Goal: Task Accomplishment & Management: Manage account settings

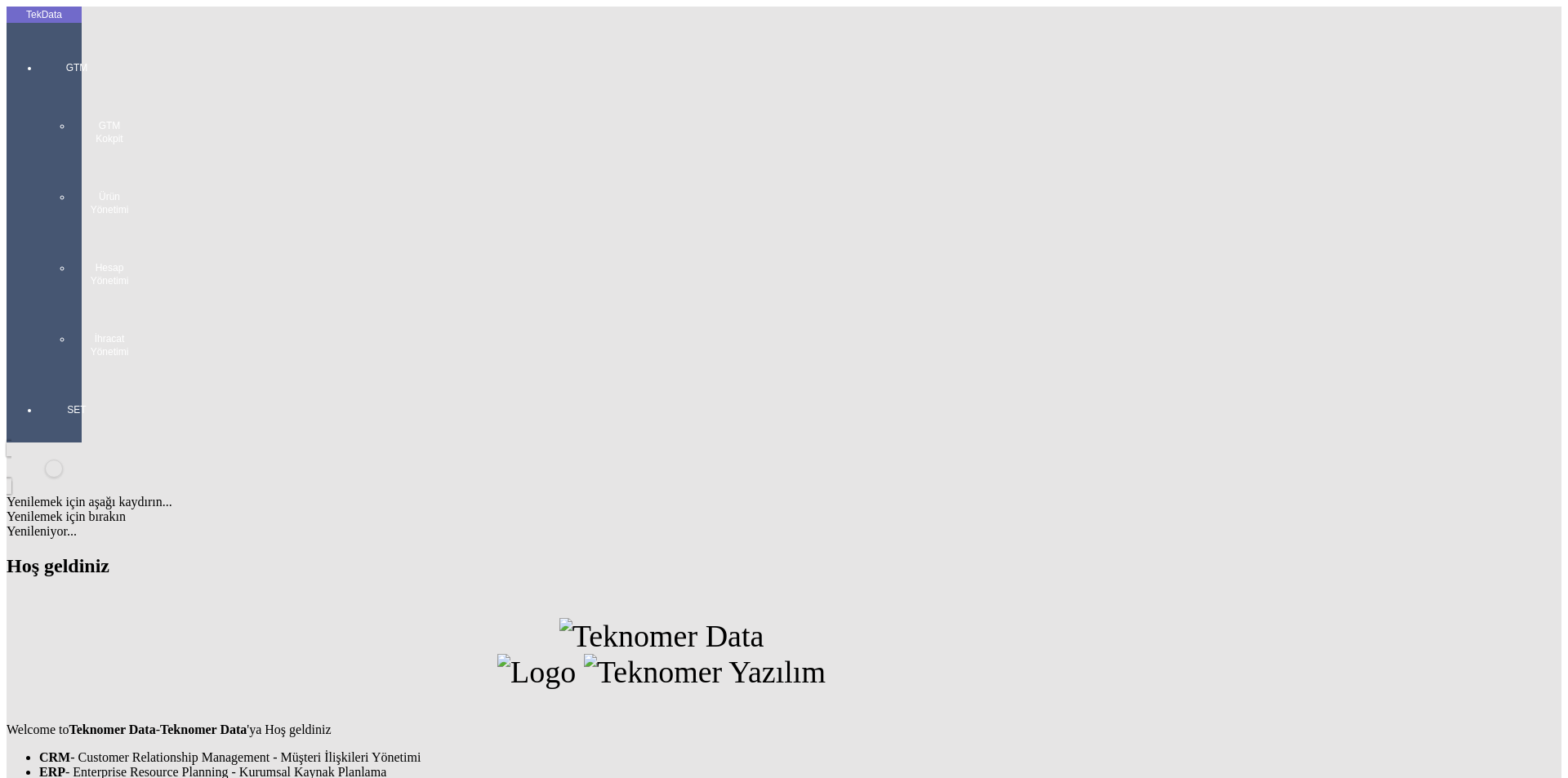
click at [49, 375] on div at bounding box center [76, 375] width 75 height 0
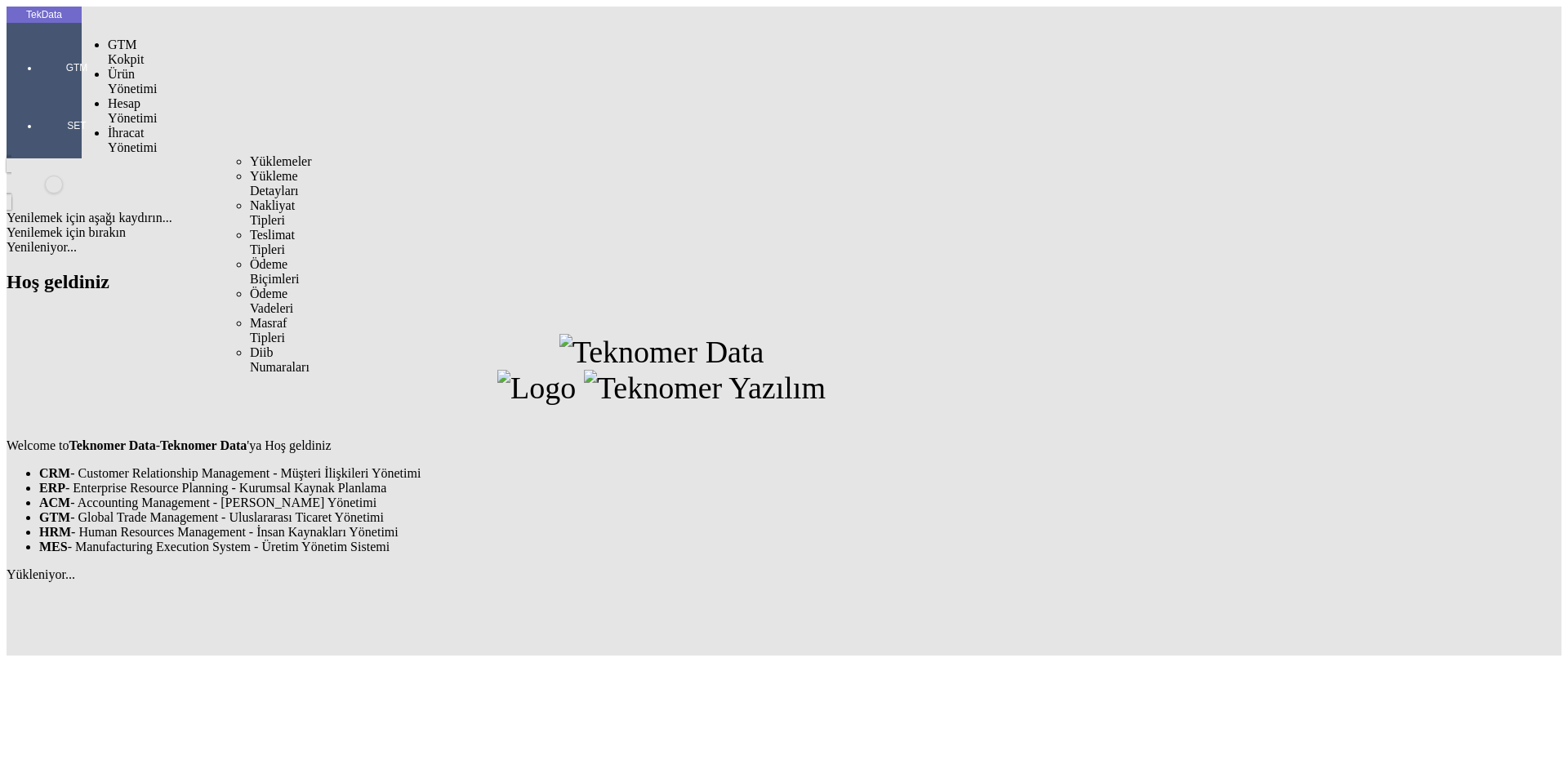
click at [153, 126] on span "İhracat Yönetimi" at bounding box center [132, 140] width 49 height 28
click at [250, 155] on span "Yüklemeler" at bounding box center [280, 161] width 62 height 14
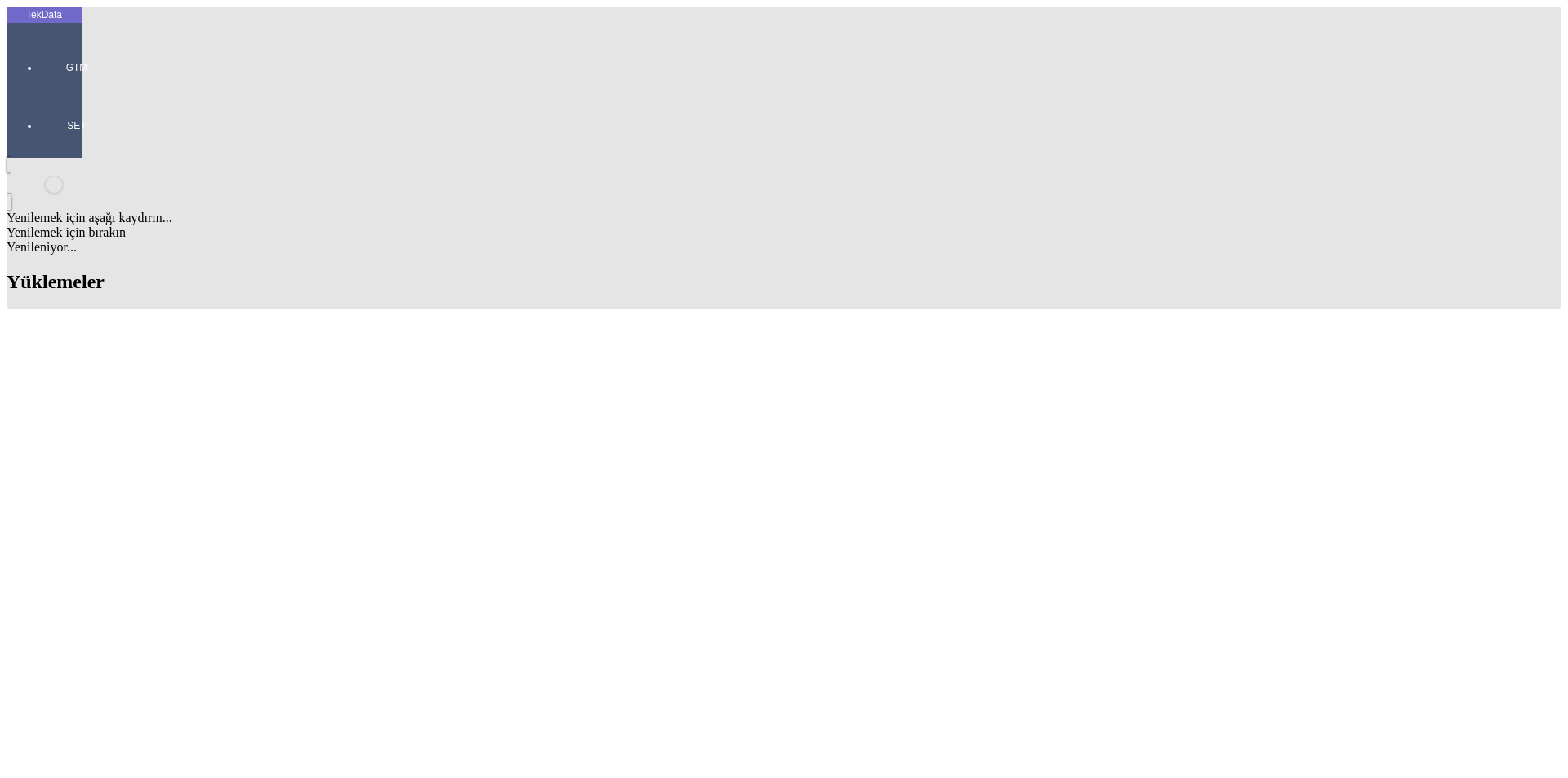
scroll to position [408, 0]
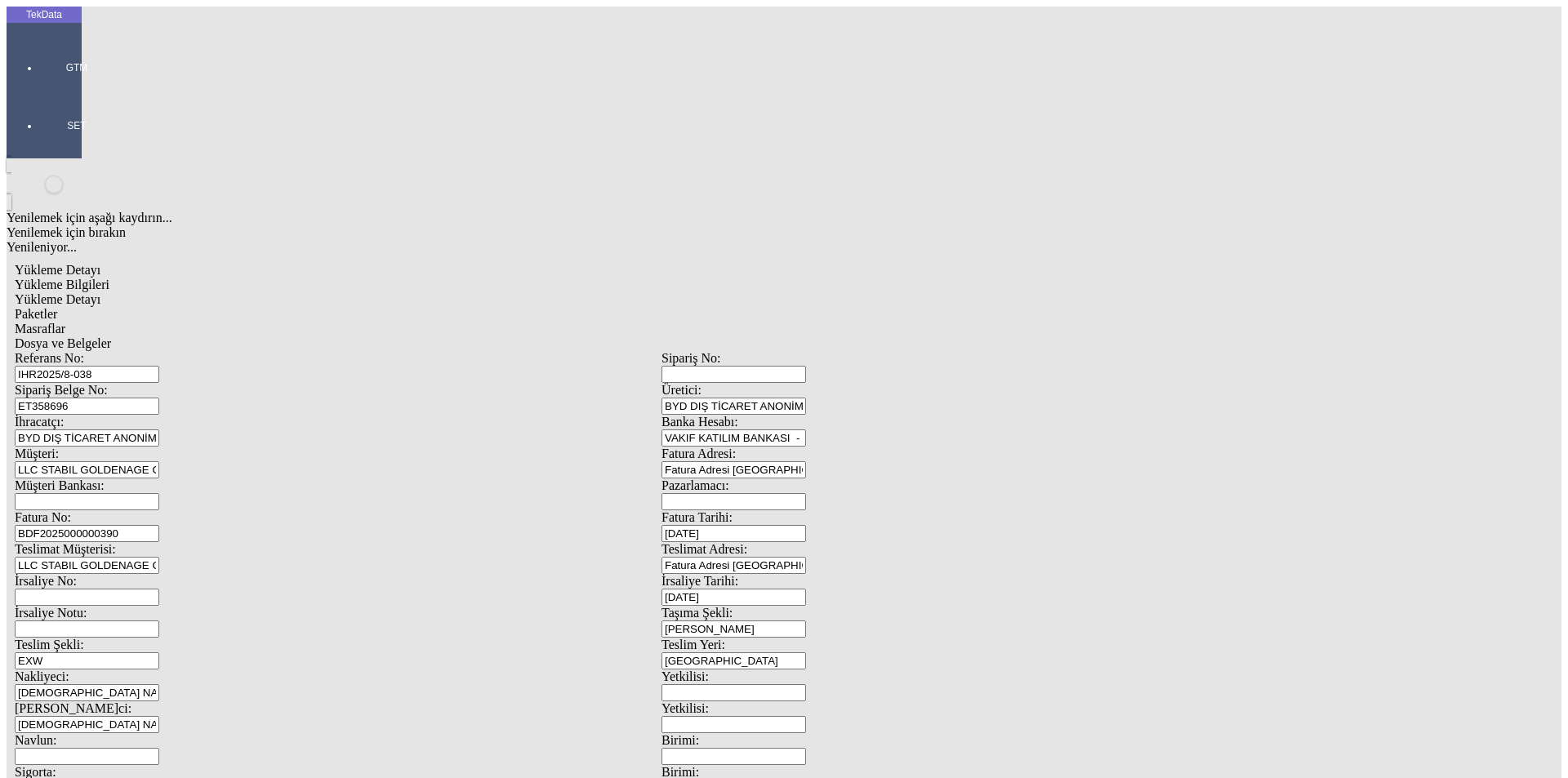
type input "ORIJINAL EVRAKLAR MAL BERABERI GONDERILECEKTIR."
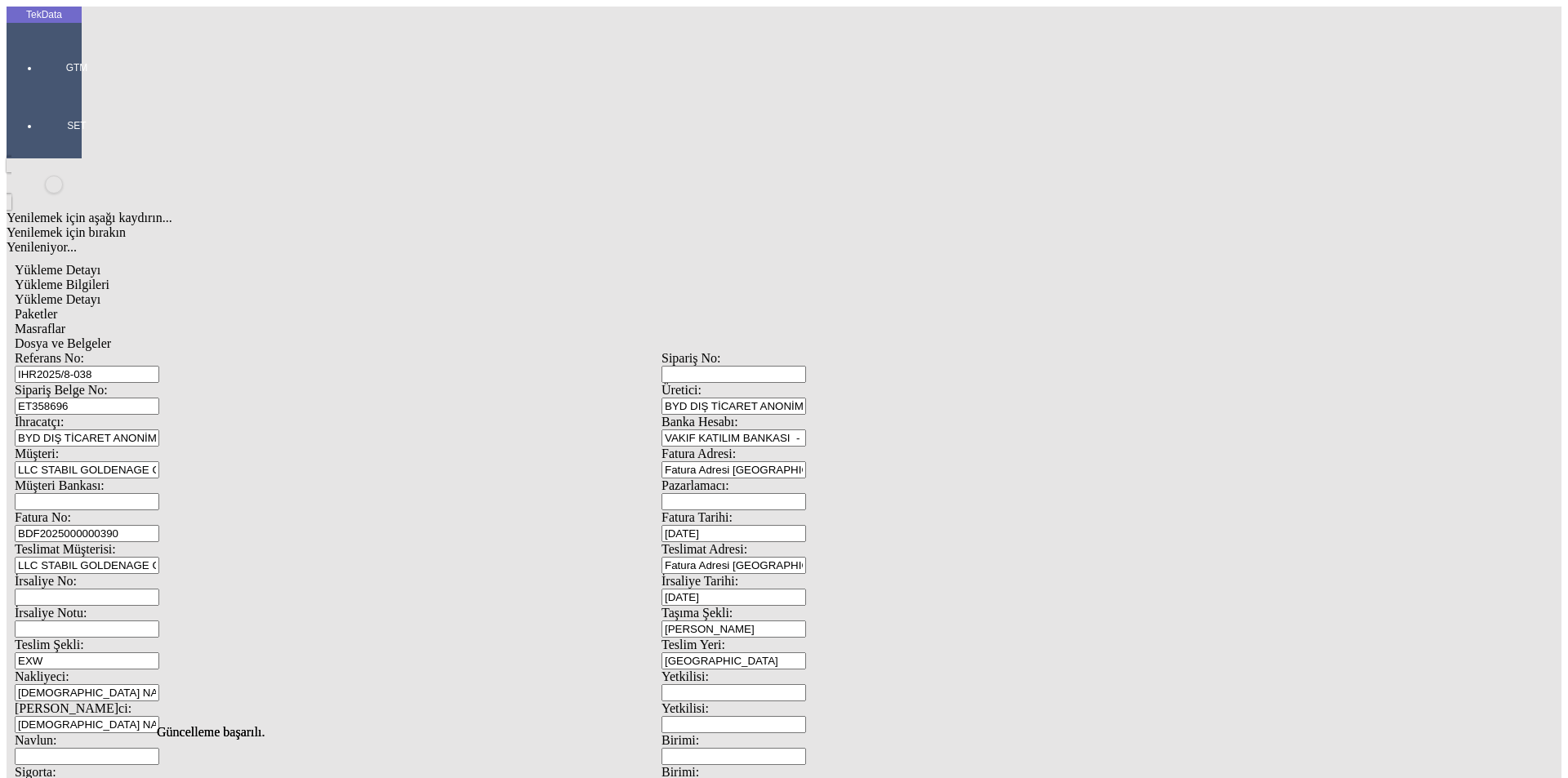
scroll to position [0, 0]
click at [261, 351] on div "Referans No: [STREET_ADDRESS] ET358696 Üretici: BYD DIŞ TİCARET ANONİM ŞİRKETİ …" at bounding box center [662, 733] width 1294 height 764
click at [101, 293] on span "Yükleme Detayı" at bounding box center [58, 299] width 86 height 14
drag, startPoint x: 230, startPoint y: 276, endPoint x: 125, endPoint y: 272, distance: 105.1
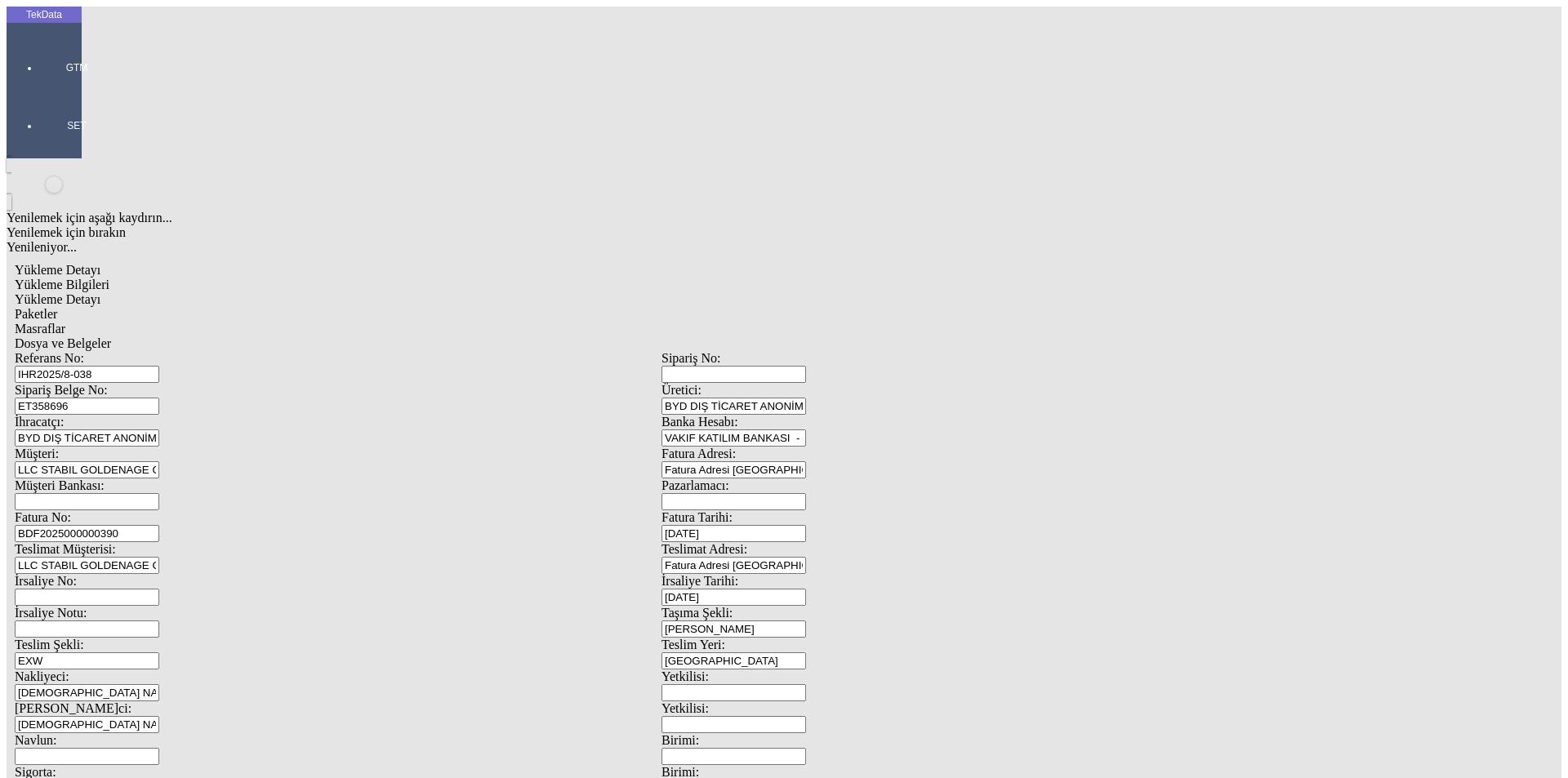
type input "1.09"
drag, startPoint x: 238, startPoint y: 296, endPoint x: 29, endPoint y: 295, distance: 209.0
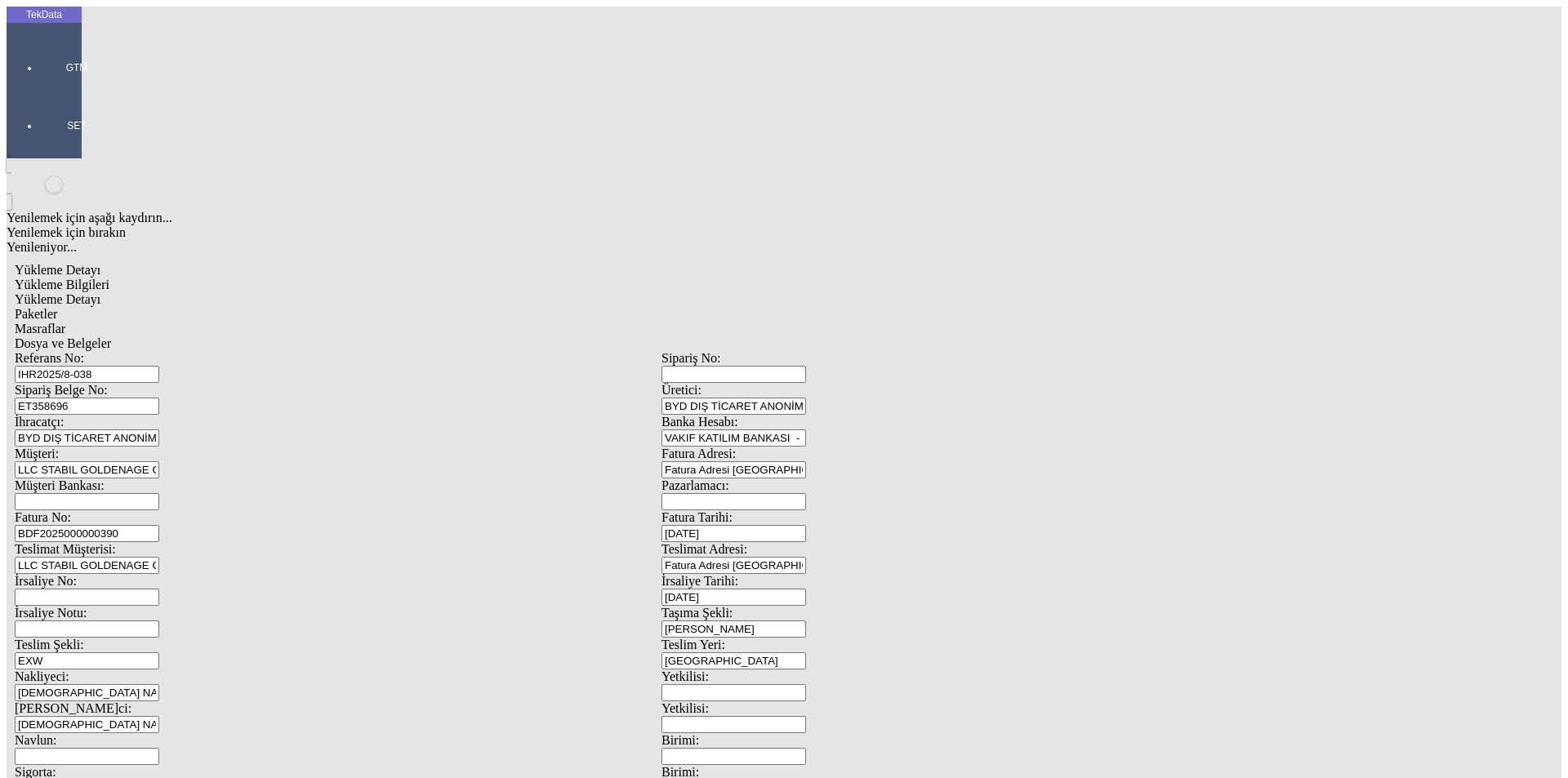
type input "1.05"
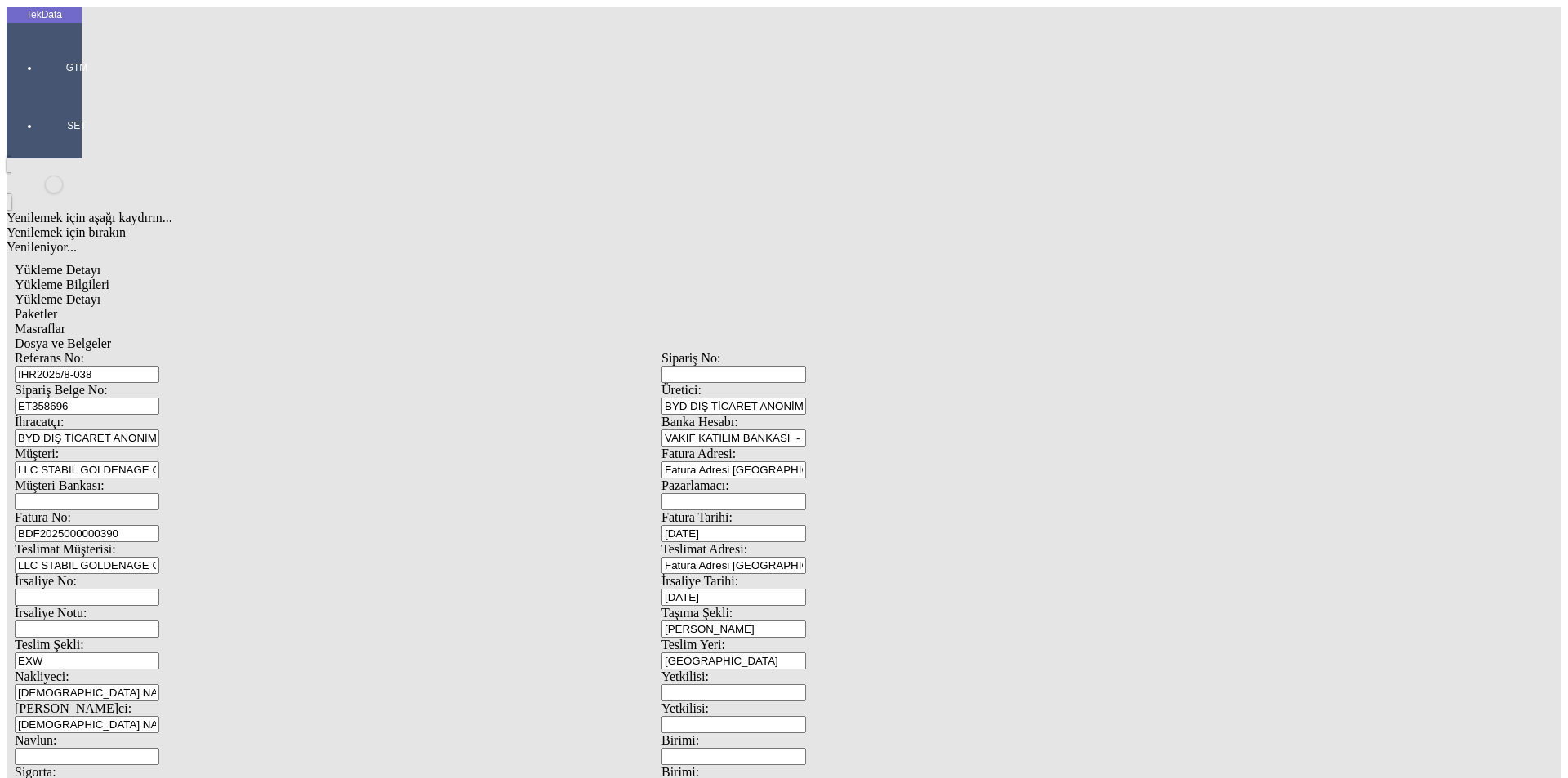
drag, startPoint x: 548, startPoint y: 487, endPoint x: 547, endPoint y: 480, distance: 7.1
click at [392, 307] on div "Paketler" at bounding box center [662, 314] width 1294 height 15
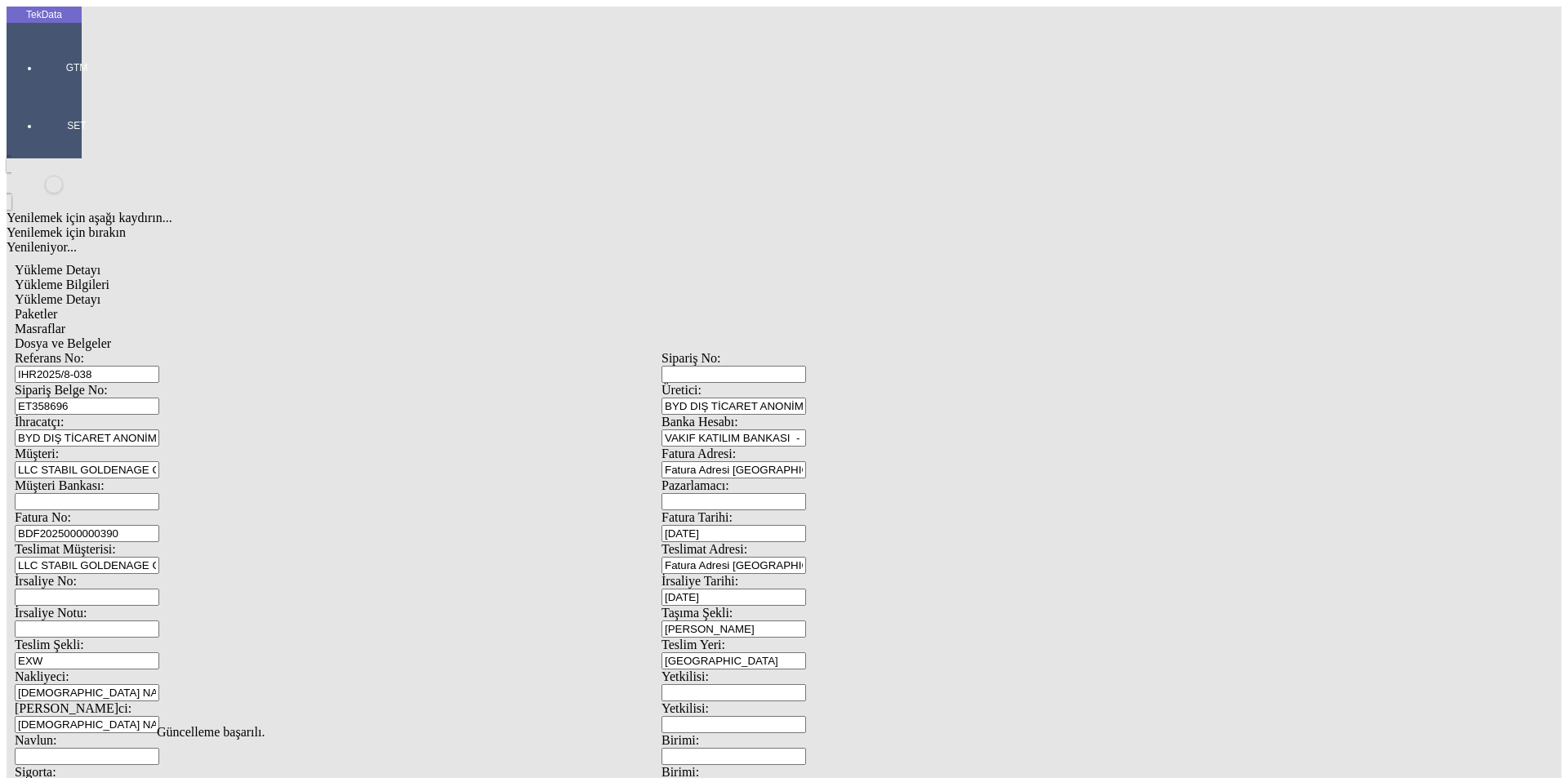
drag, startPoint x: 485, startPoint y: 81, endPoint x: 511, endPoint y: 86, distance: 26.5
click at [66, 322] on span "Masraflar" at bounding box center [40, 329] width 51 height 14
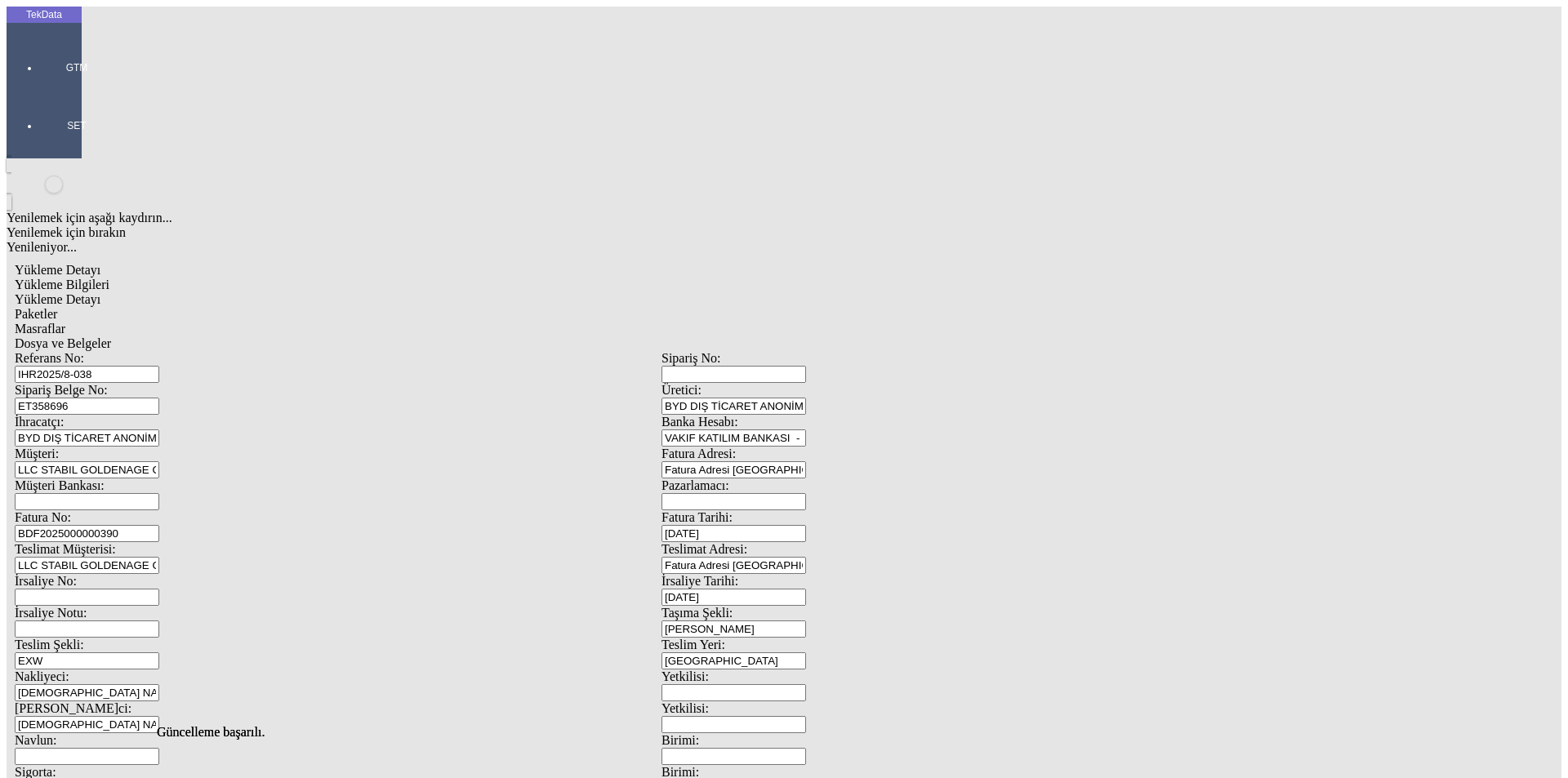
click at [558, 337] on div "Dosya ve Belgeler" at bounding box center [662, 343] width 1294 height 15
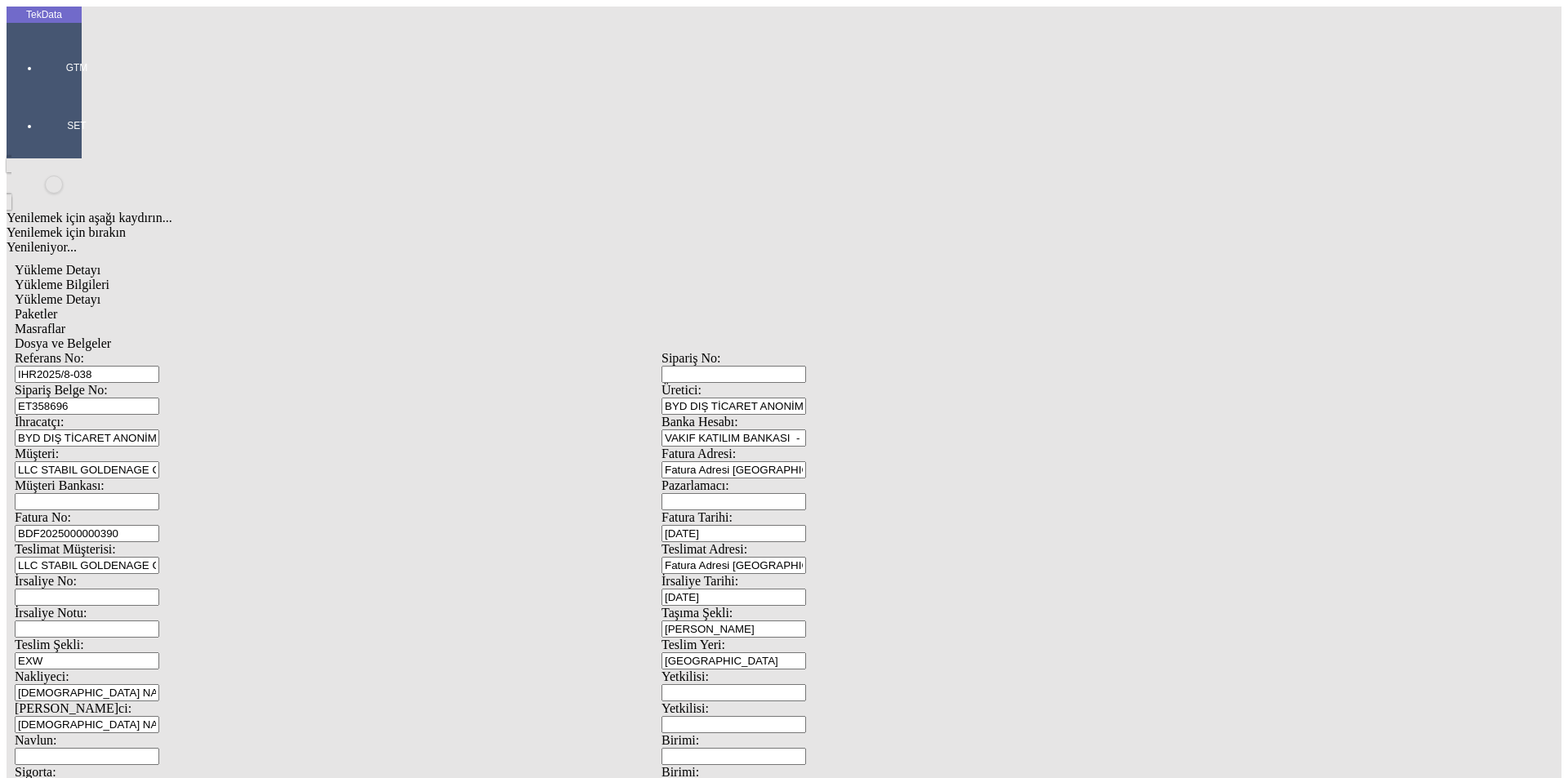
click at [112, 337] on span "Dosya ve Belgeler" at bounding box center [63, 343] width 96 height 14
drag, startPoint x: 294, startPoint y: 495, endPoint x: 293, endPoint y: 486, distance: 9.1
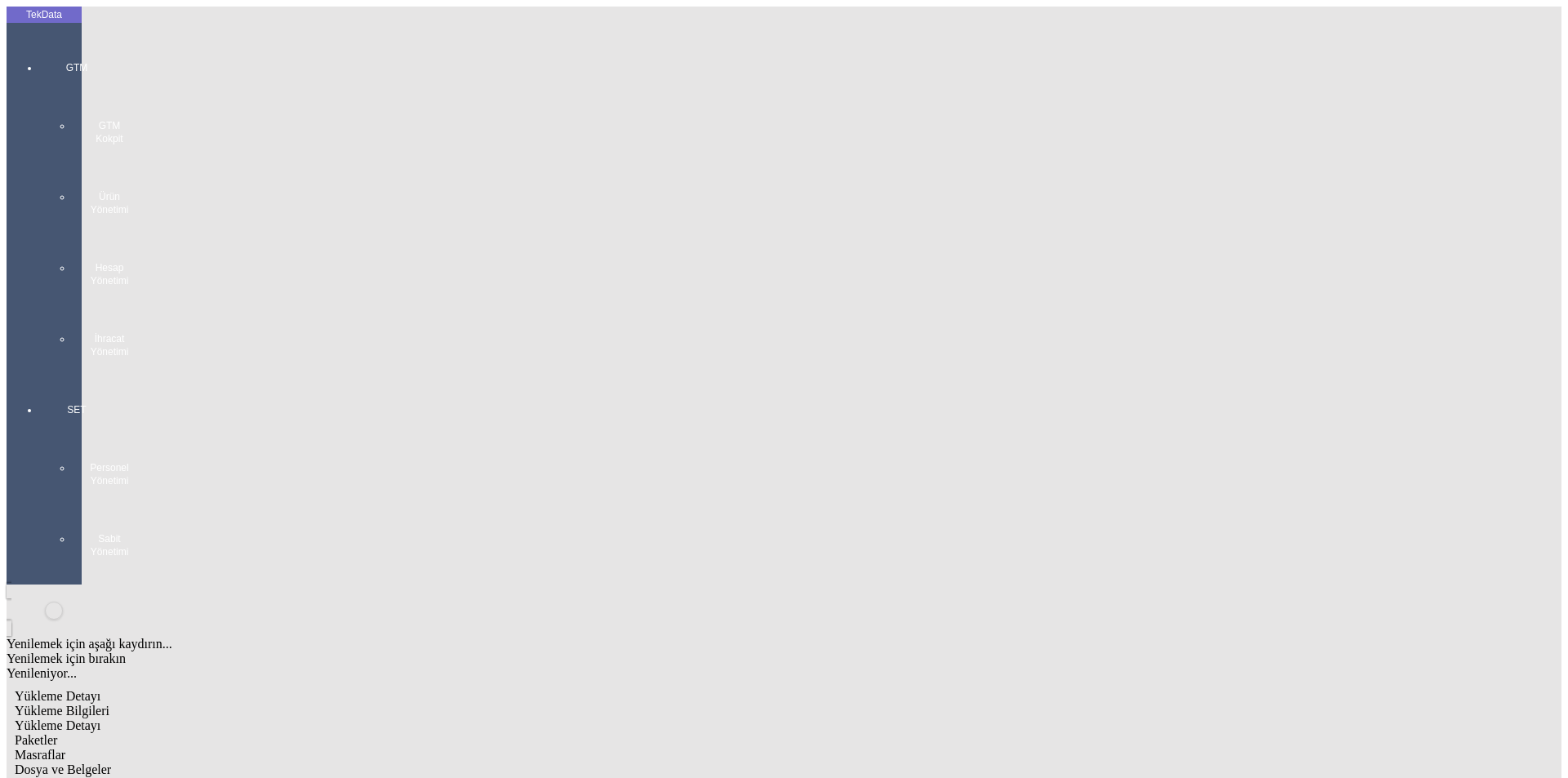
click at [39, 56] on div "GTM GTM Kokpit Ürün Yönetimi Hesap Yönetimi İhracat Yönetimi" at bounding box center [76, 204] width 75 height 343
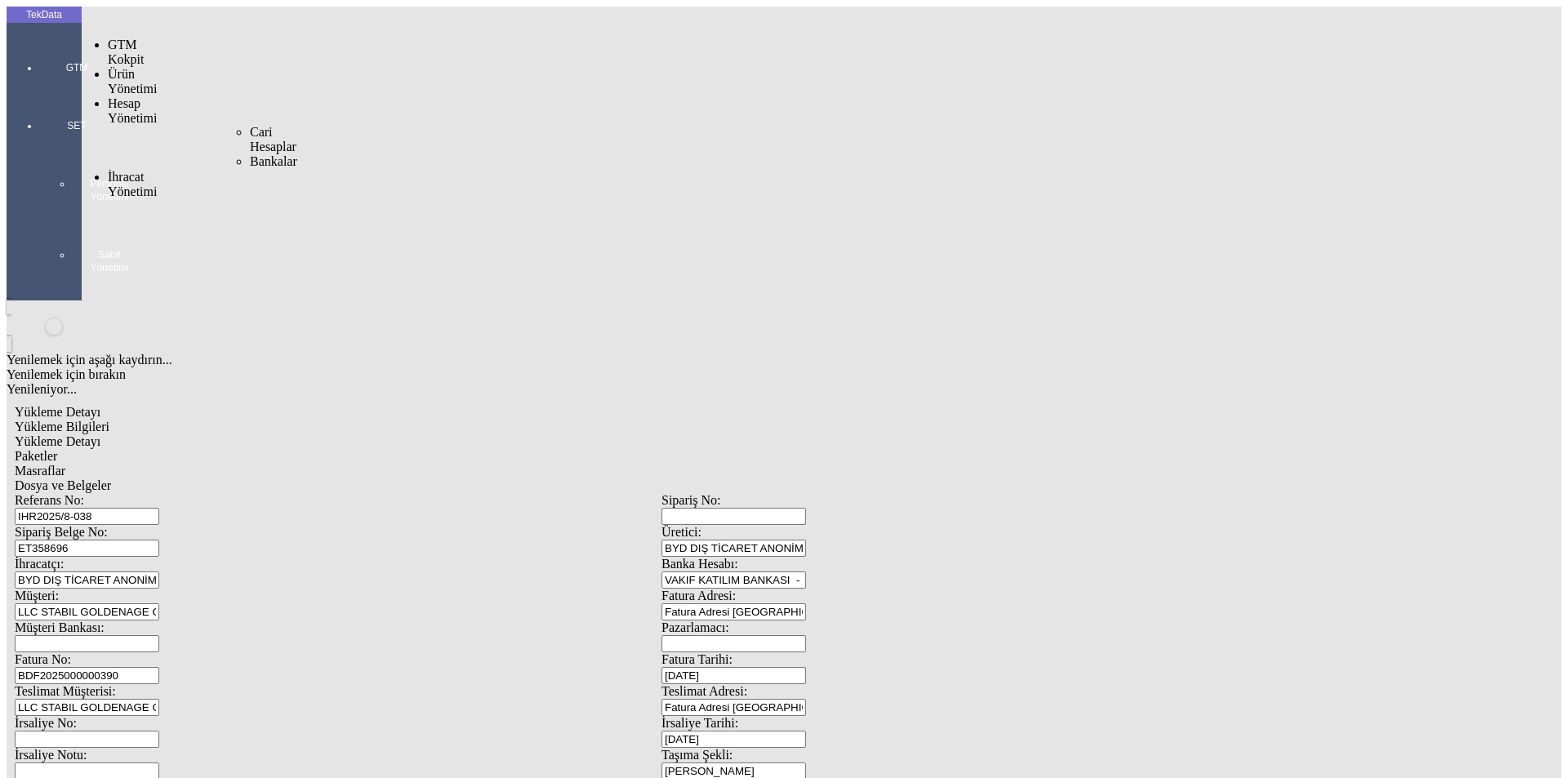
drag, startPoint x: 110, startPoint y: 83, endPoint x: 116, endPoint y: 89, distance: 8.5
click at [115, 88] on ul "GTM Kokpit Ürün Yönetimi Hesap Yönetimi Cari Hesaplar Bankalar İhracat Yönetimi…" at bounding box center [113, 228] width 75 height 383
click at [157, 170] on span "İhracat Yönetimi" at bounding box center [132, 184] width 49 height 28
click at [250, 199] on span "Yüklemeler" at bounding box center [280, 206] width 62 height 14
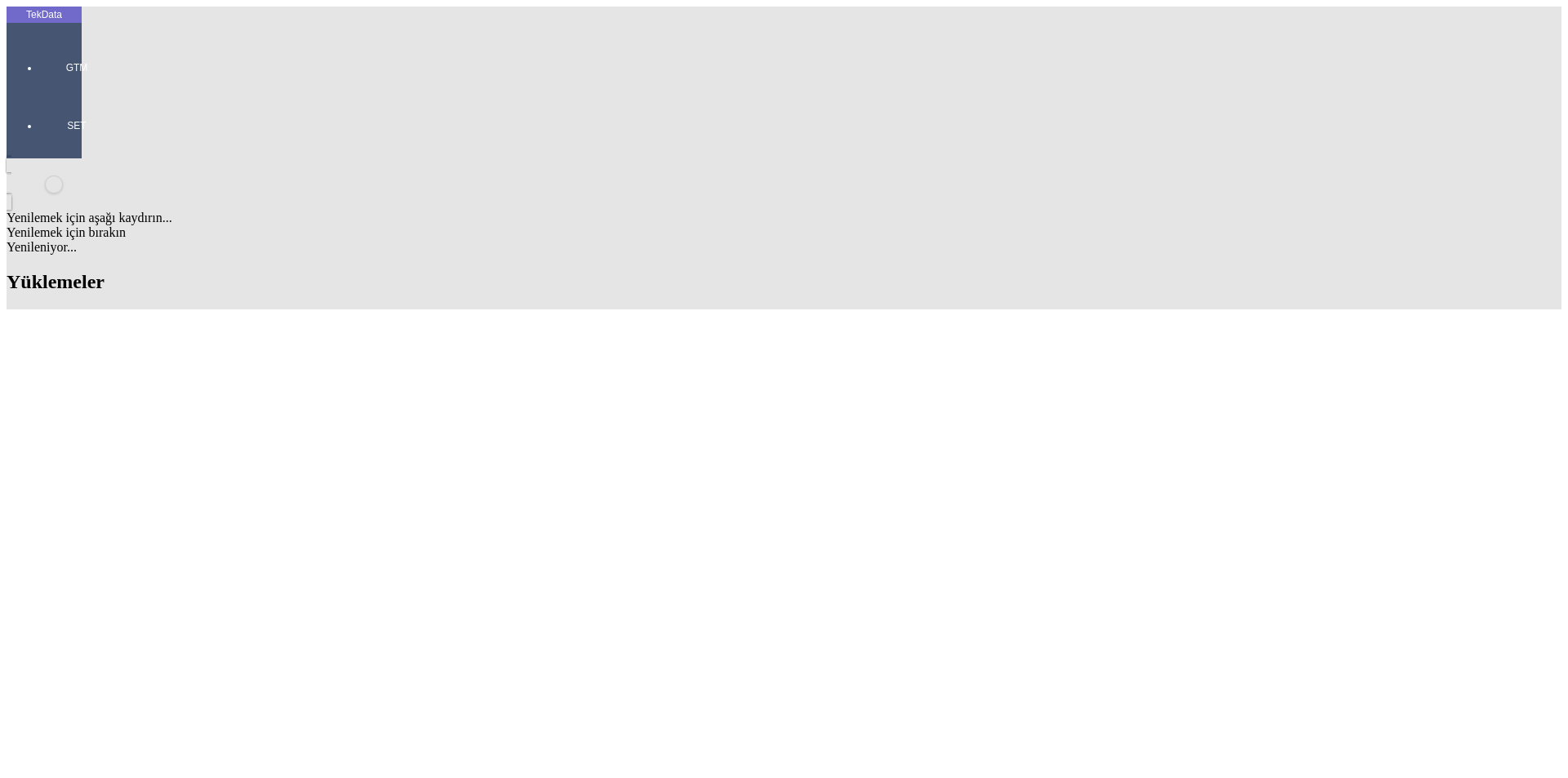
scroll to position [817, 0]
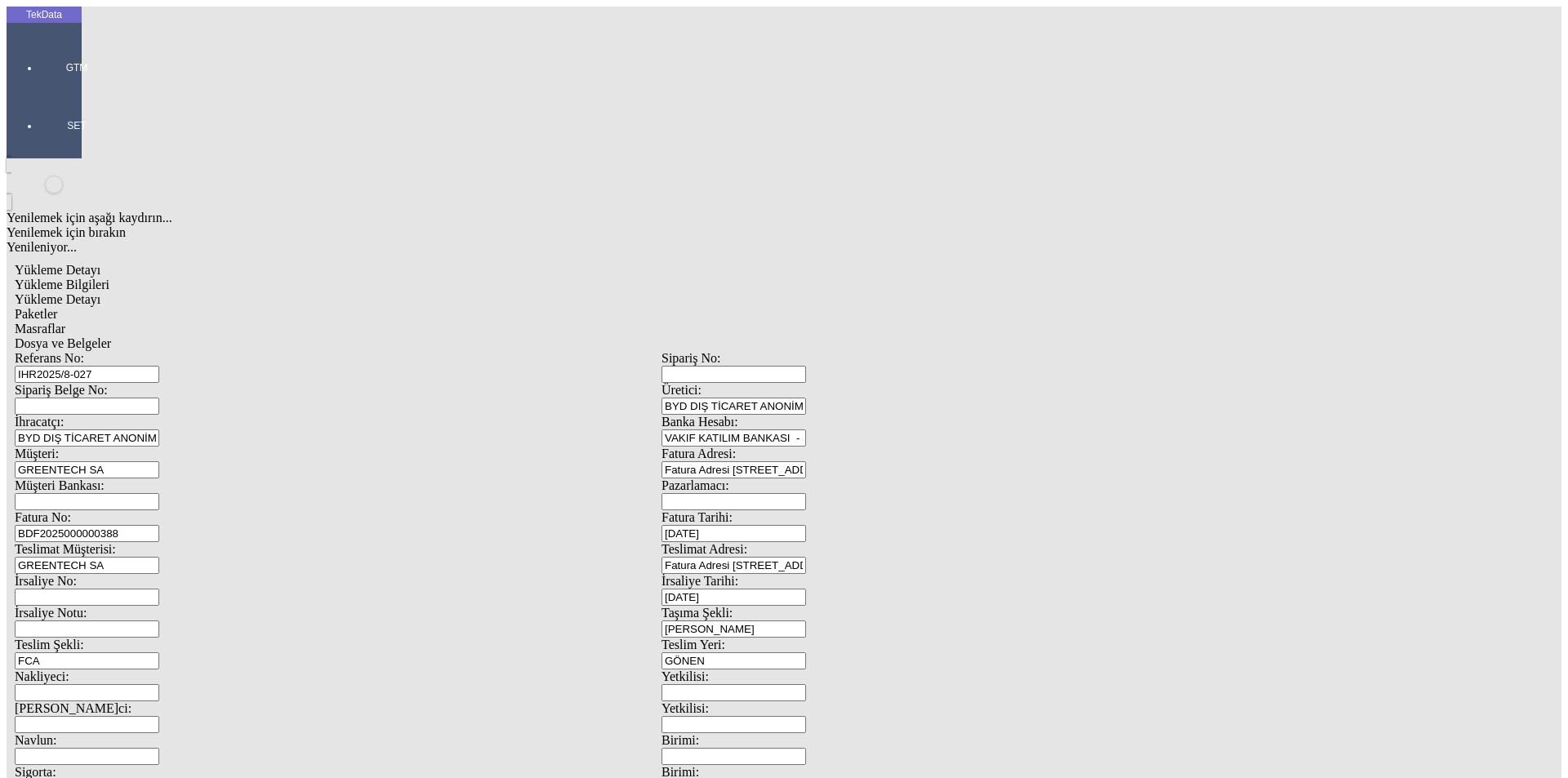
click at [160, 526] on input "BDF2025000000388" at bounding box center [87, 534] width 145 height 18
type input "BDF2025000000391"
drag, startPoint x: 966, startPoint y: 279, endPoint x: 738, endPoint y: 279, distance: 228.0
click at [741, 511] on div "Fatura No: BDF2025000000391 Fatura Tarihi: [DATE]" at bounding box center [662, 526] width 1294 height 32
type input "[DATE]"
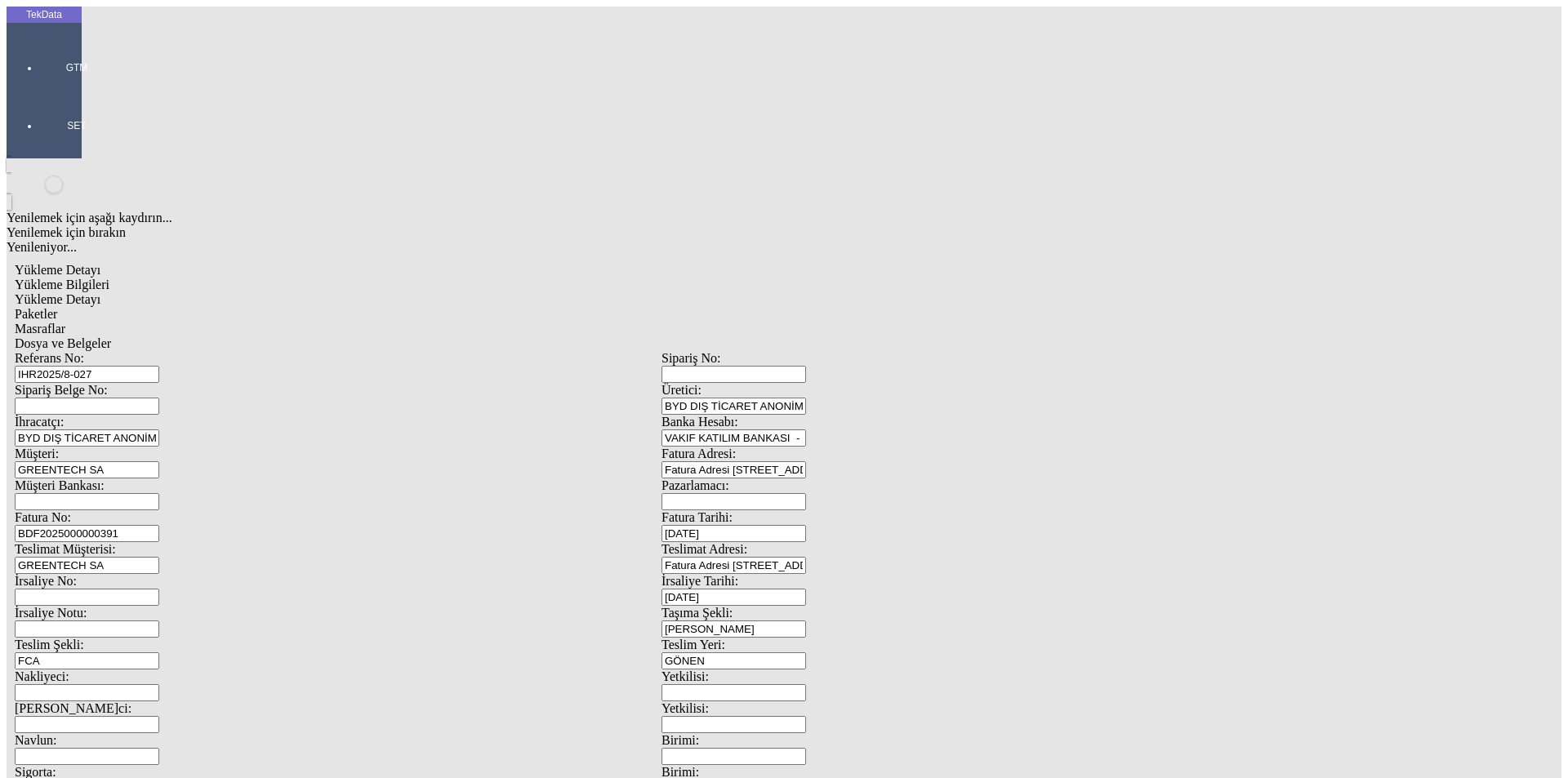
drag, startPoint x: 960, startPoint y: 334, endPoint x: 612, endPoint y: 316, distance: 348.5
click at [621, 574] on div "İrsaliye No: İrsaliye Tarihi: [DATE]" at bounding box center [662, 590] width 1294 height 32
type input "[DATE]"
drag, startPoint x: 185, startPoint y: 412, endPoint x: 52, endPoint y: 419, distance: 133.2
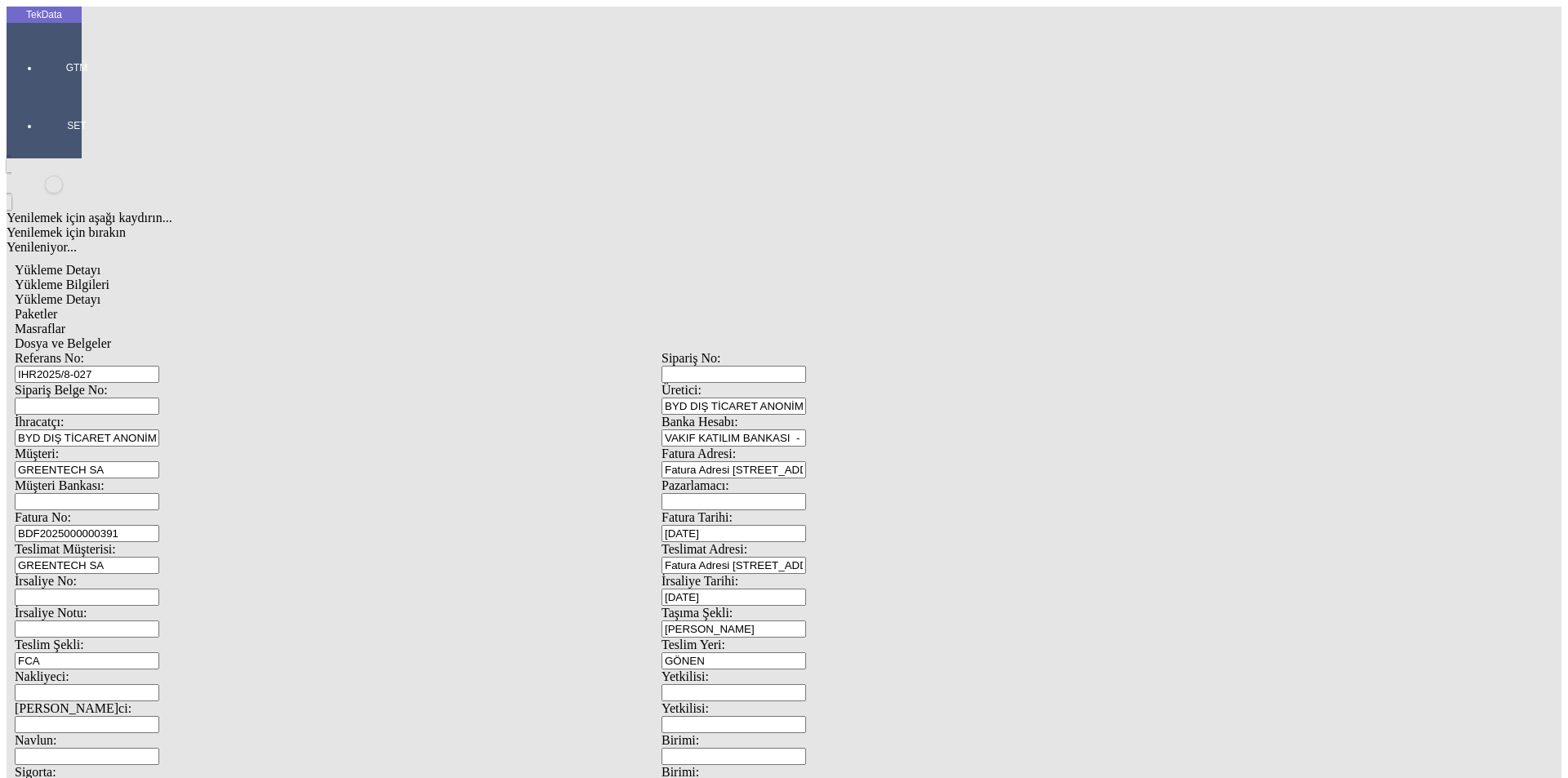
click at [47, 418] on div "TekData GTM SET Yenilemek için aşağı kaydırın... Yenilemek için bırakın Yenilen…" at bounding box center [662, 646] width 1311 height 1279
type input "[DATE]"
drag, startPoint x: 280, startPoint y: 568, endPoint x: 124, endPoint y: 556, distance: 156.5
type input "[DATE]"
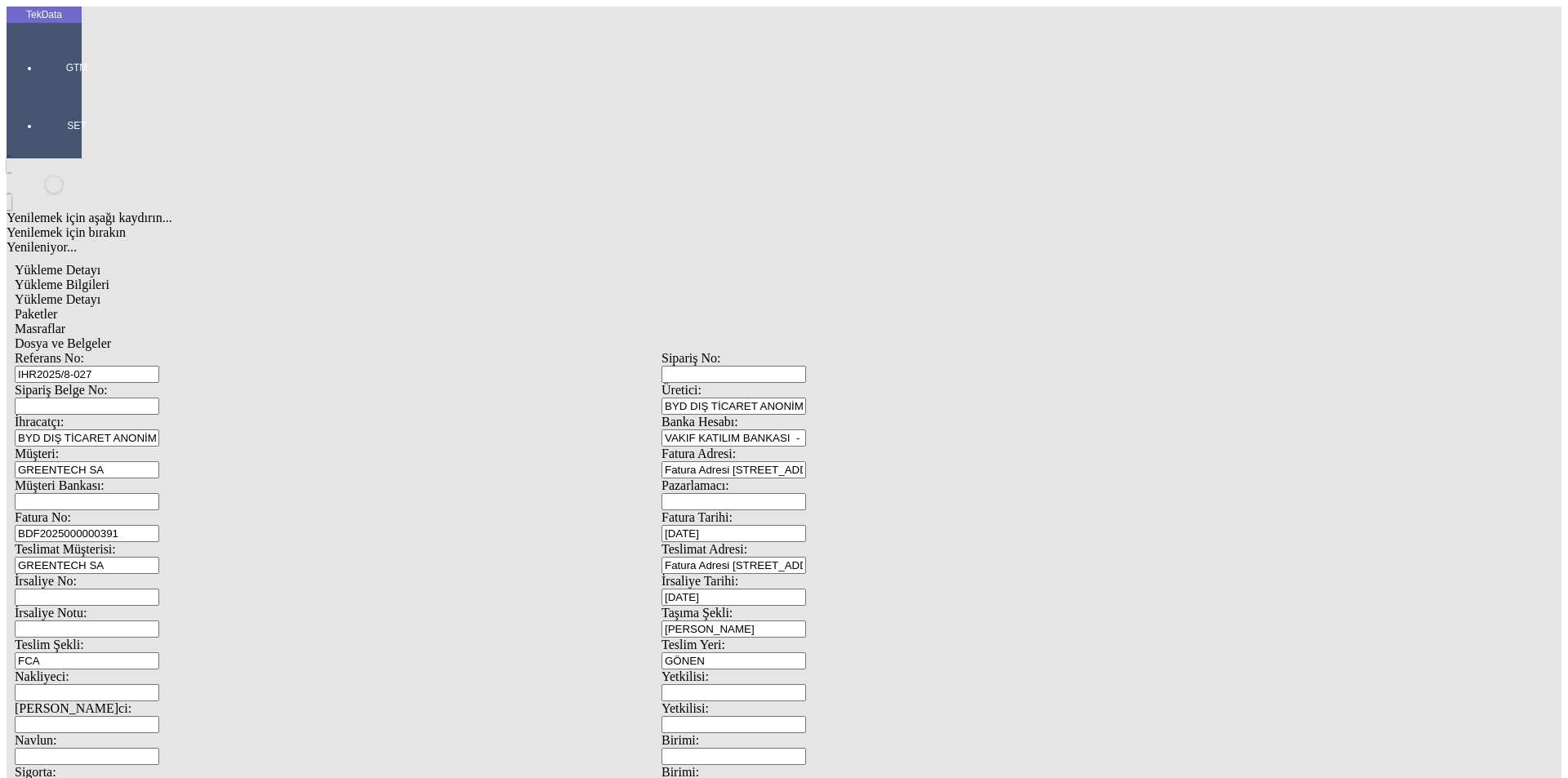
click at [212, 293] on div "Yükleme Detayı" at bounding box center [662, 299] width 1294 height 15
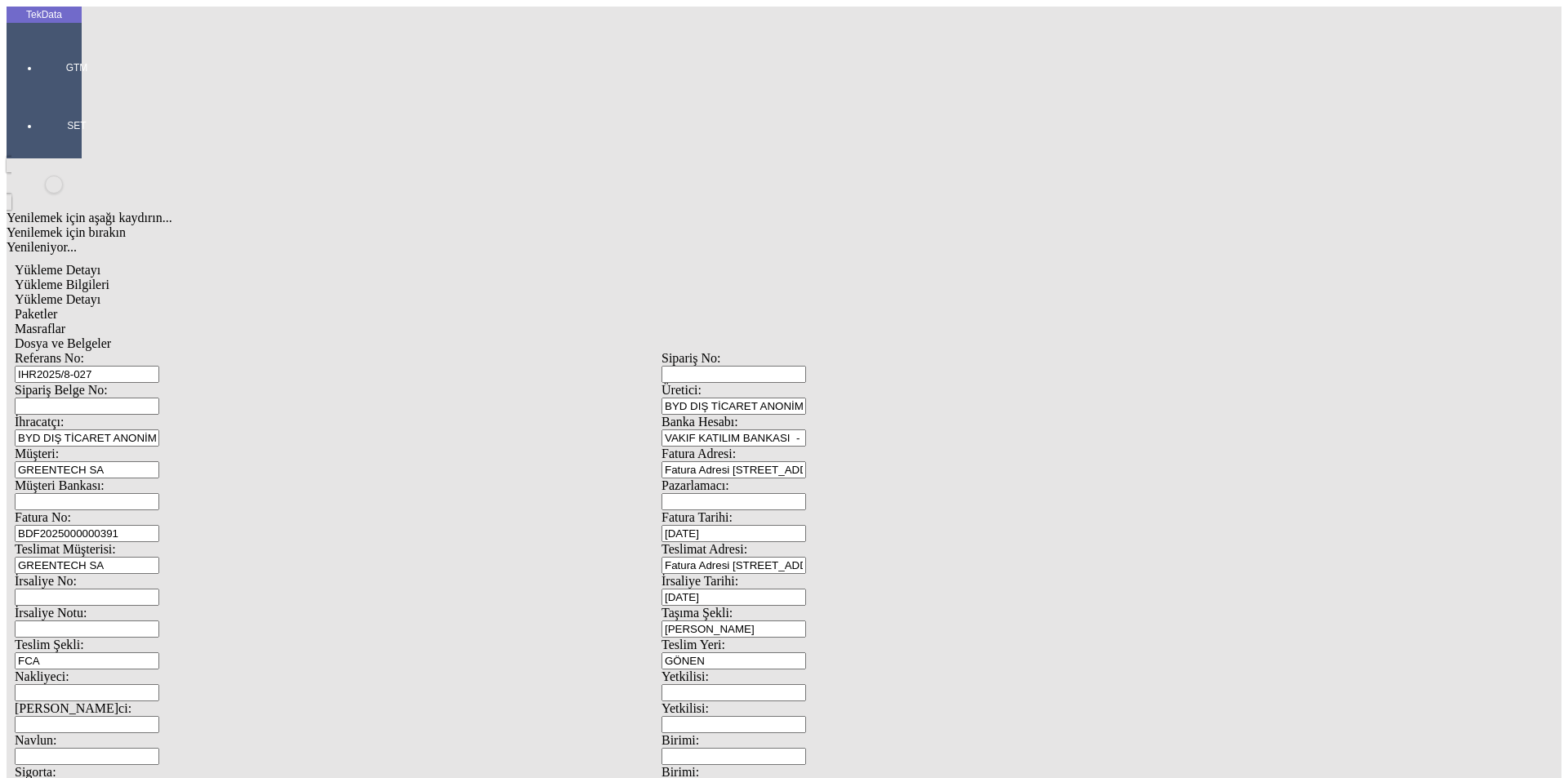
click at [57, 307] on span "Paketler" at bounding box center [35, 314] width 42 height 14
click at [471, 322] on div "Masraflar" at bounding box center [662, 329] width 1294 height 15
click at [112, 337] on span "Dosya ve Belgeler" at bounding box center [63, 343] width 96 height 14
drag, startPoint x: 146, startPoint y: 120, endPoint x: 162, endPoint y: 117, distance: 16.3
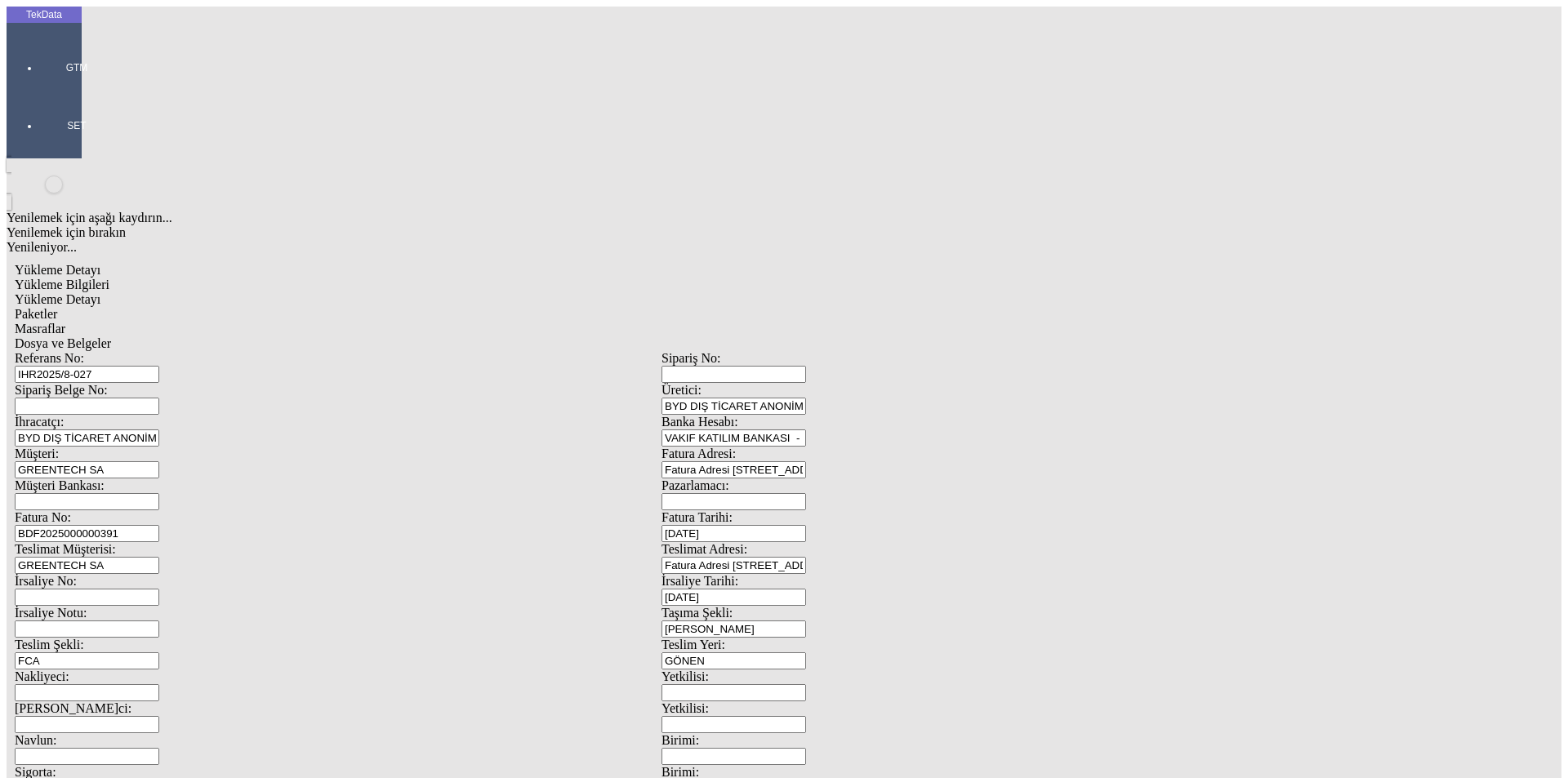
click at [305, 351] on div "Referans No: IHR2025/8-027 Sipariş No: Sipariş Belge No: Üretici: BYD DIŞ TİCAR…" at bounding box center [662, 733] width 1294 height 764
click at [160, 366] on input "IHR2025/8-027" at bounding box center [87, 375] width 145 height 18
type input "IHR2025/8-026"
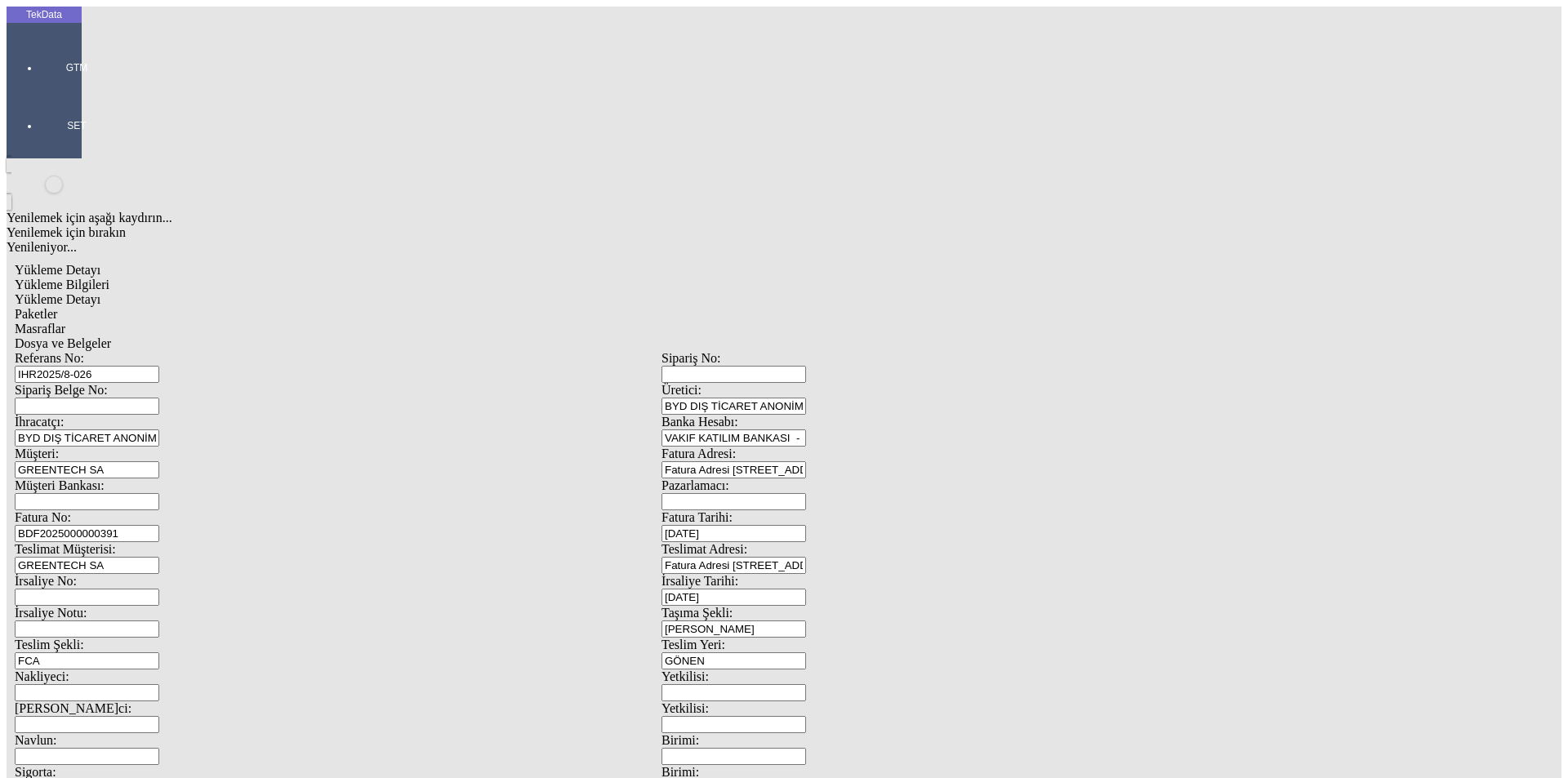
click at [112, 337] on span "Dosya ve Belgeler" at bounding box center [63, 343] width 96 height 14
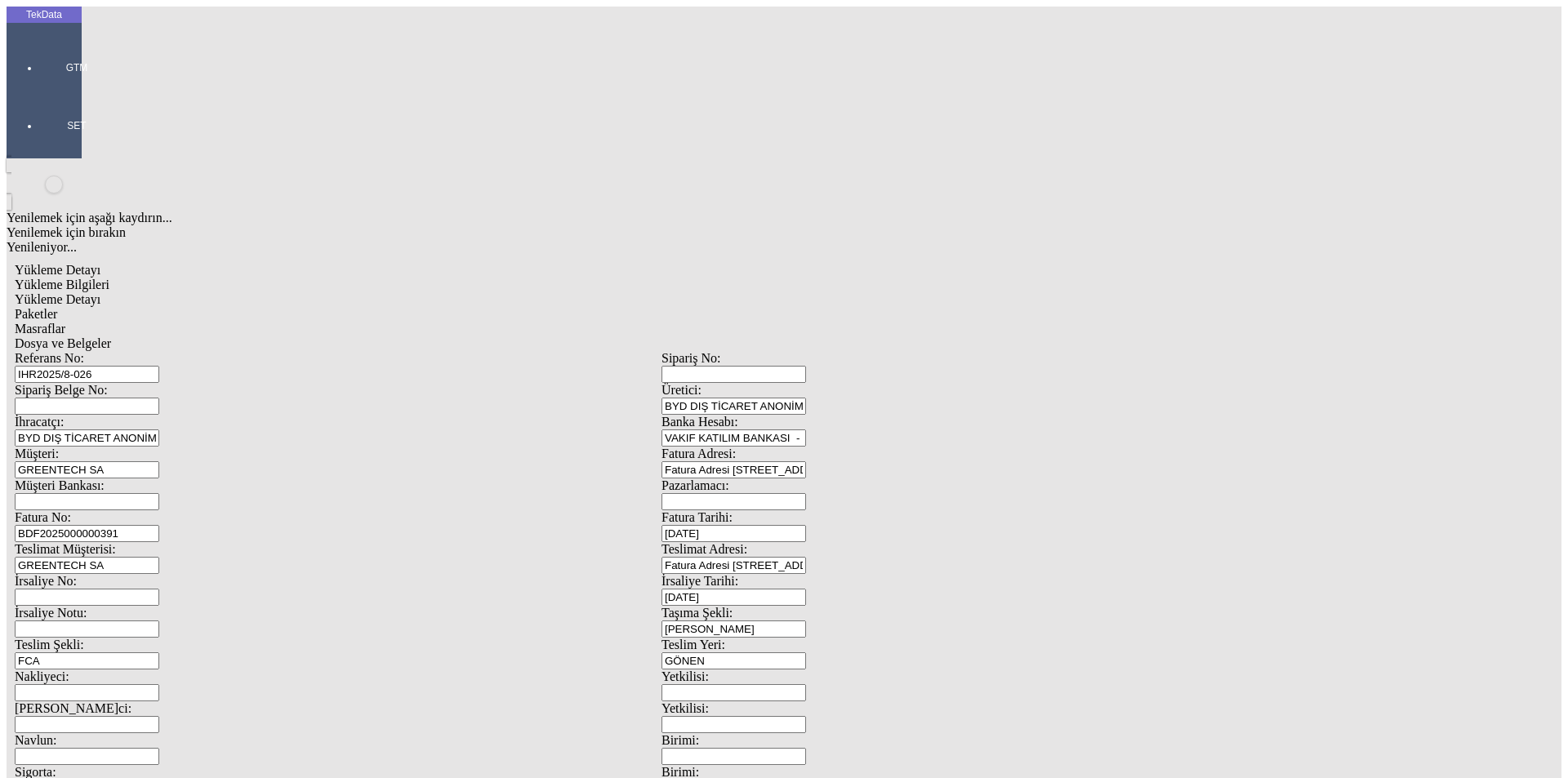
click at [112, 337] on span "Dosya ve Belgeler" at bounding box center [63, 343] width 96 height 14
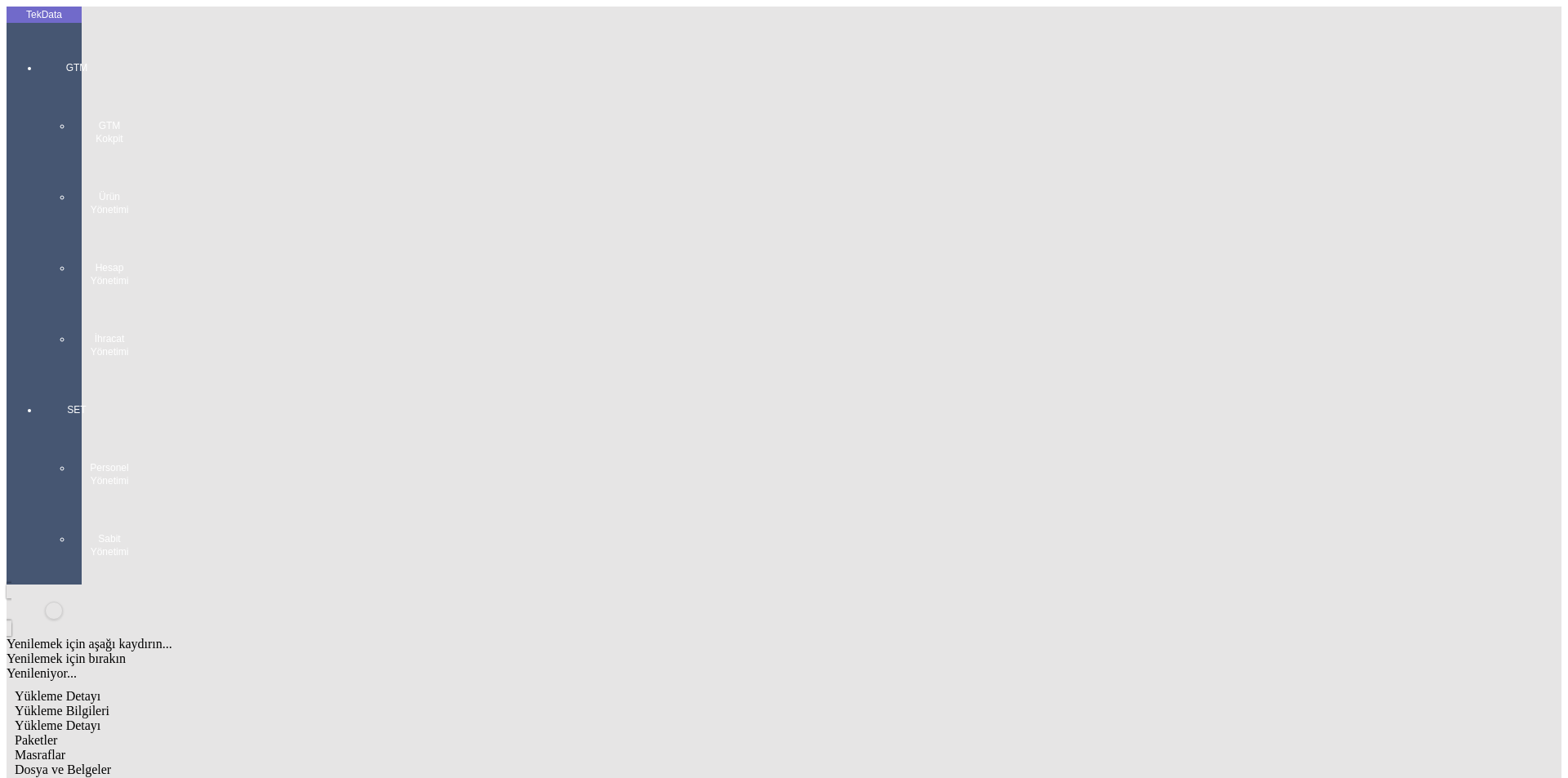
click at [110, 704] on span "Yükleme Bilgileri" at bounding box center [62, 710] width 95 height 14
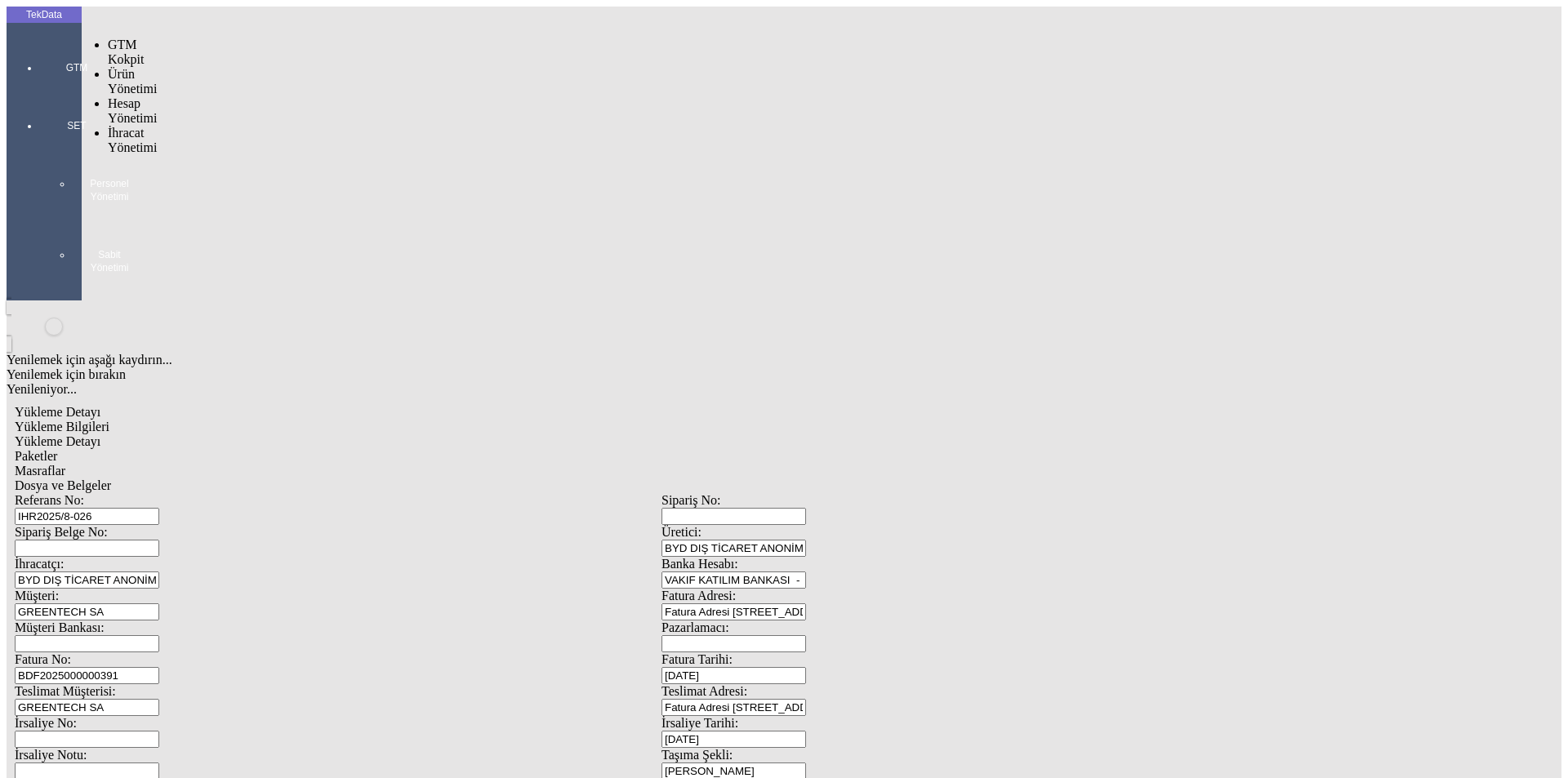
click at [44, 91] on div at bounding box center [76, 91] width 75 height 0
click at [121, 126] on span "İhracat Yönetimi" at bounding box center [132, 140] width 49 height 28
click at [250, 155] on span "Yüklemeler" at bounding box center [280, 161] width 62 height 14
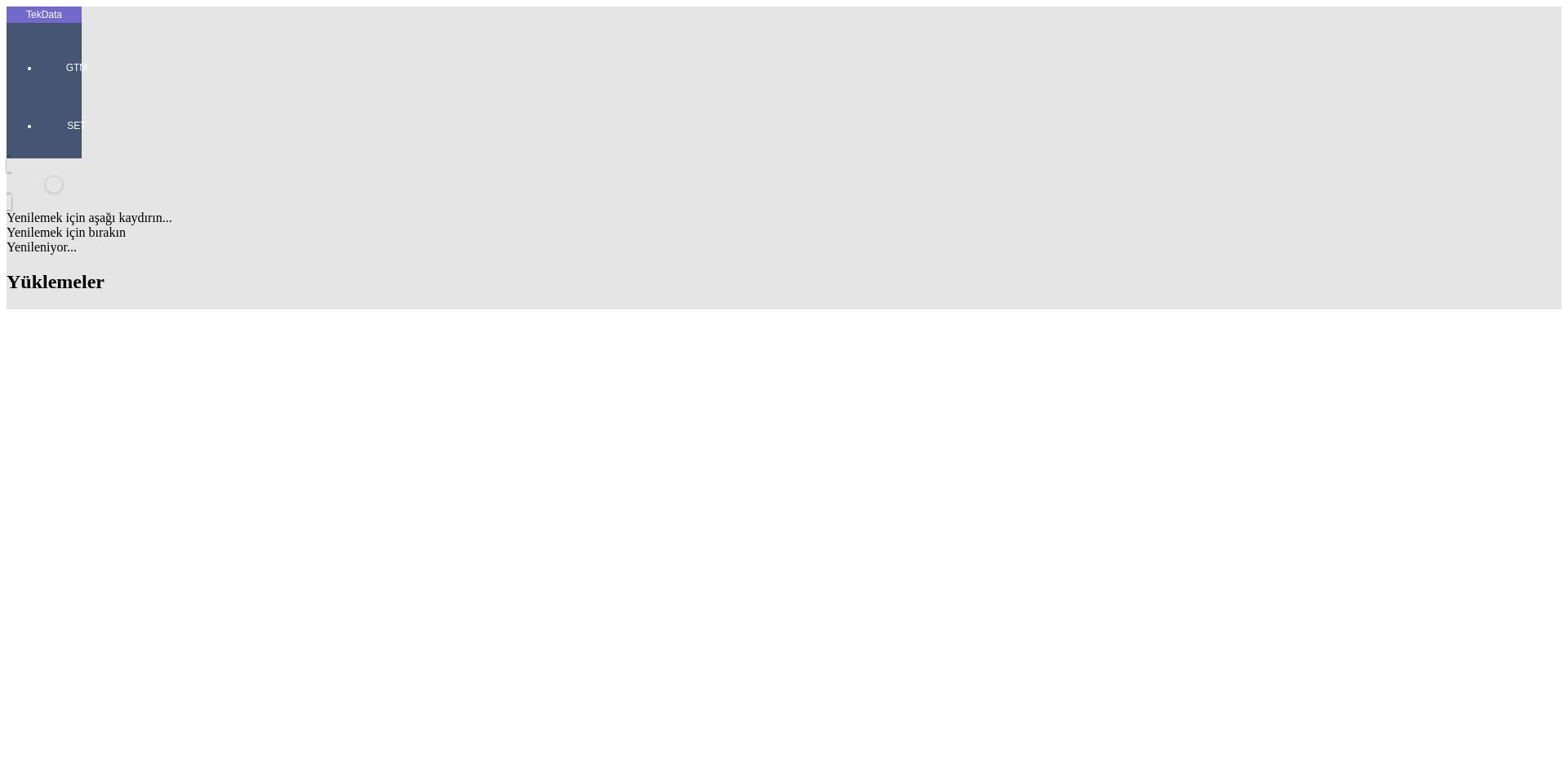
type input "ste"
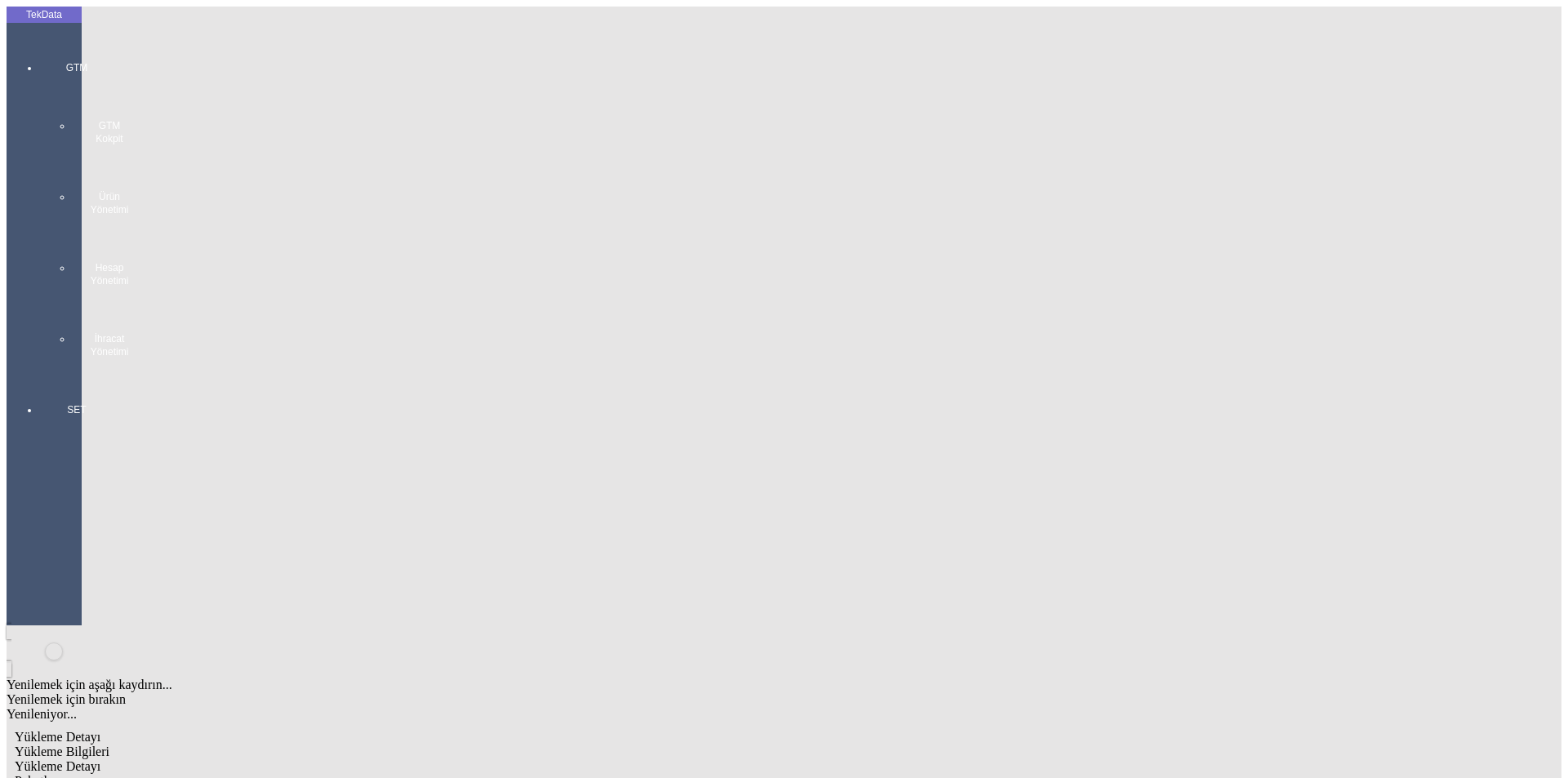
scroll to position [141, 0]
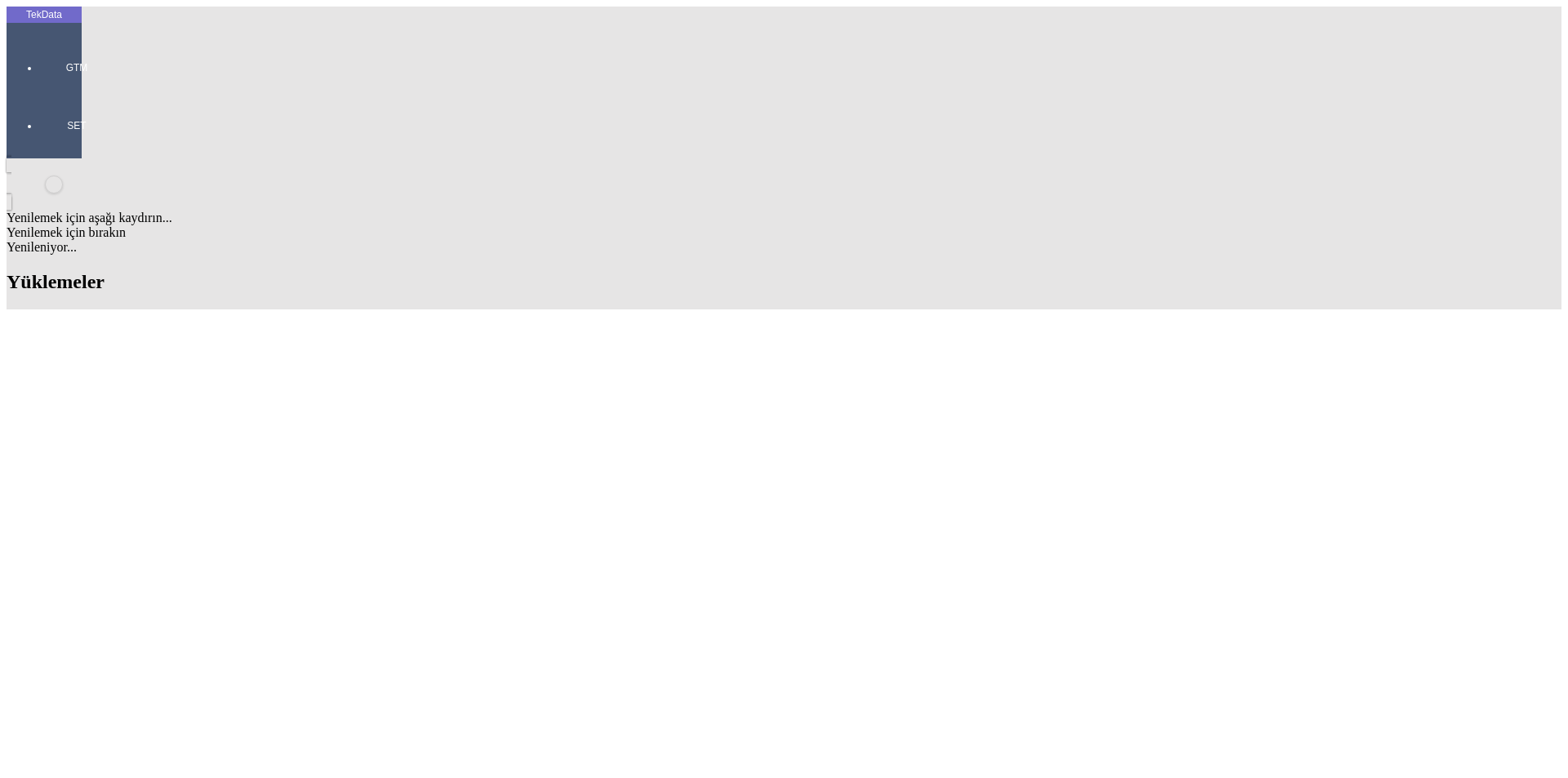
scroll to position [743, 0]
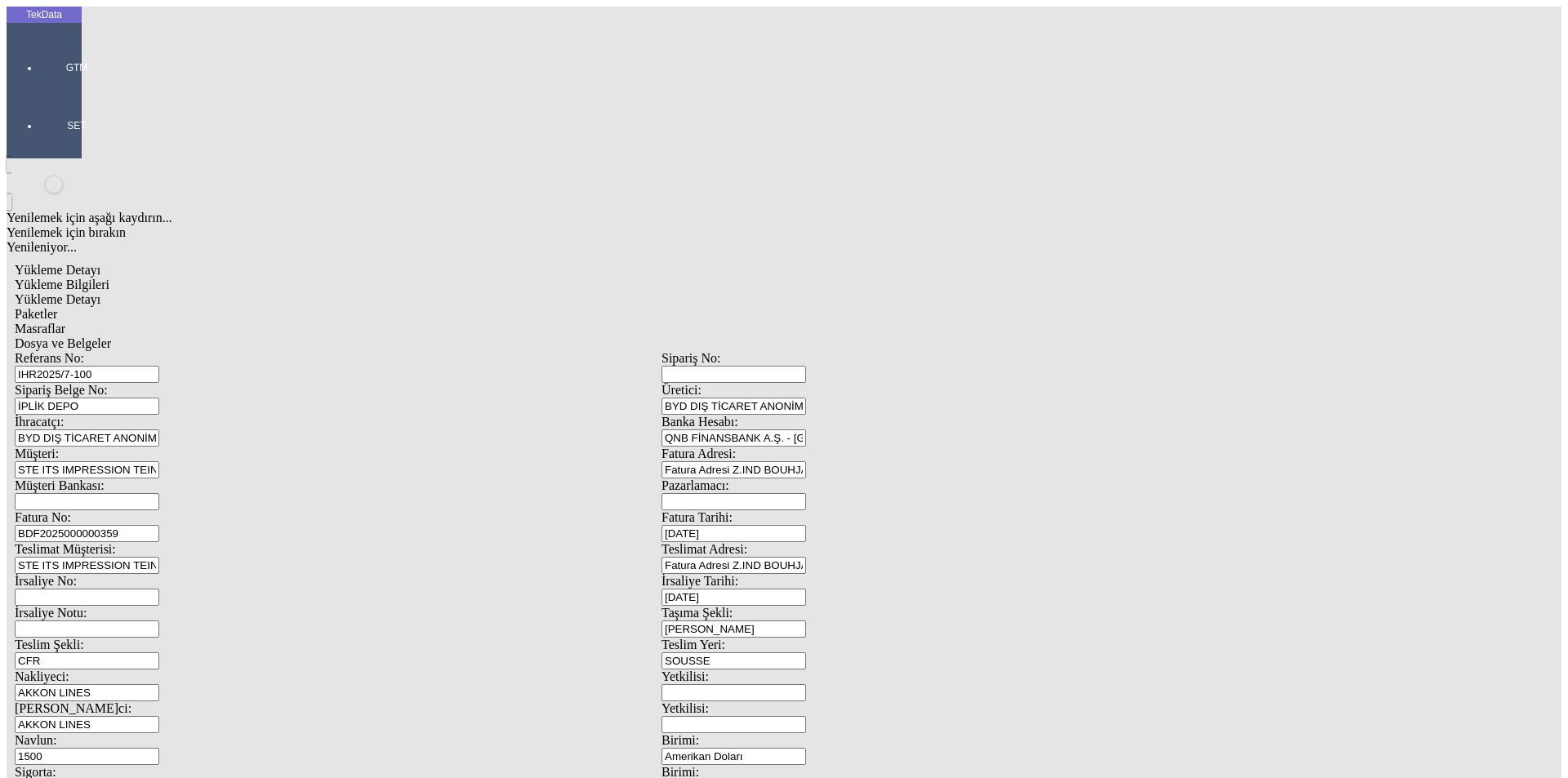
click at [160, 366] on input "IHR2025/7-100" at bounding box center [87, 375] width 145 height 18
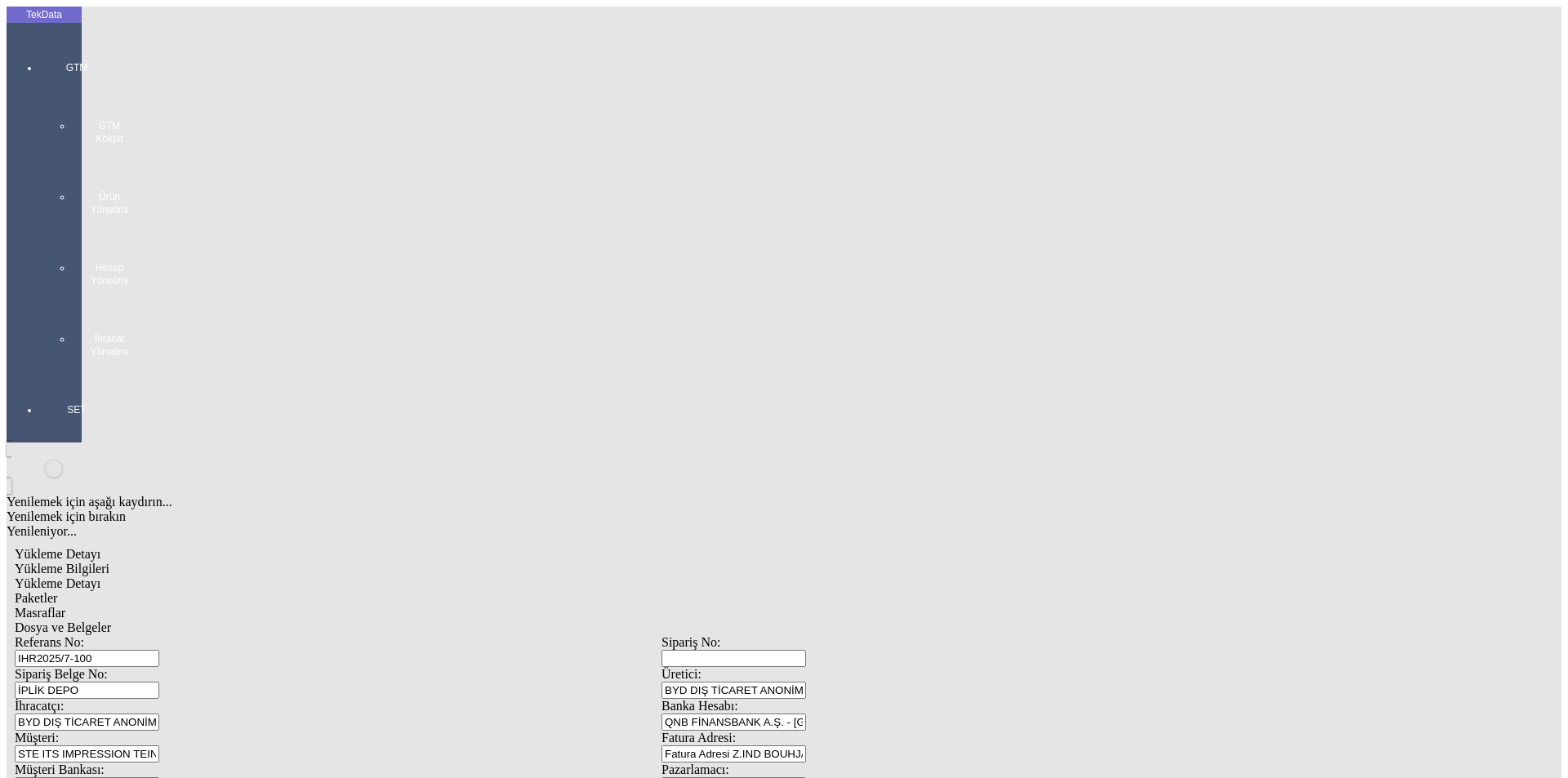
drag, startPoint x: 264, startPoint y: 117, endPoint x: 327, endPoint y: 119, distance: 63.0
click at [160, 650] on input "IHR2025/7-100" at bounding box center [87, 659] width 145 height 18
type input "IHR2025/8-025"
type input "BDF2025000000"
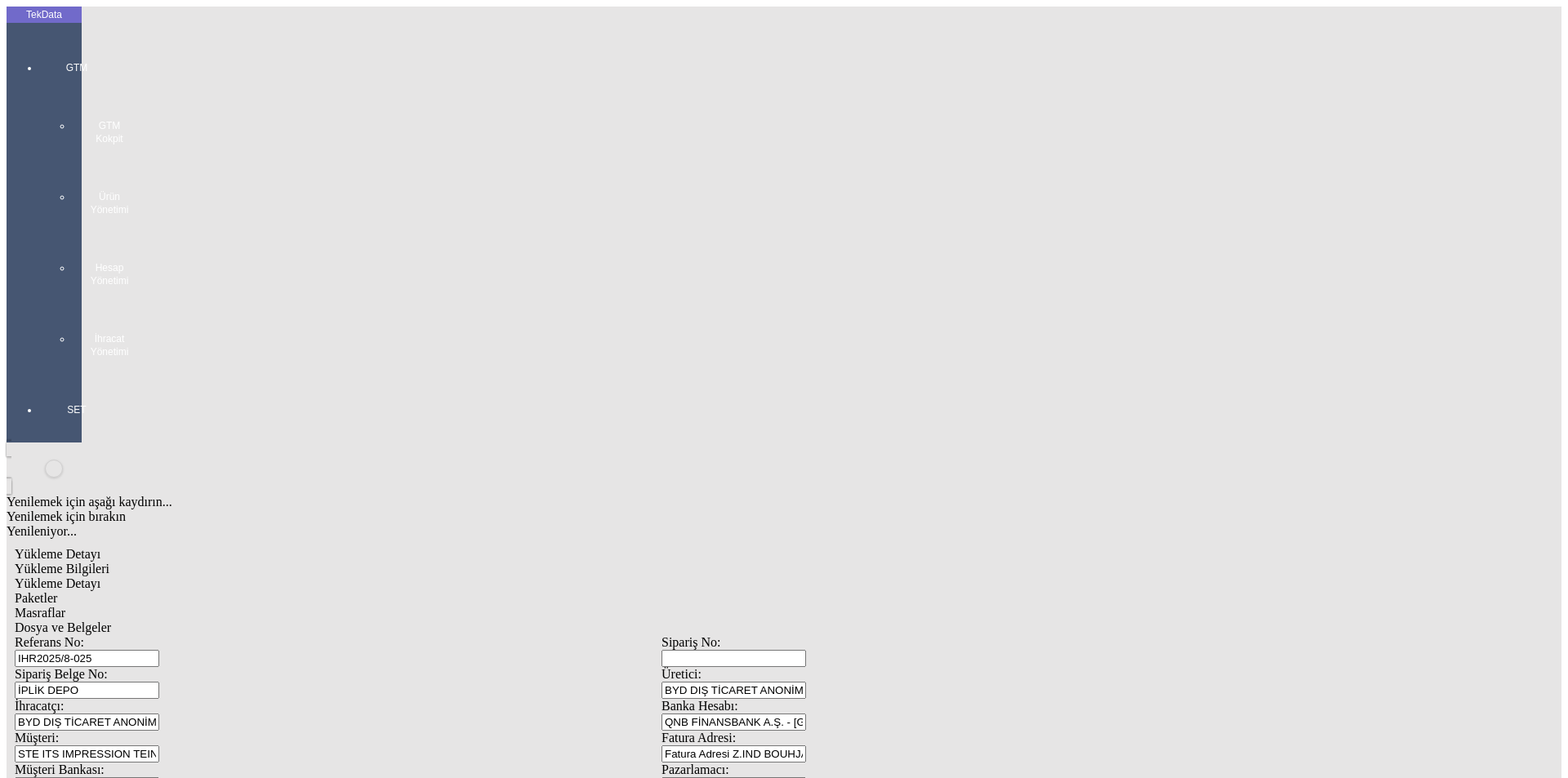
type input "[DATE]"
drag, startPoint x: 1009, startPoint y: 332, endPoint x: 707, endPoint y: 337, distance: 302.0
type input "[DATE]"
drag, startPoint x: 306, startPoint y: 489, endPoint x: 160, endPoint y: 489, distance: 146.0
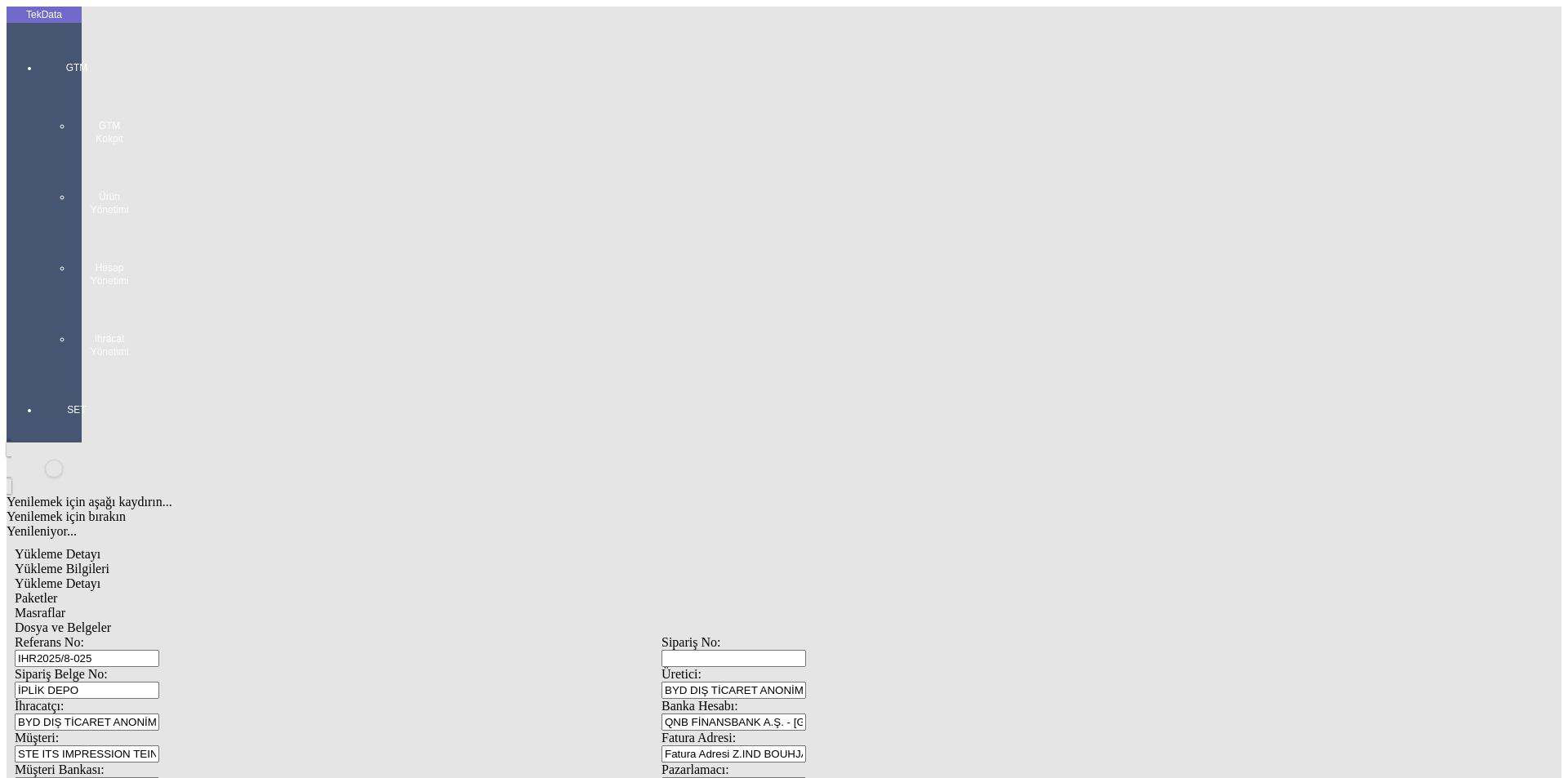
type input "1500"
drag, startPoint x: 333, startPoint y: 407, endPoint x: 177, endPoint y: 412, distance: 156.1
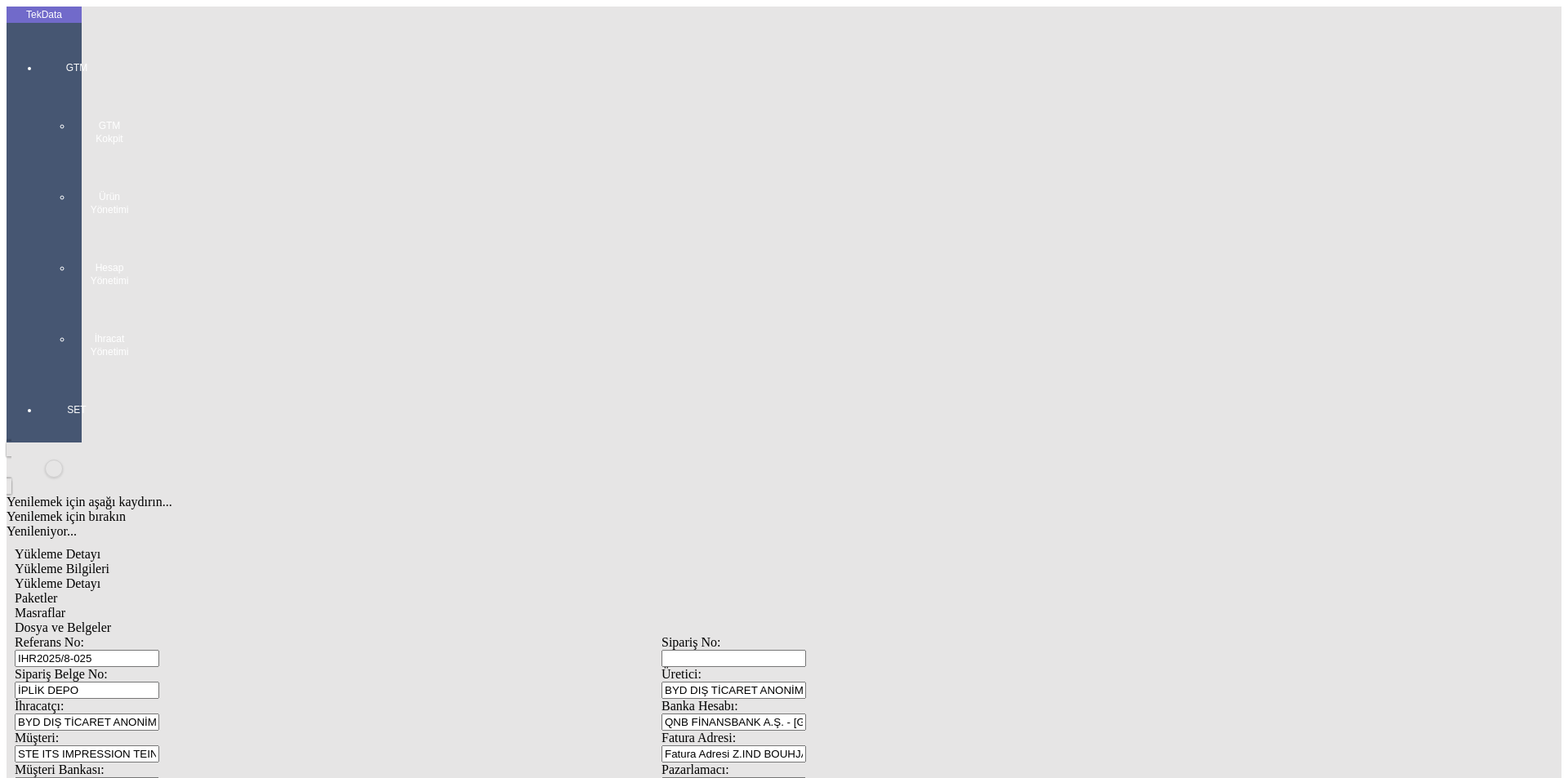
type input "[DATE]"
drag, startPoint x: 264, startPoint y: 564, endPoint x: 99, endPoint y: 547, distance: 165.9
type input "[DATE]"
drag, startPoint x: 299, startPoint y: 634, endPoint x: 28, endPoint y: 629, distance: 271.0
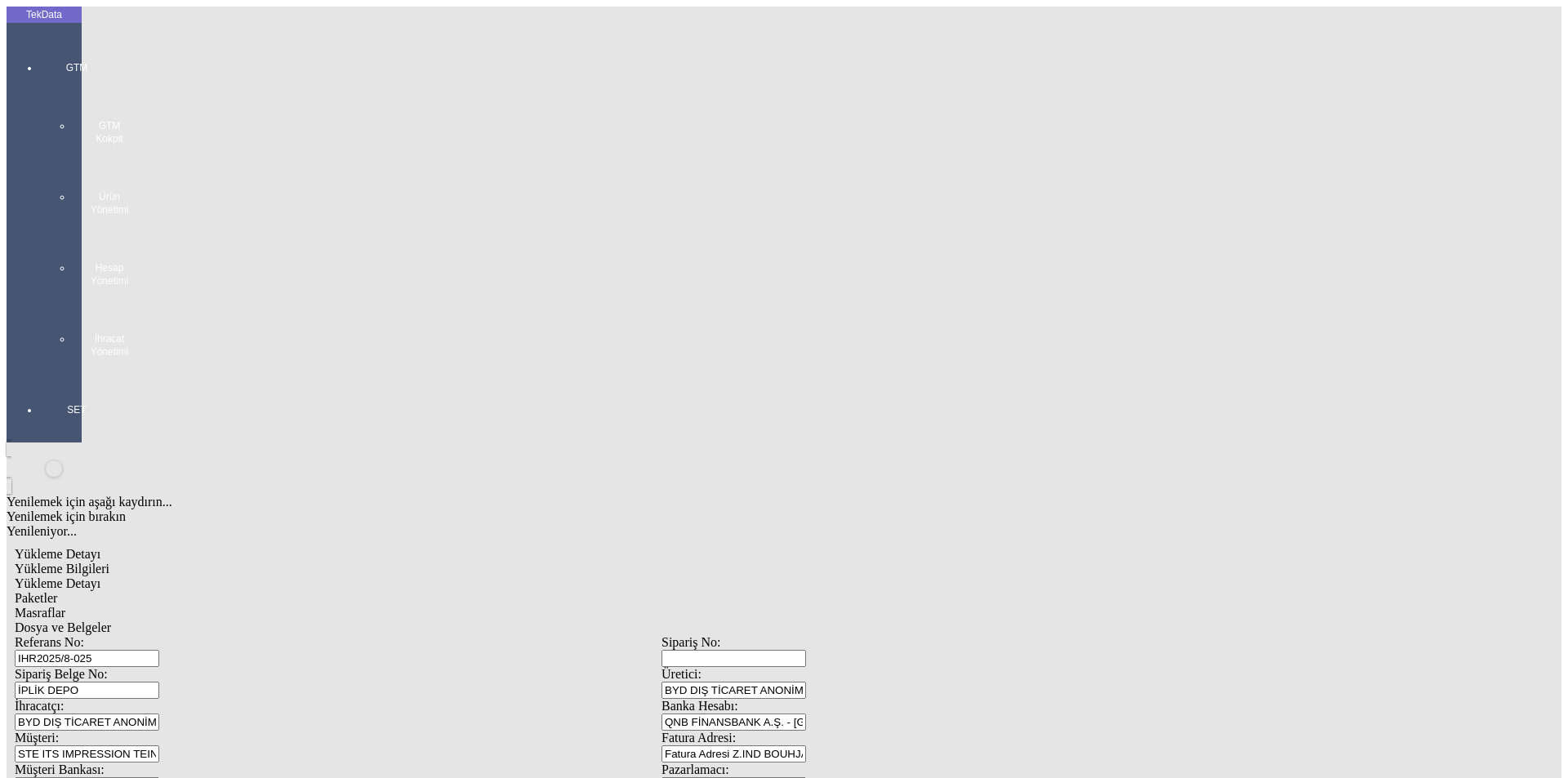
click at [28, 629] on div "TekData GTM GTM Kokpit Ürün Yönetimi Hesap Yönetimi İhracat Yönetimi SET Yenile…" at bounding box center [662, 788] width 1311 height 1563
type input "20562.8"
drag, startPoint x: 978, startPoint y: 630, endPoint x: 798, endPoint y: 630, distance: 180.0
type input "21793.6"
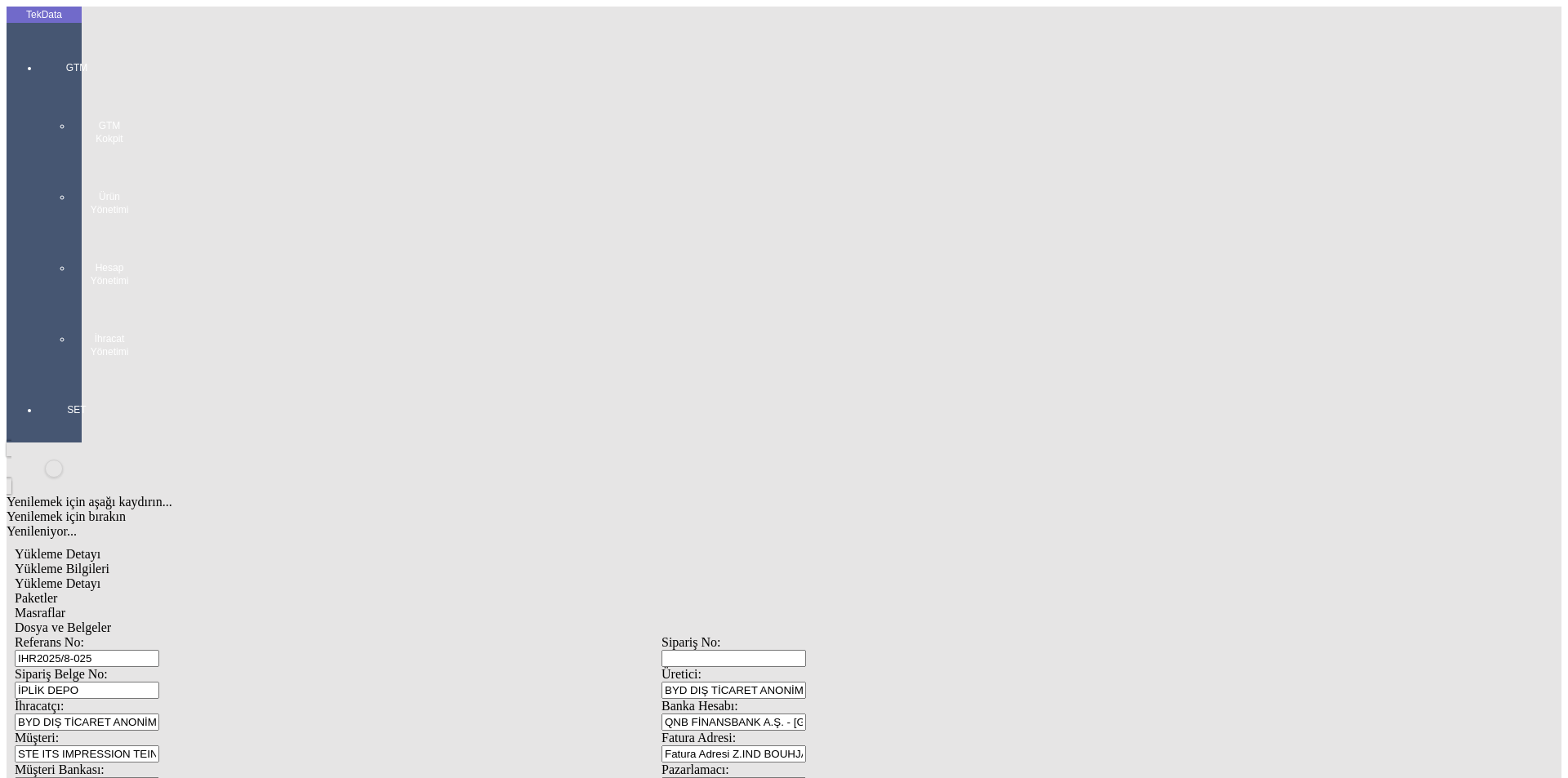
click at [101, 576] on span "Yükleme Detayı" at bounding box center [58, 583] width 86 height 14
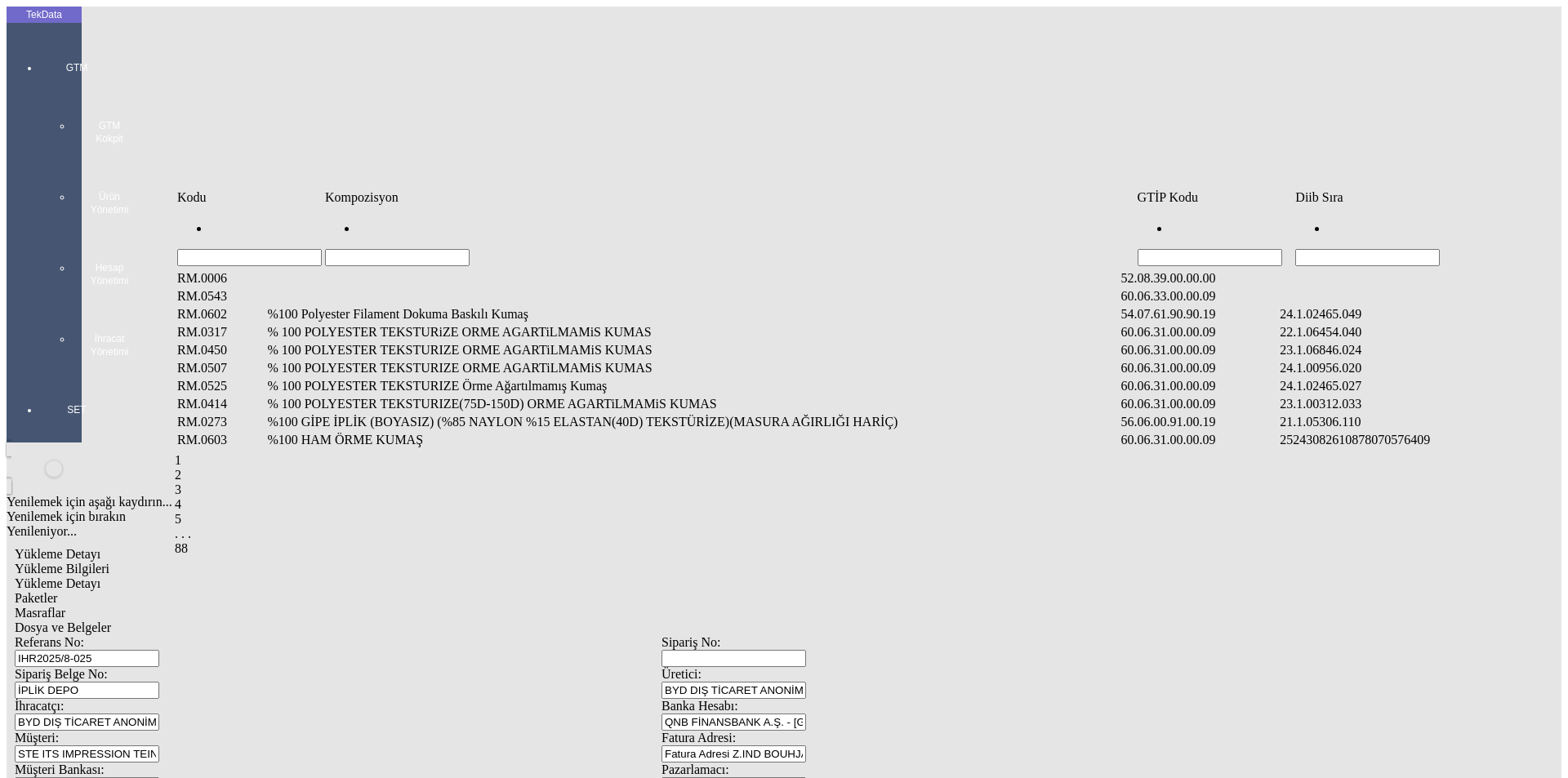
click at [1353, 250] on input "Hücreyi Filtrele" at bounding box center [1368, 258] width 145 height 18
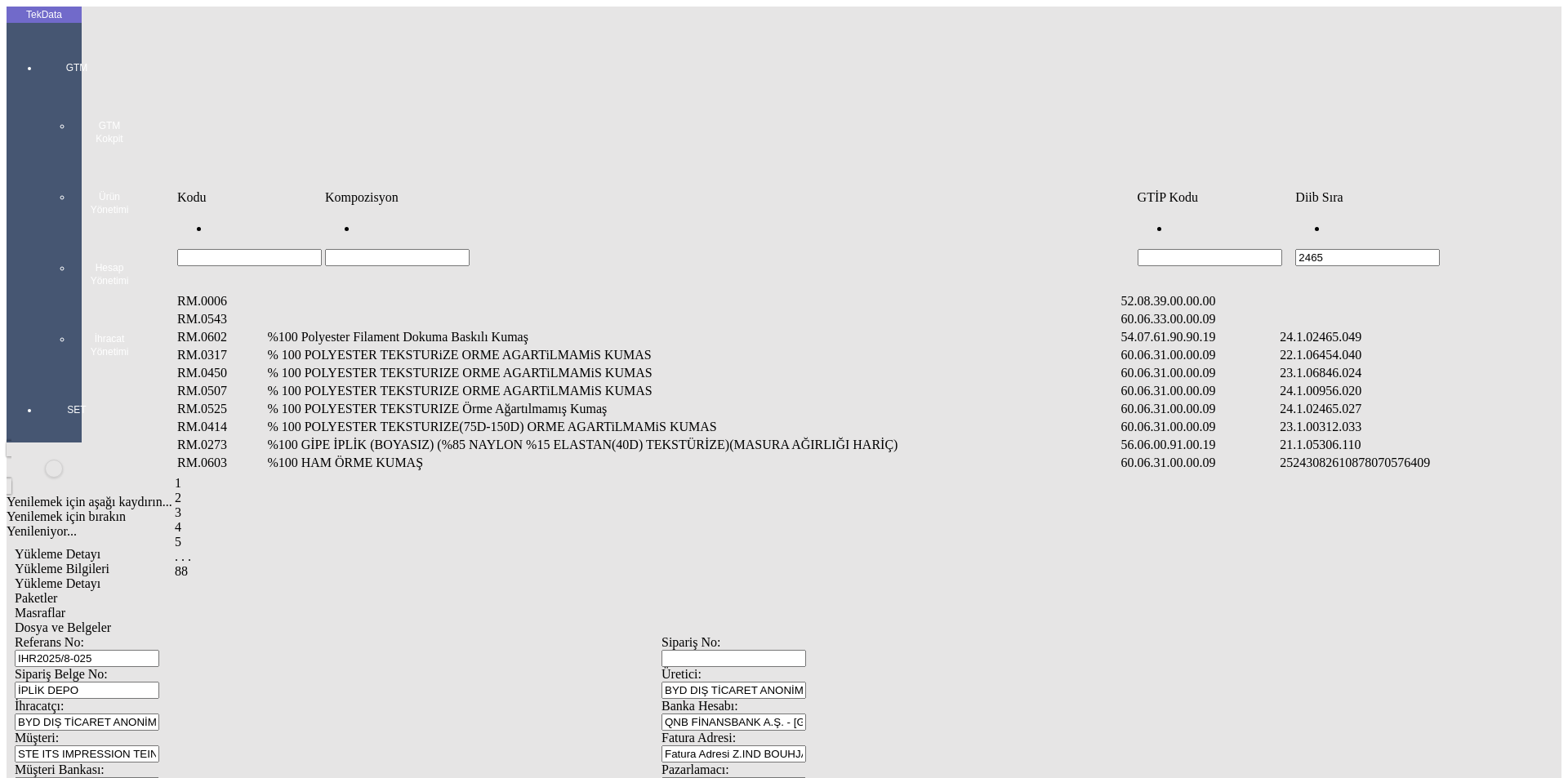
type input "2465"
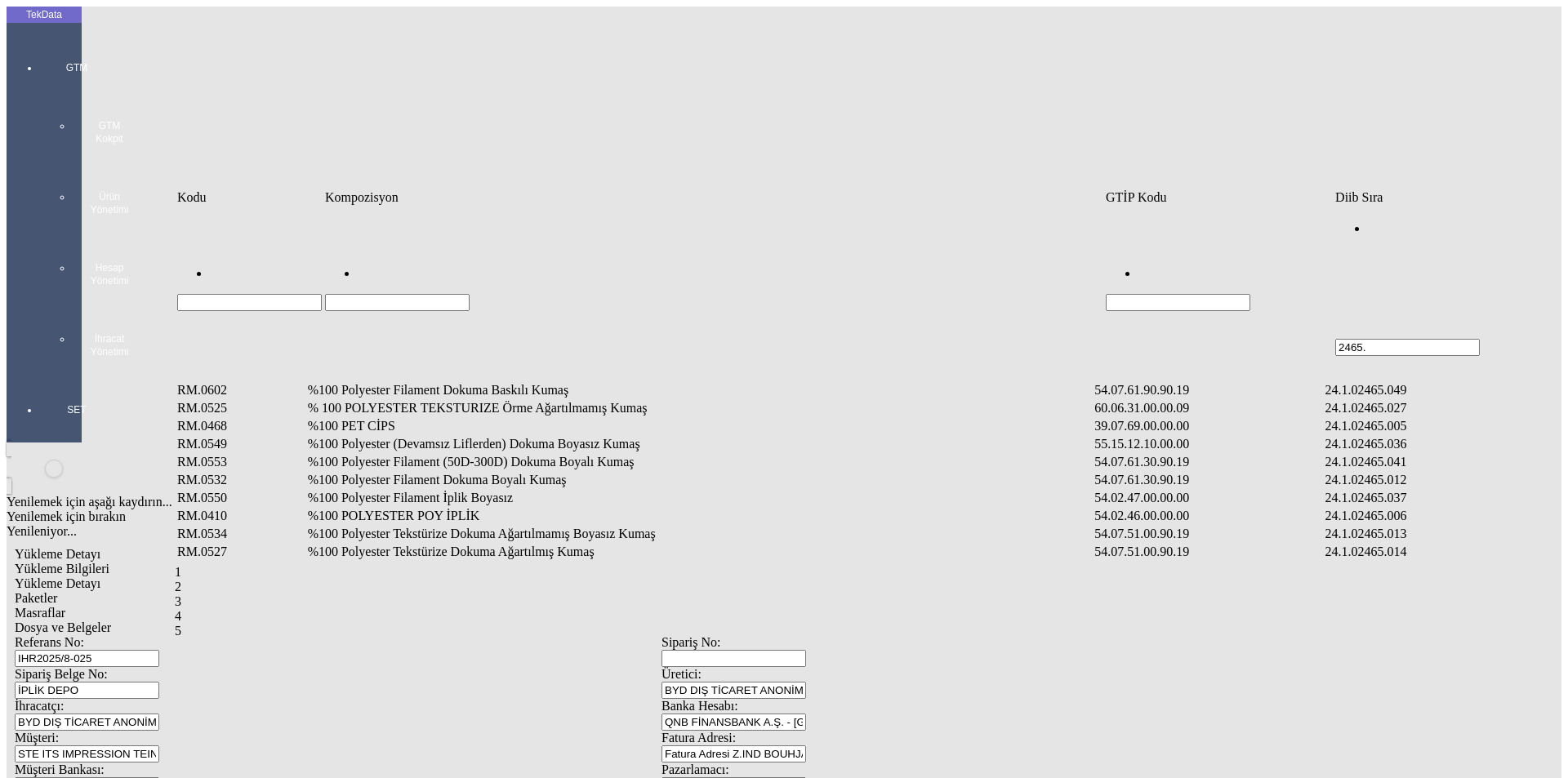
type input "2465."
type input "2465.001"
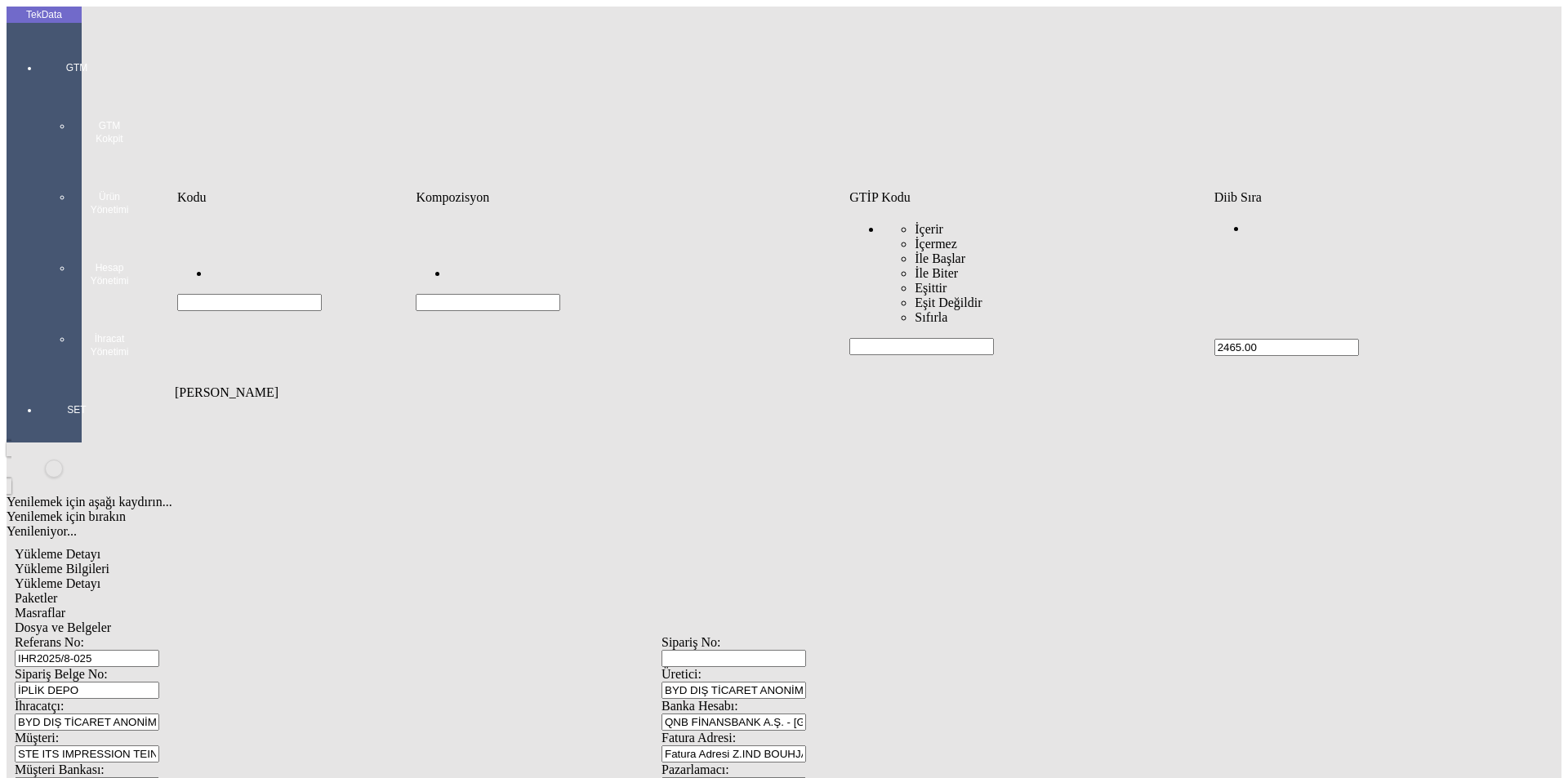
type input "2465.00"
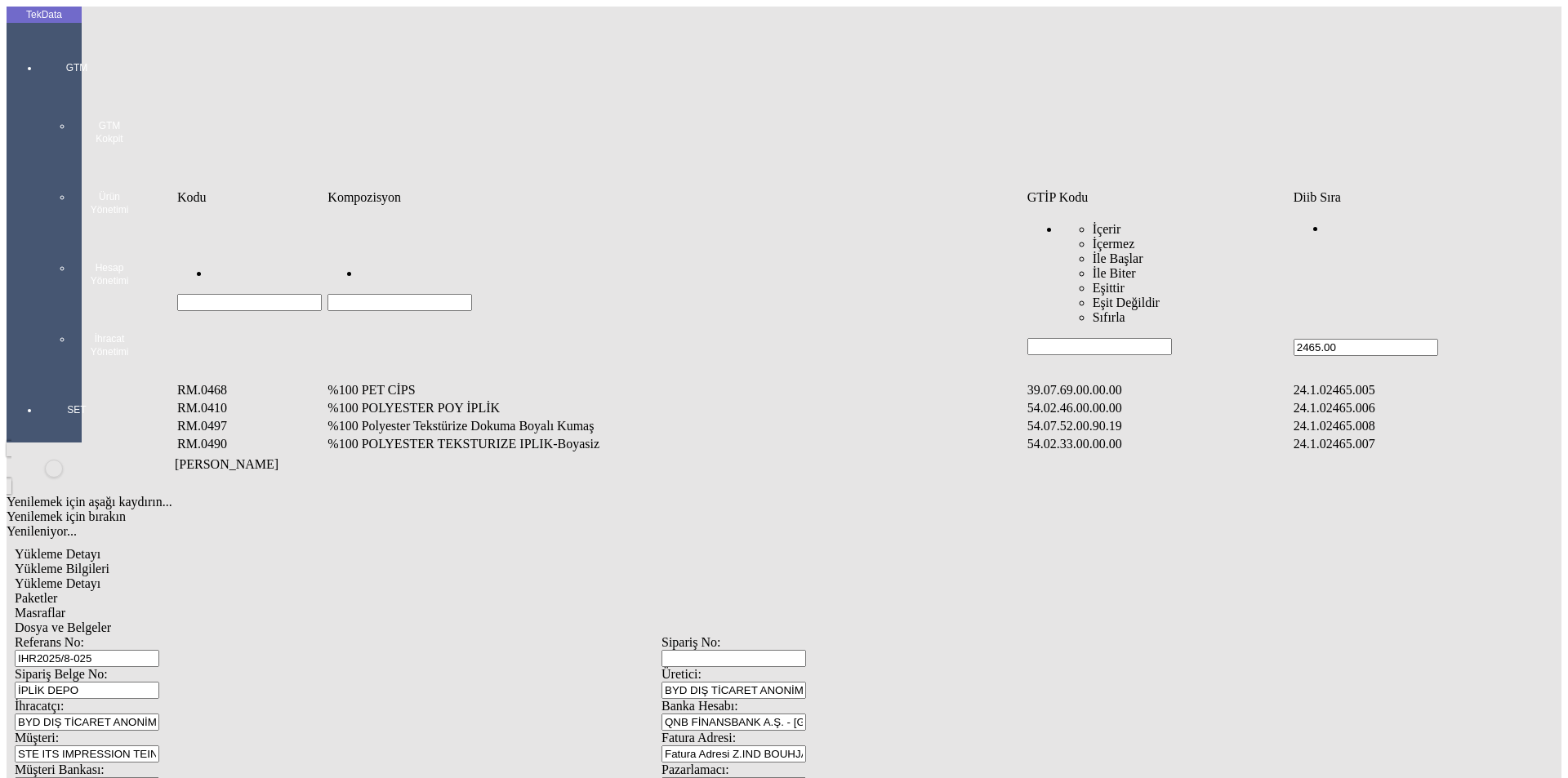
click at [556, 436] on td "%100 POLYESTER TEKSTURIZE IPLIK-Boyasiz" at bounding box center [675, 444] width 698 height 17
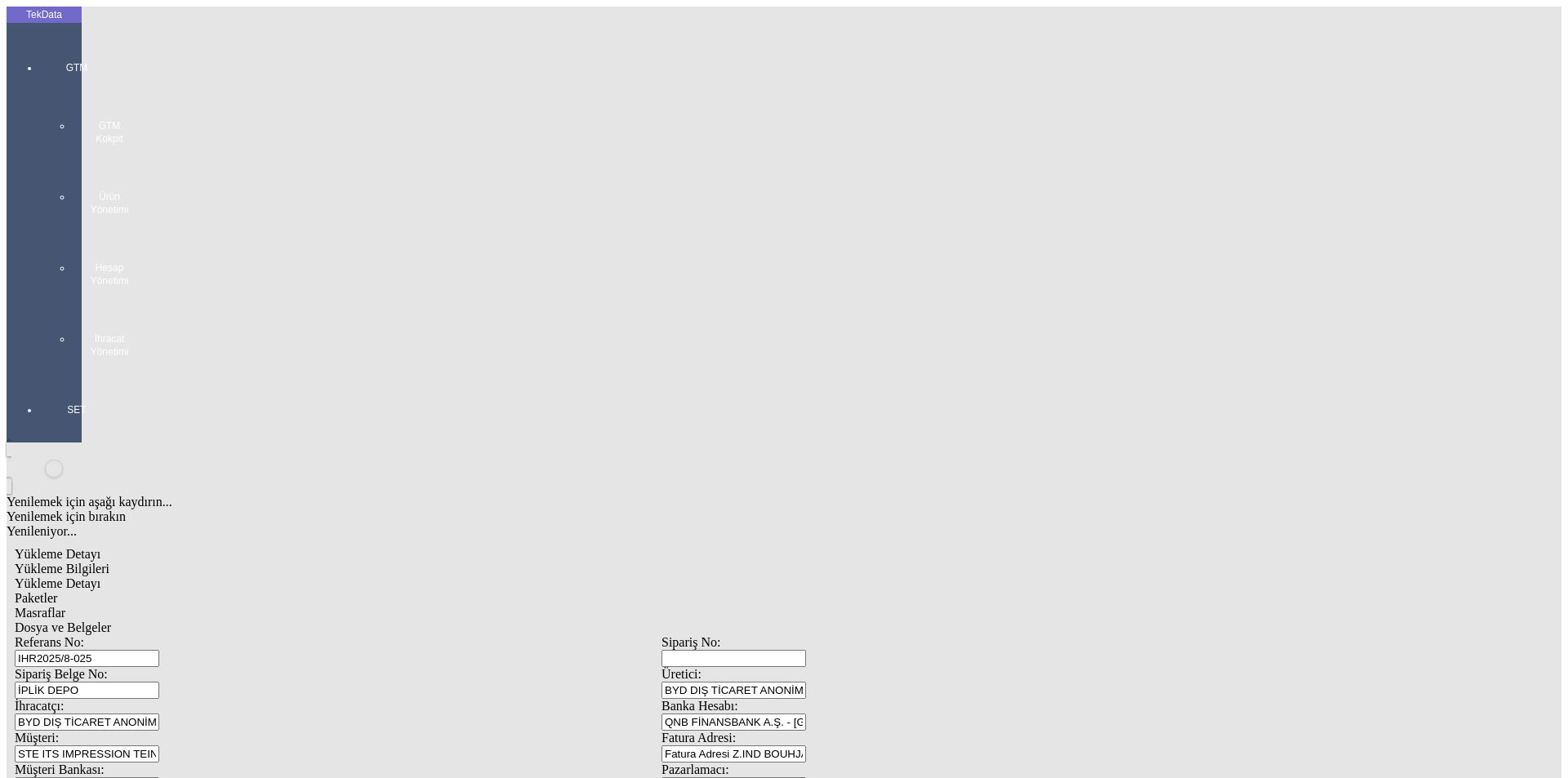
type input "20562.8"
drag, startPoint x: 976, startPoint y: 254, endPoint x: 956, endPoint y: 245, distance: 21.9
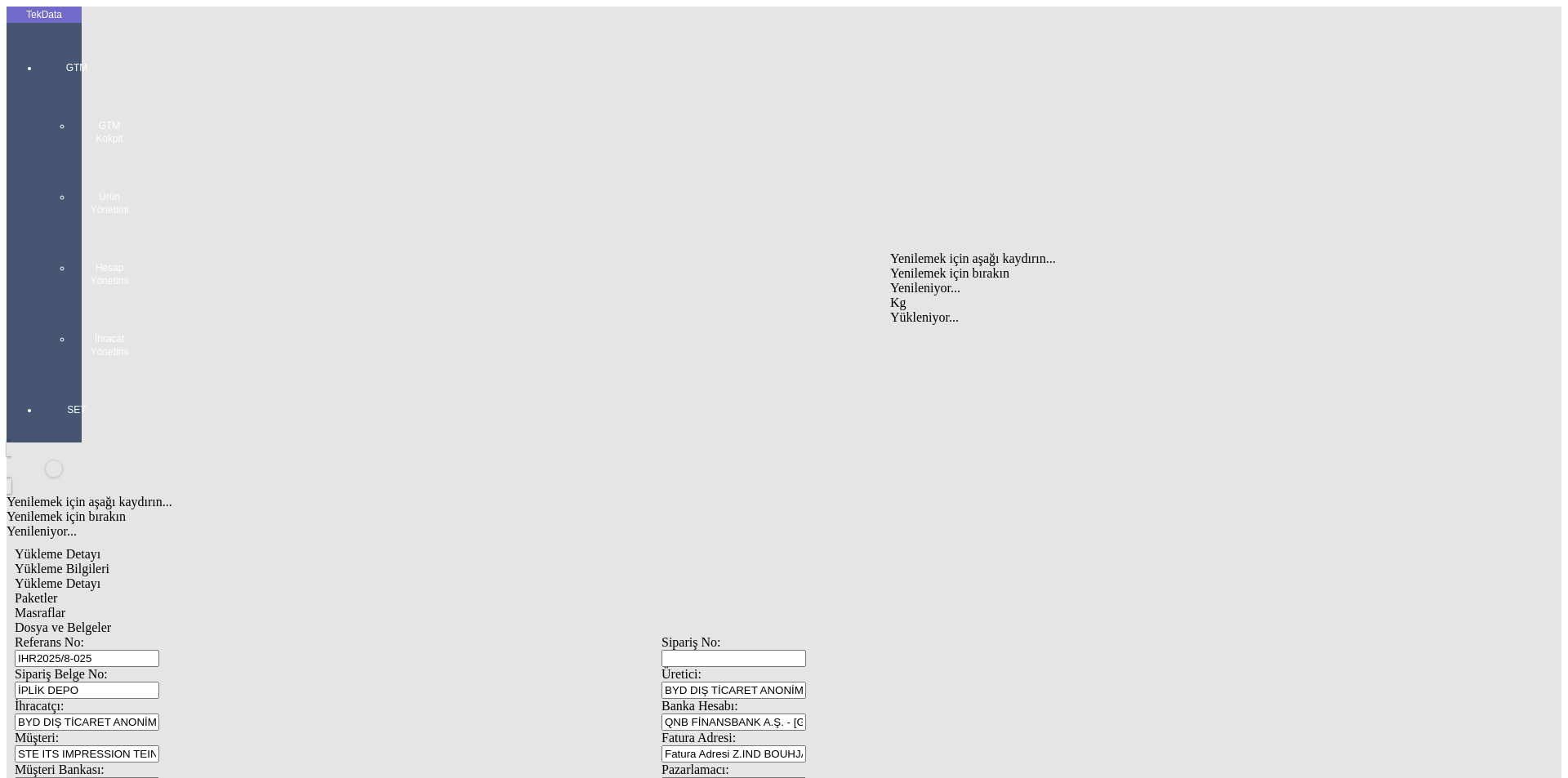
click at [913, 296] on div "Kg" at bounding box center [1214, 302] width 647 height 15
type input "Kg"
type input "1.3"
click at [915, 343] on div "Amerikan Doları" at bounding box center [1214, 349] width 647 height 15
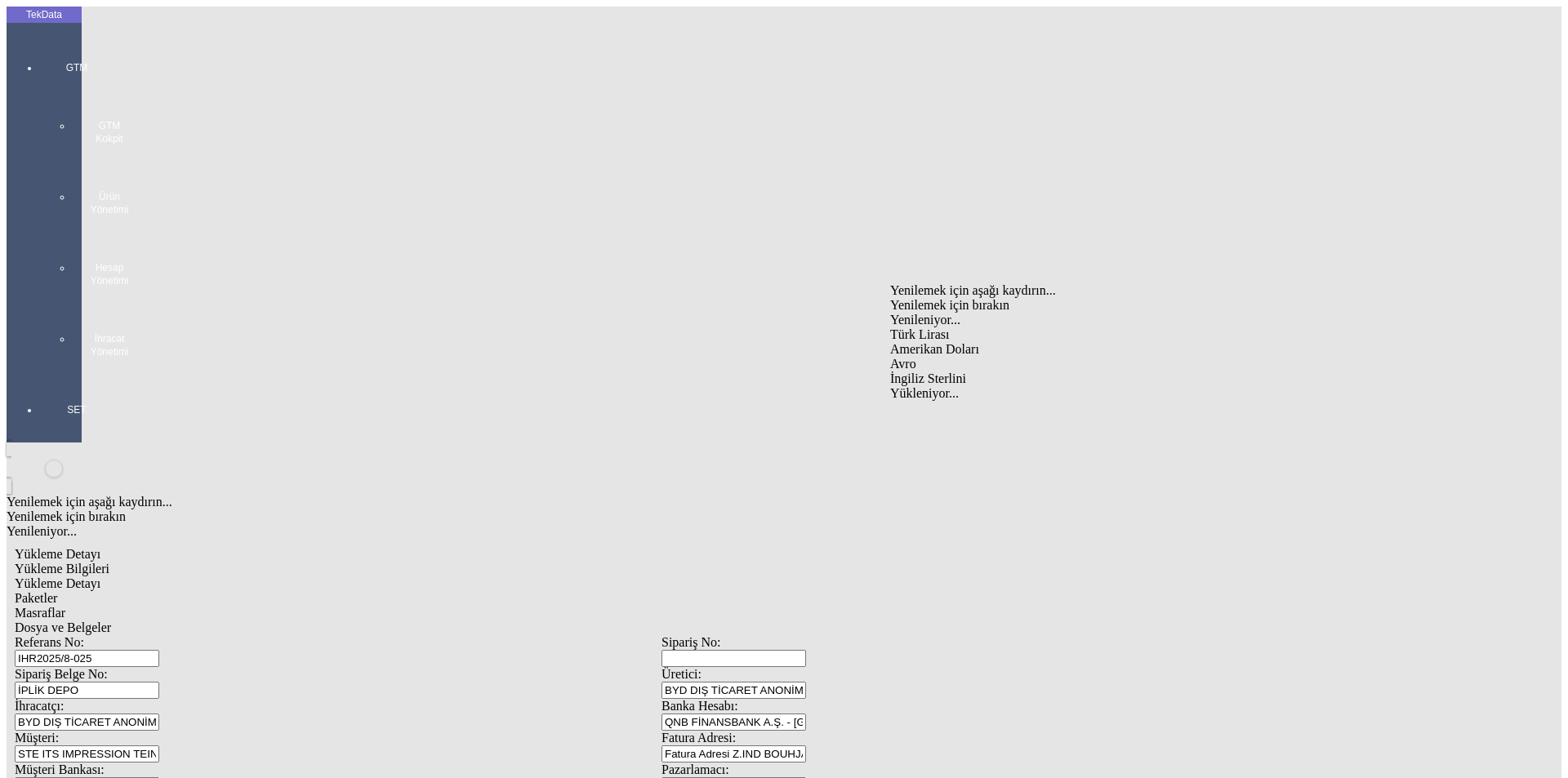
type input "Amerikan Doları"
type input "20562.8"
type input "21793.6"
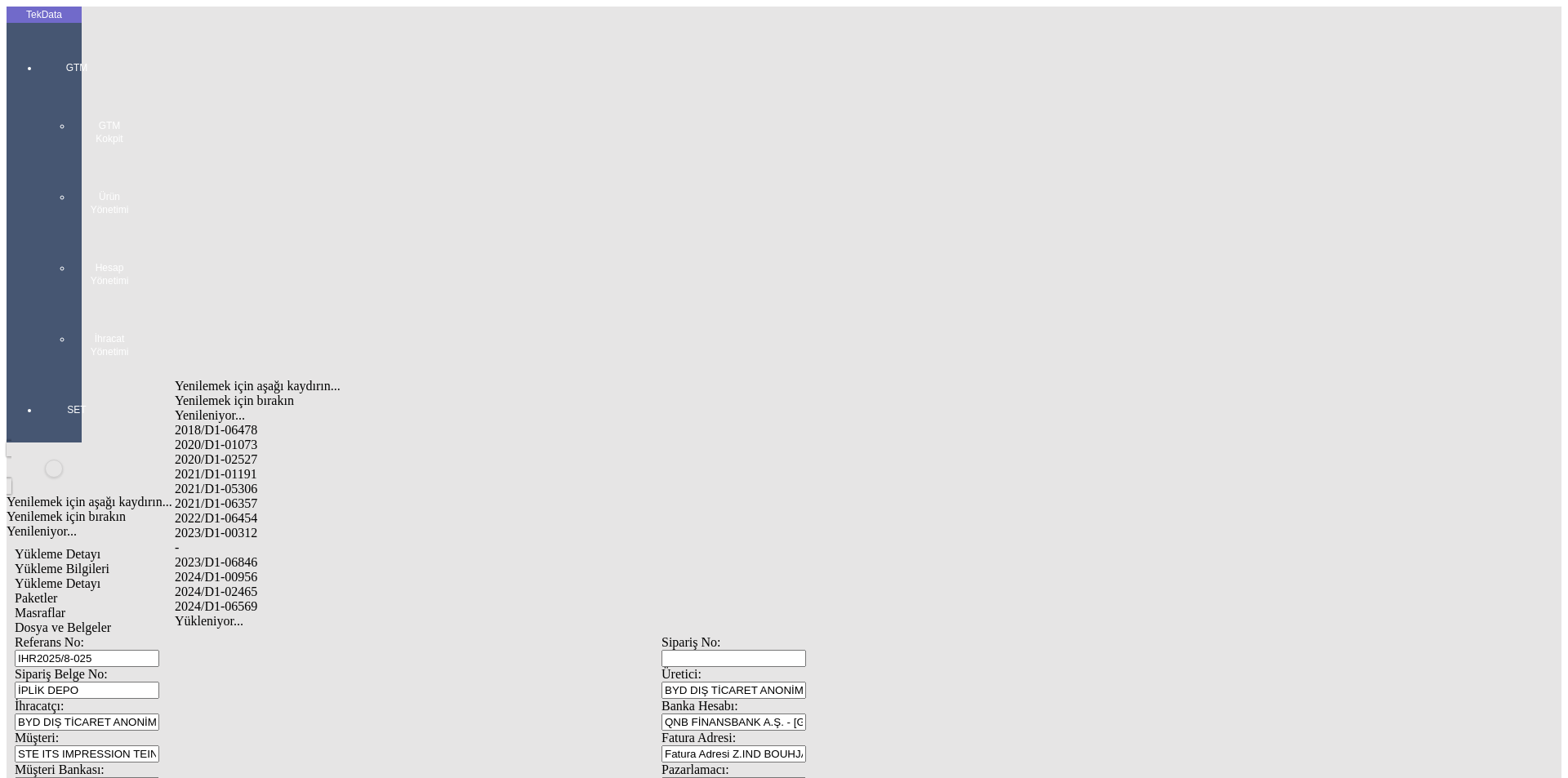
click at [265, 585] on div "2024/D1-02465" at bounding box center [492, 592] width 634 height 15
type input "2024/D1-02465"
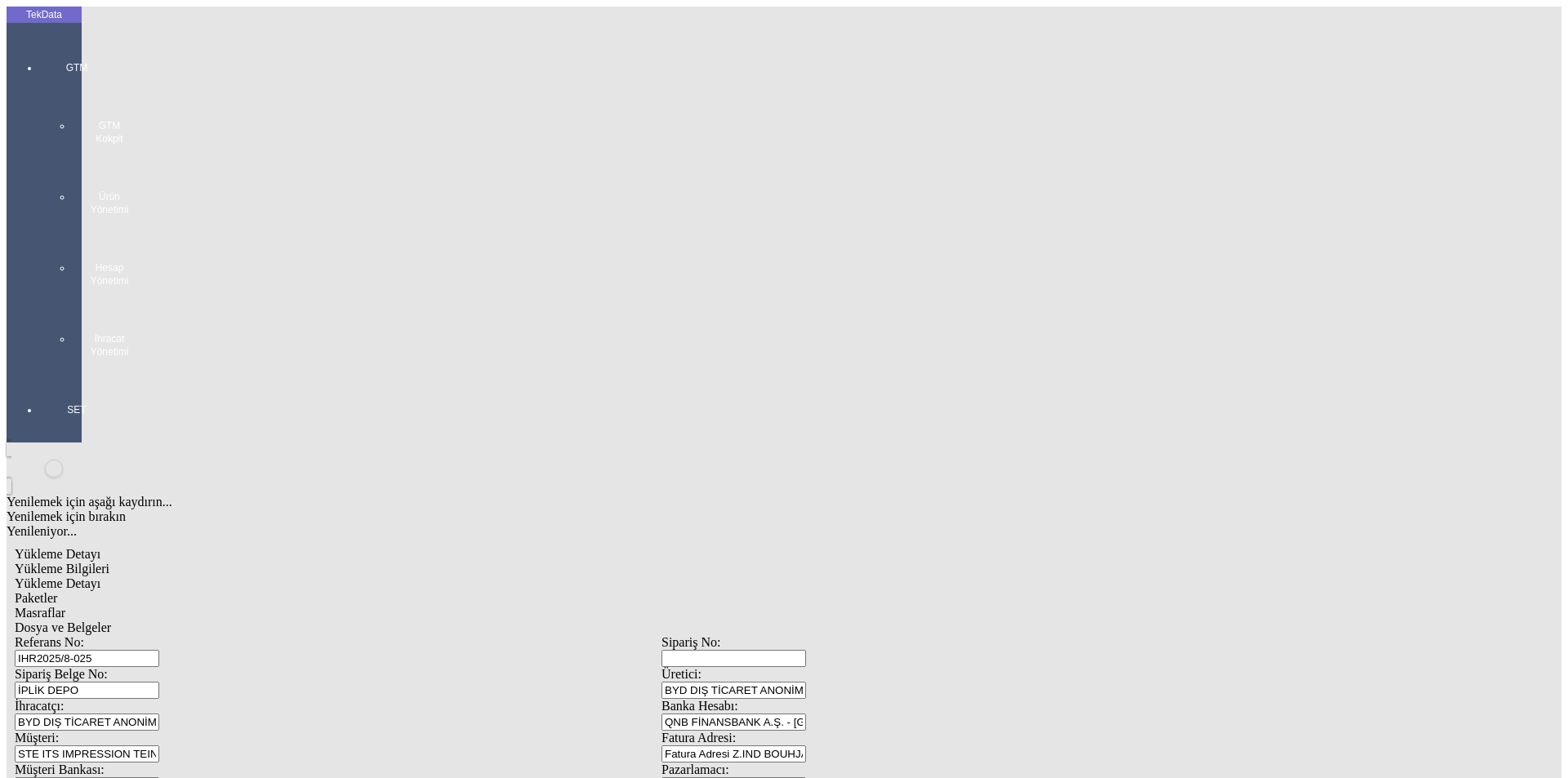
click at [353, 591] on div "Paketler" at bounding box center [662, 598] width 1294 height 15
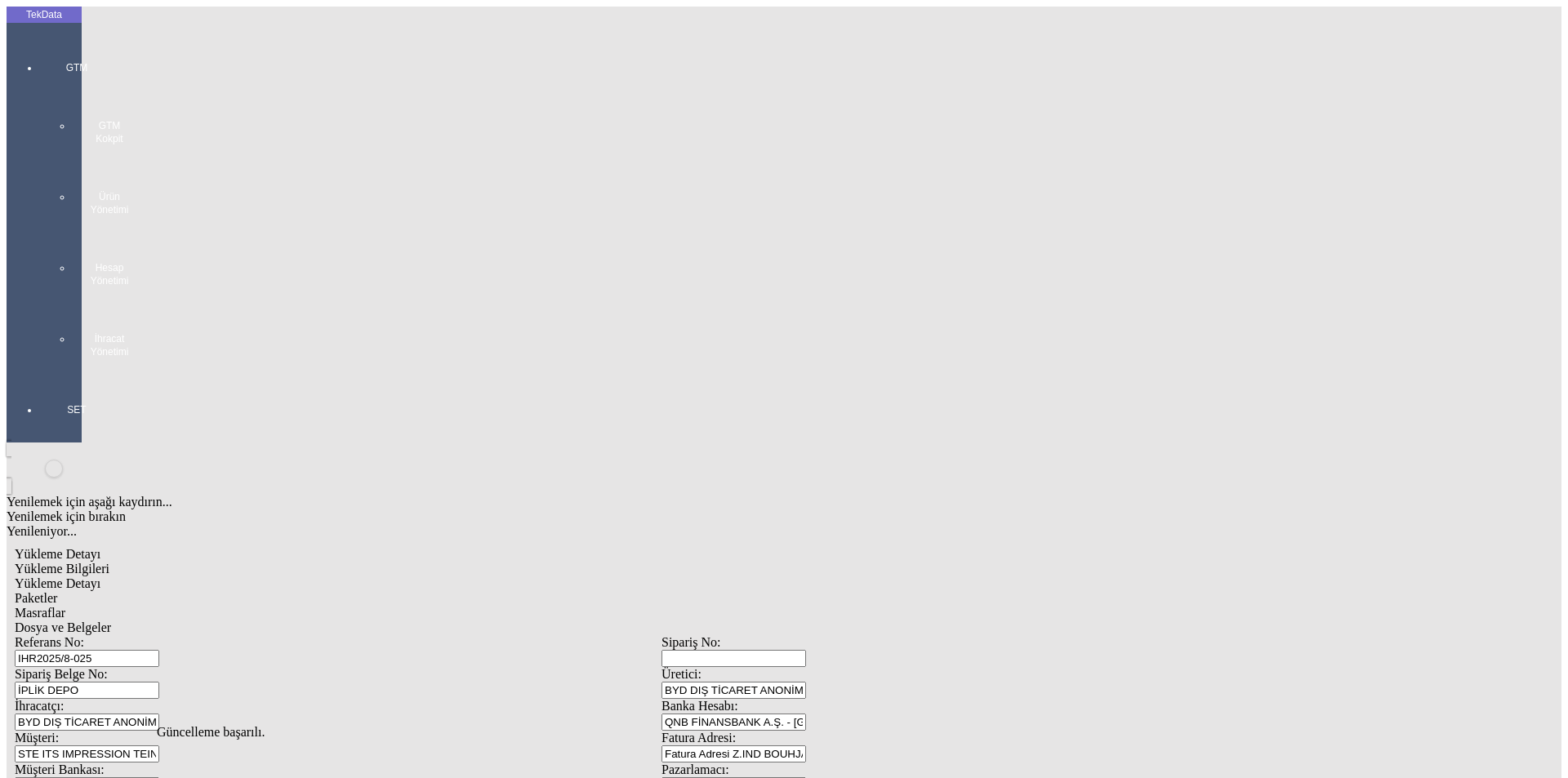
click at [66, 606] on span "Masraflar" at bounding box center [40, 613] width 51 height 14
click at [112, 620] on span "Dosya ve Belgeler" at bounding box center [63, 627] width 96 height 14
click at [110, 562] on span "Yükleme Bilgileri" at bounding box center [62, 569] width 95 height 14
click at [112, 620] on span "Dosya ve Belgeler" at bounding box center [63, 627] width 96 height 14
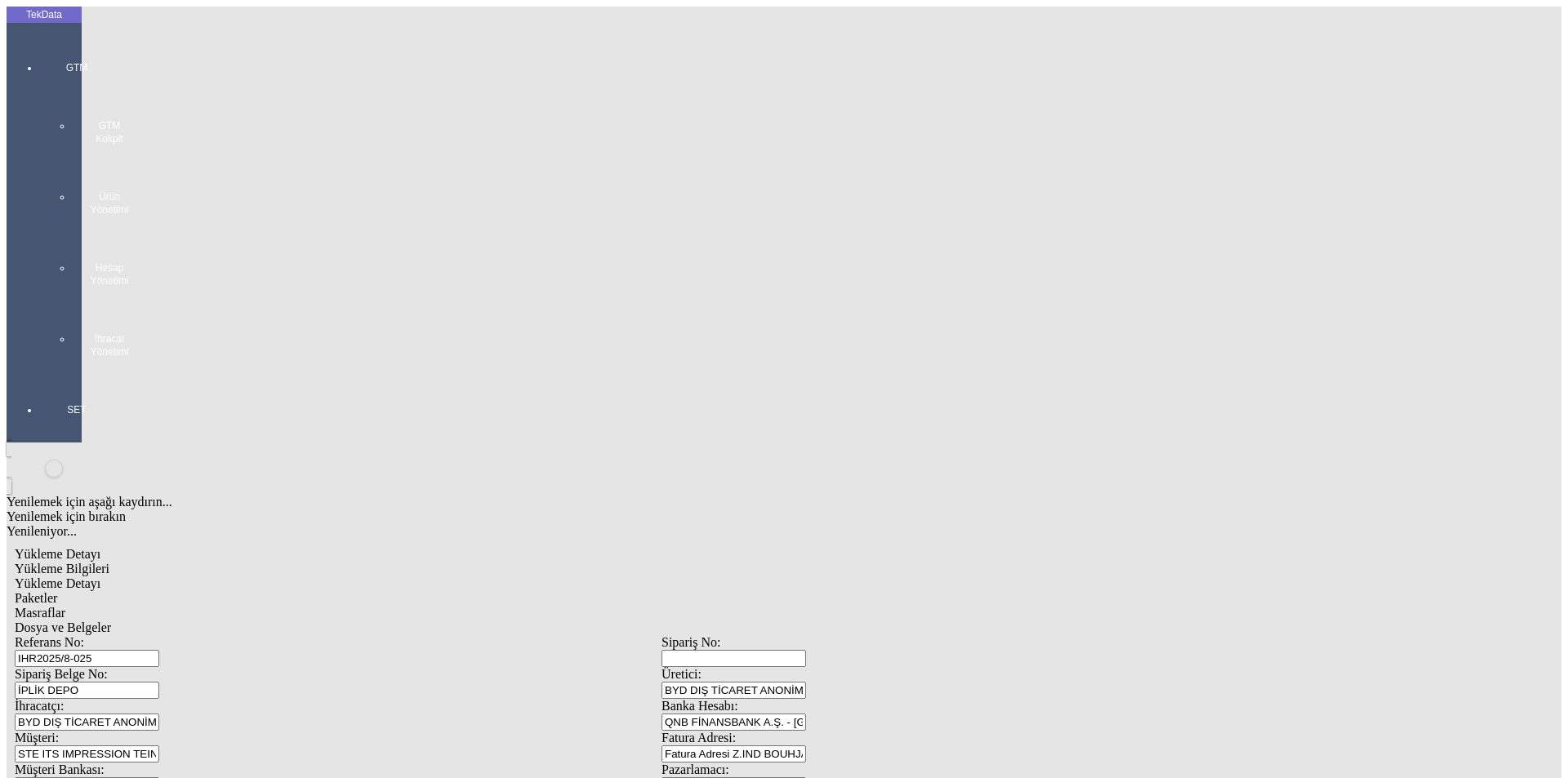
click at [112, 620] on span "Dosya ve Belgeler" at bounding box center [63, 627] width 96 height 14
click at [145, 562] on div "Yükleme Bilgileri" at bounding box center [662, 569] width 1294 height 15
click at [112, 620] on span "Dosya ve Belgeler" at bounding box center [63, 627] width 96 height 14
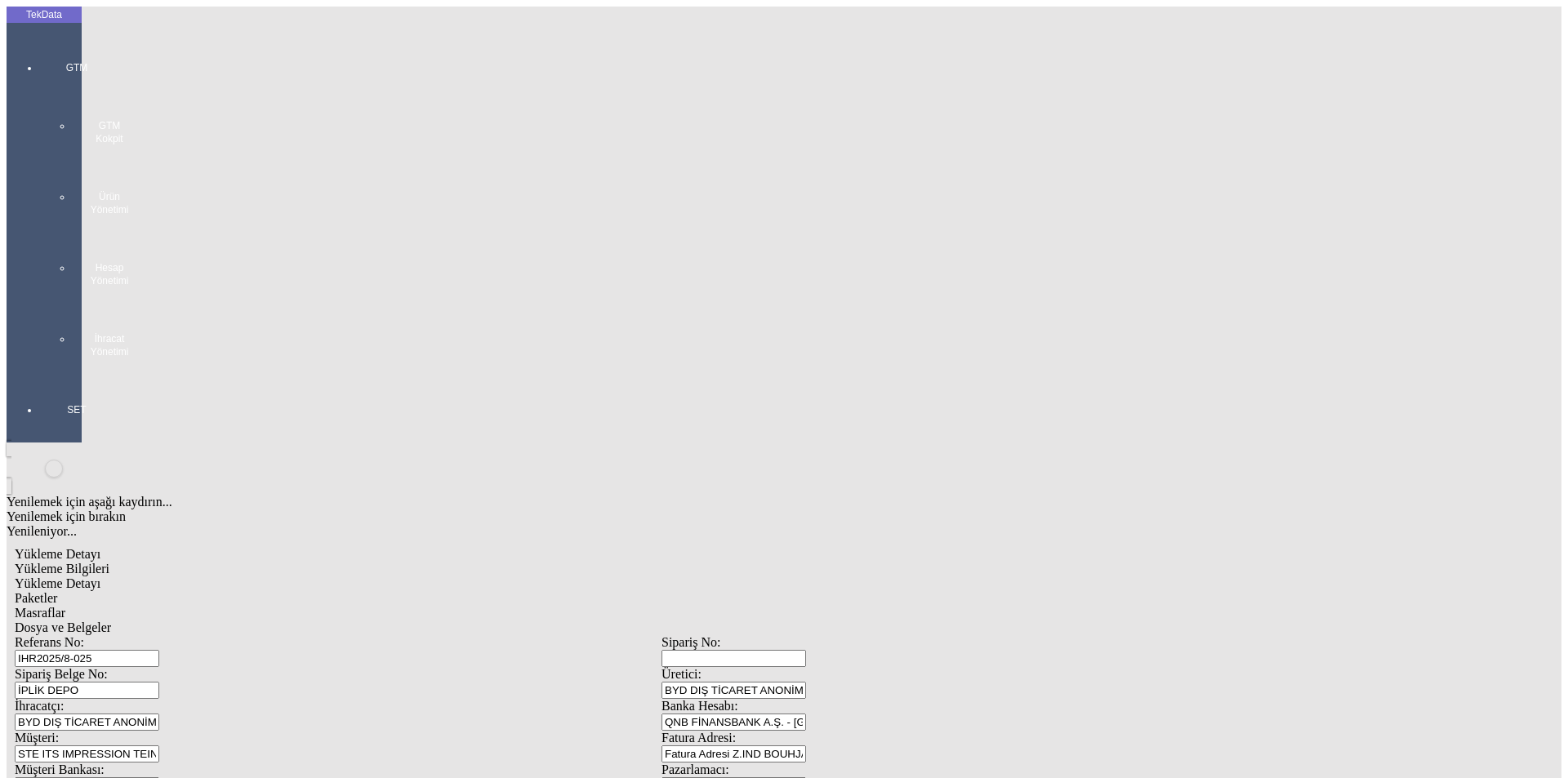
click at [181, 562] on div "Yükleme Bilgileri" at bounding box center [662, 569] width 1294 height 15
drag, startPoint x: 294, startPoint y: 116, endPoint x: 132, endPoint y: 111, distance: 162.1
click at [132, 635] on div "Referans No: IHR2025/8-025" at bounding box center [338, 651] width 647 height 32
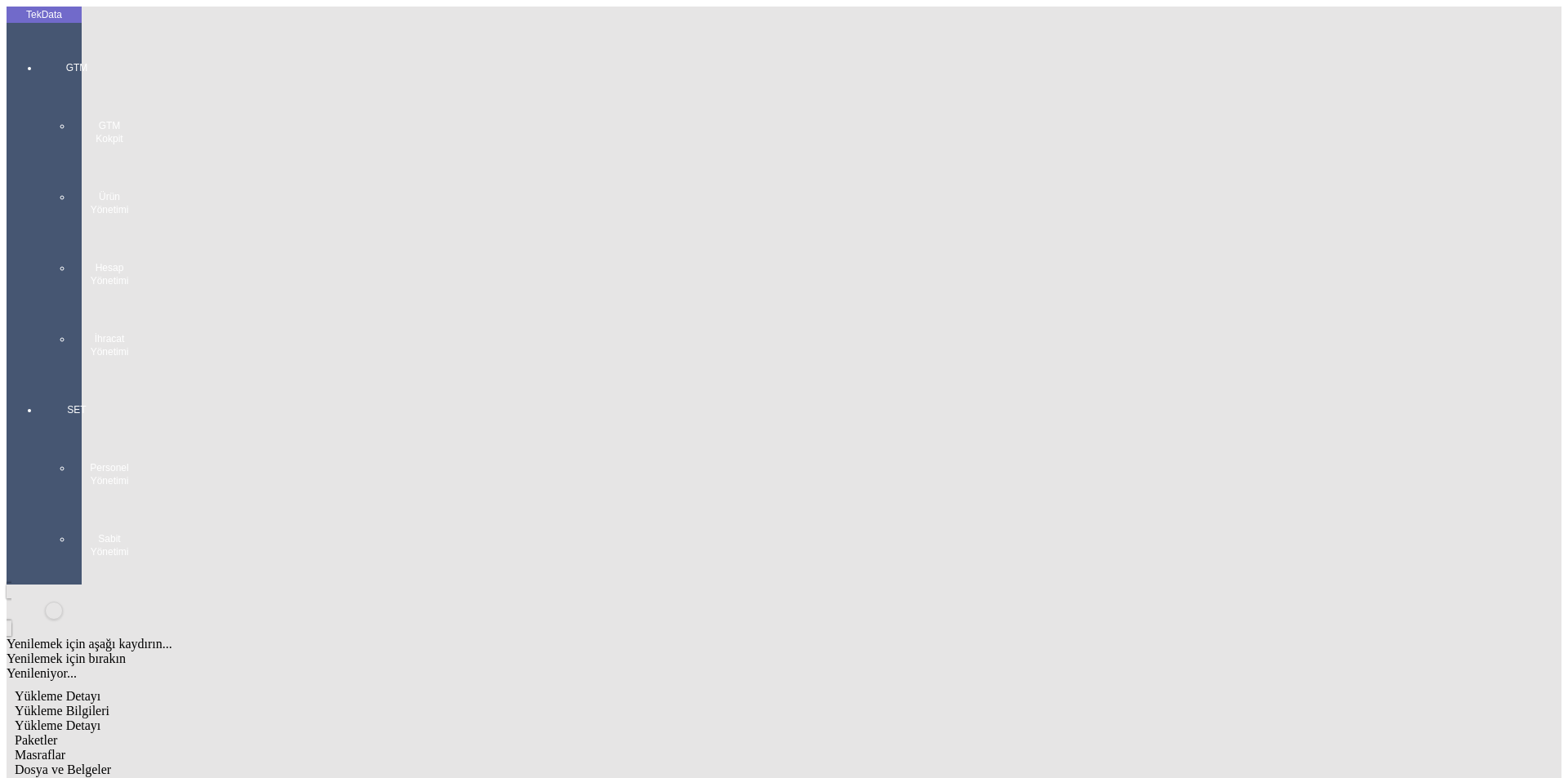
click at [48, 375] on div at bounding box center [76, 375] width 75 height 0
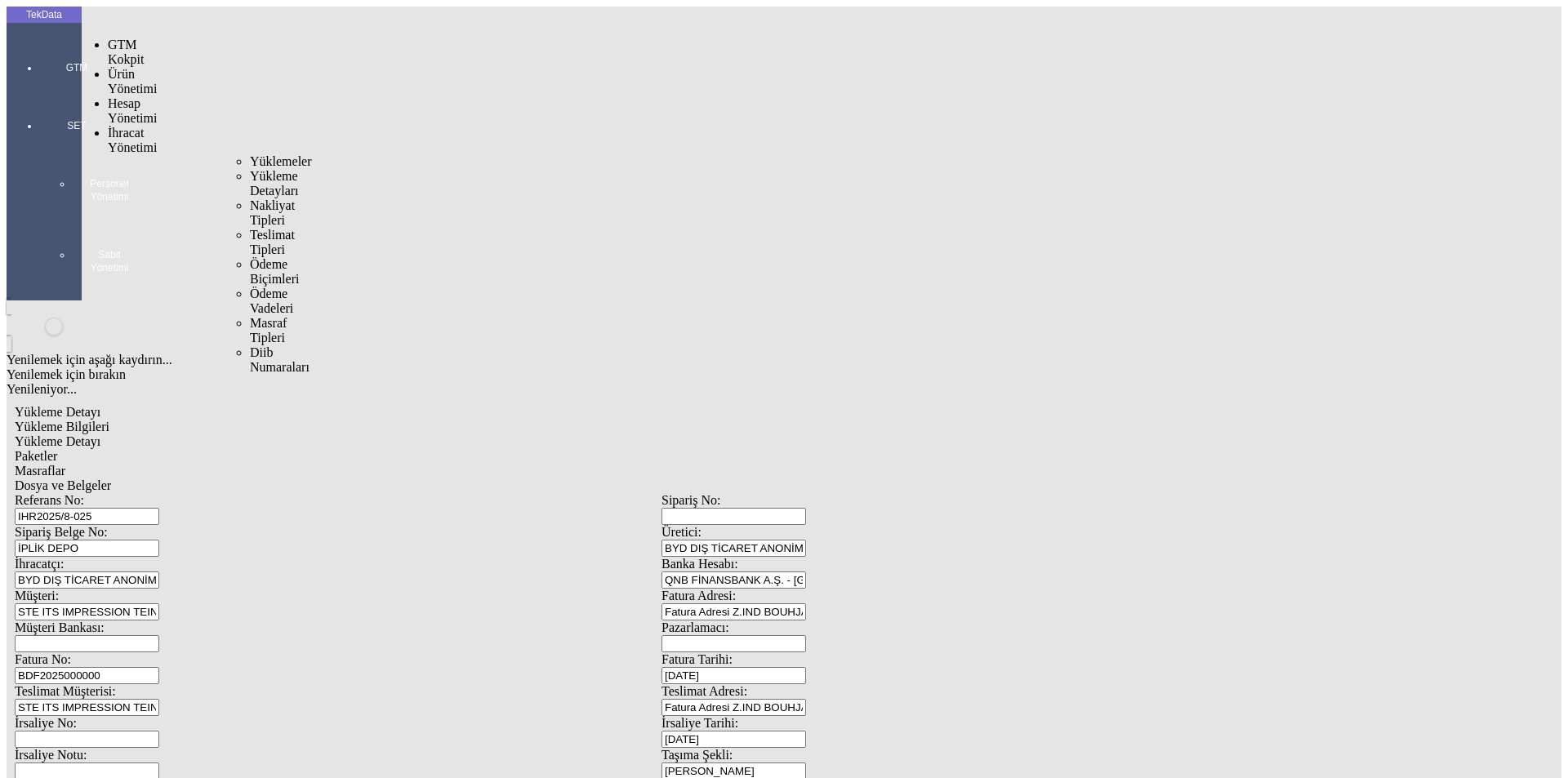
drag, startPoint x: 109, startPoint y: 99, endPoint x: 190, endPoint y: 98, distance: 81.0
click at [110, 126] on span "İhracat Yönetimi" at bounding box center [132, 140] width 49 height 28
click at [250, 155] on span "Yüklemeler" at bounding box center [280, 161] width 62 height 14
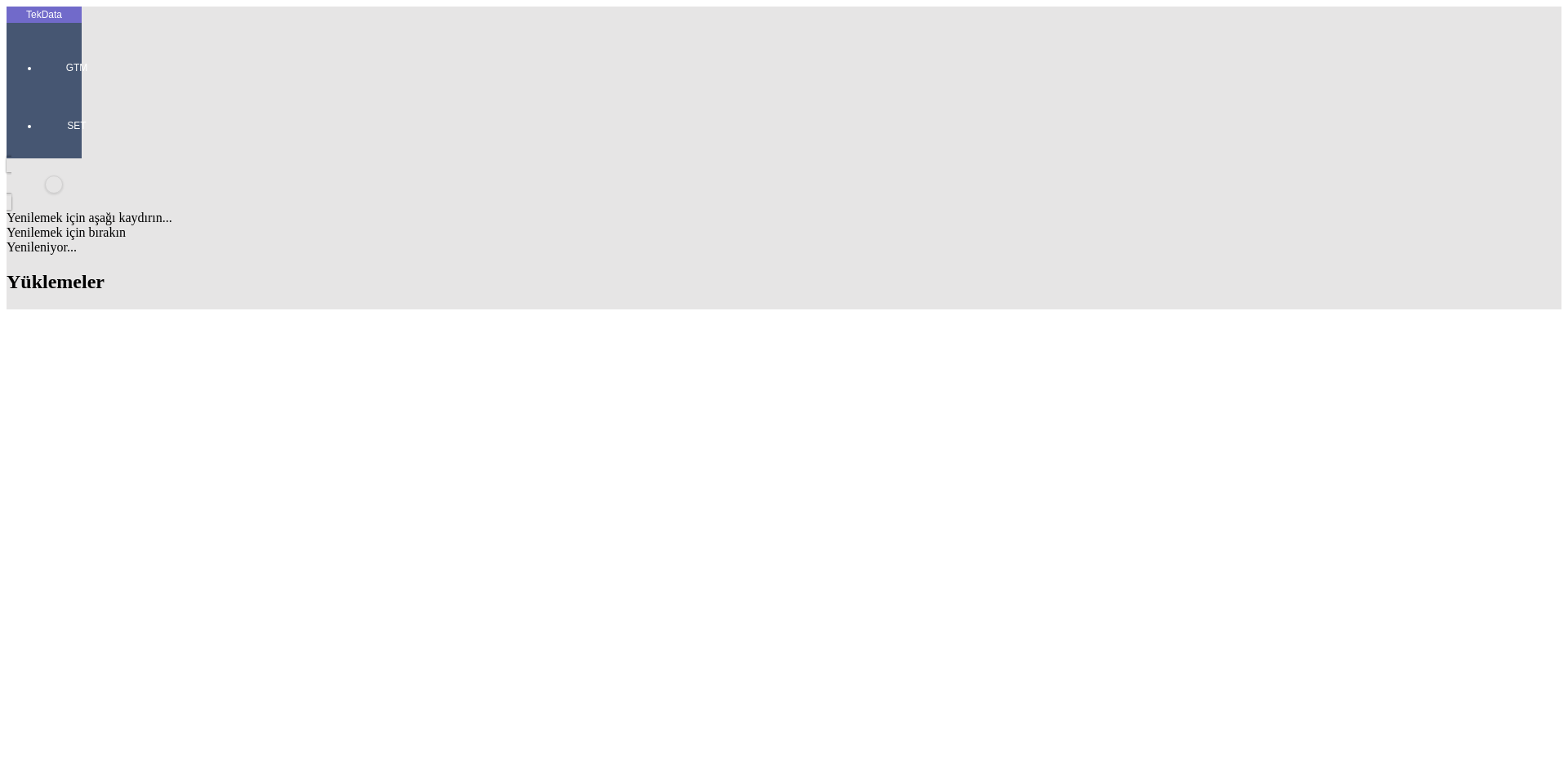
drag, startPoint x: 1015, startPoint y: 121, endPoint x: 903, endPoint y: 142, distance: 114.0
type input "gold"
drag, startPoint x: 445, startPoint y: 527, endPoint x: 299, endPoint y: 527, distance: 146.0
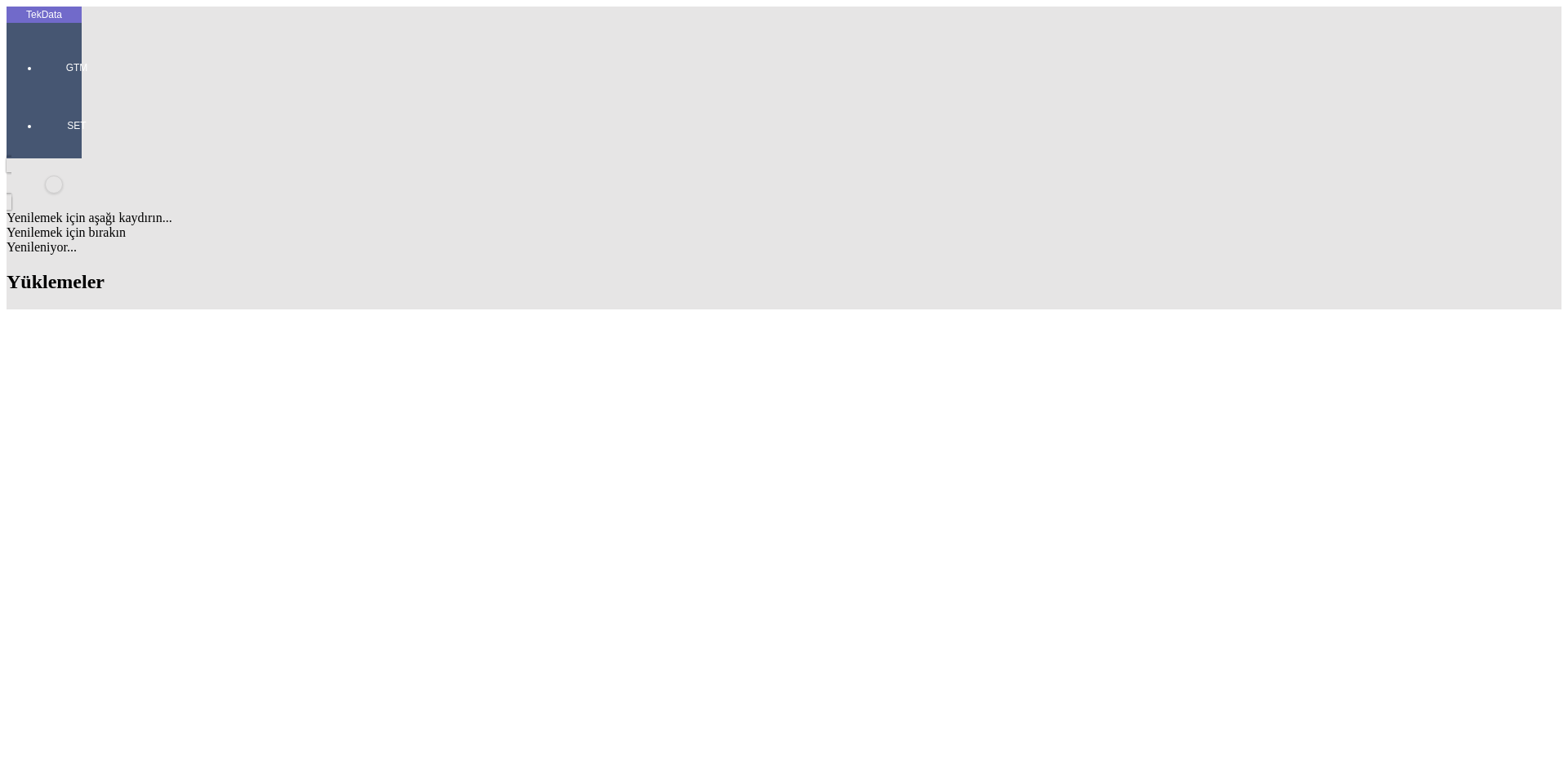
copy td "ET349763 - ET349767 - ET349768"
drag, startPoint x: 1036, startPoint y: 128, endPoint x: 909, endPoint y: 132, distance: 127.1
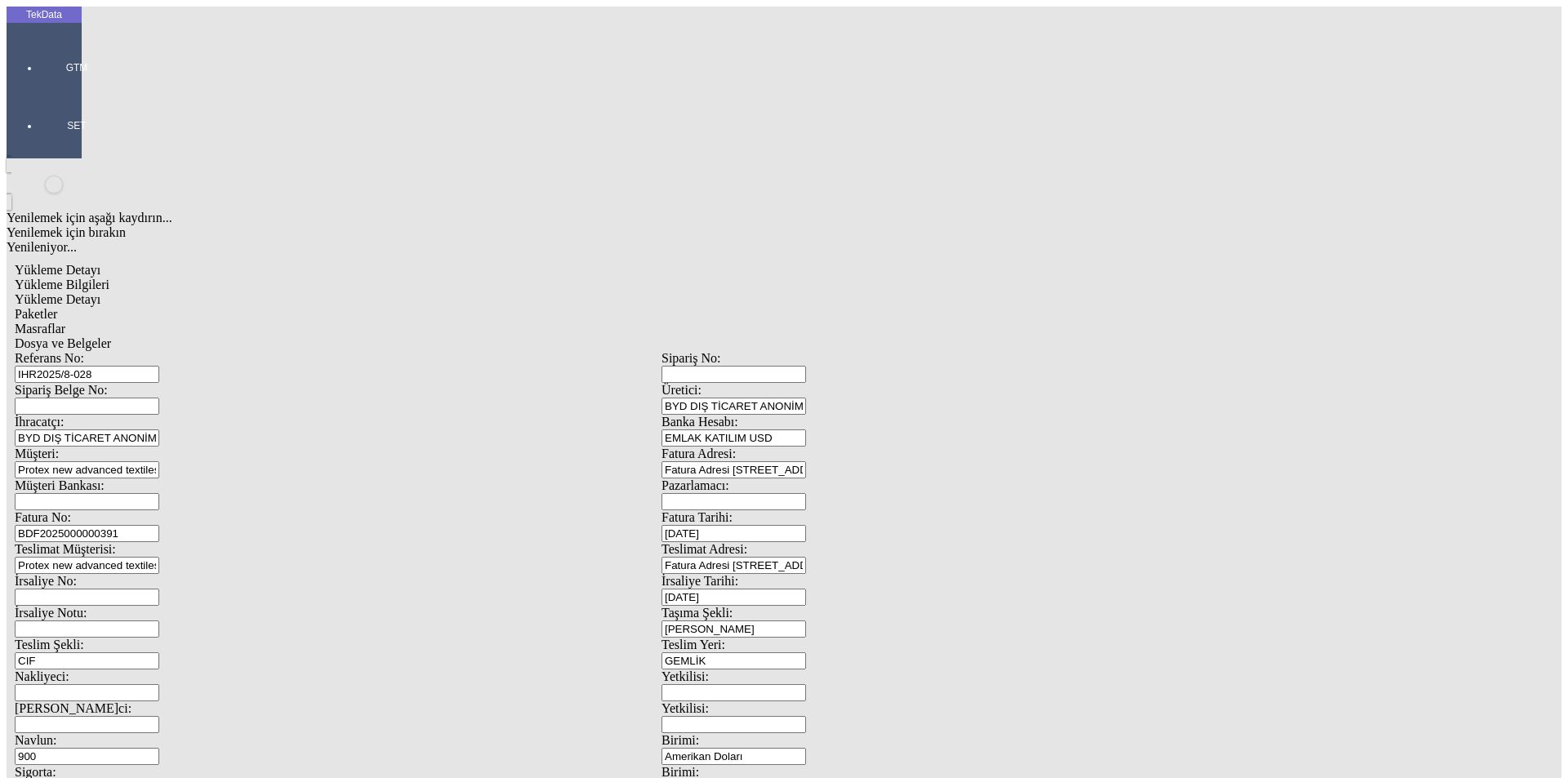
scroll to position [141, 0]
drag, startPoint x: 288, startPoint y: 620, endPoint x: 273, endPoint y: 622, distance: 15.1
type input "21750"
type input "21820"
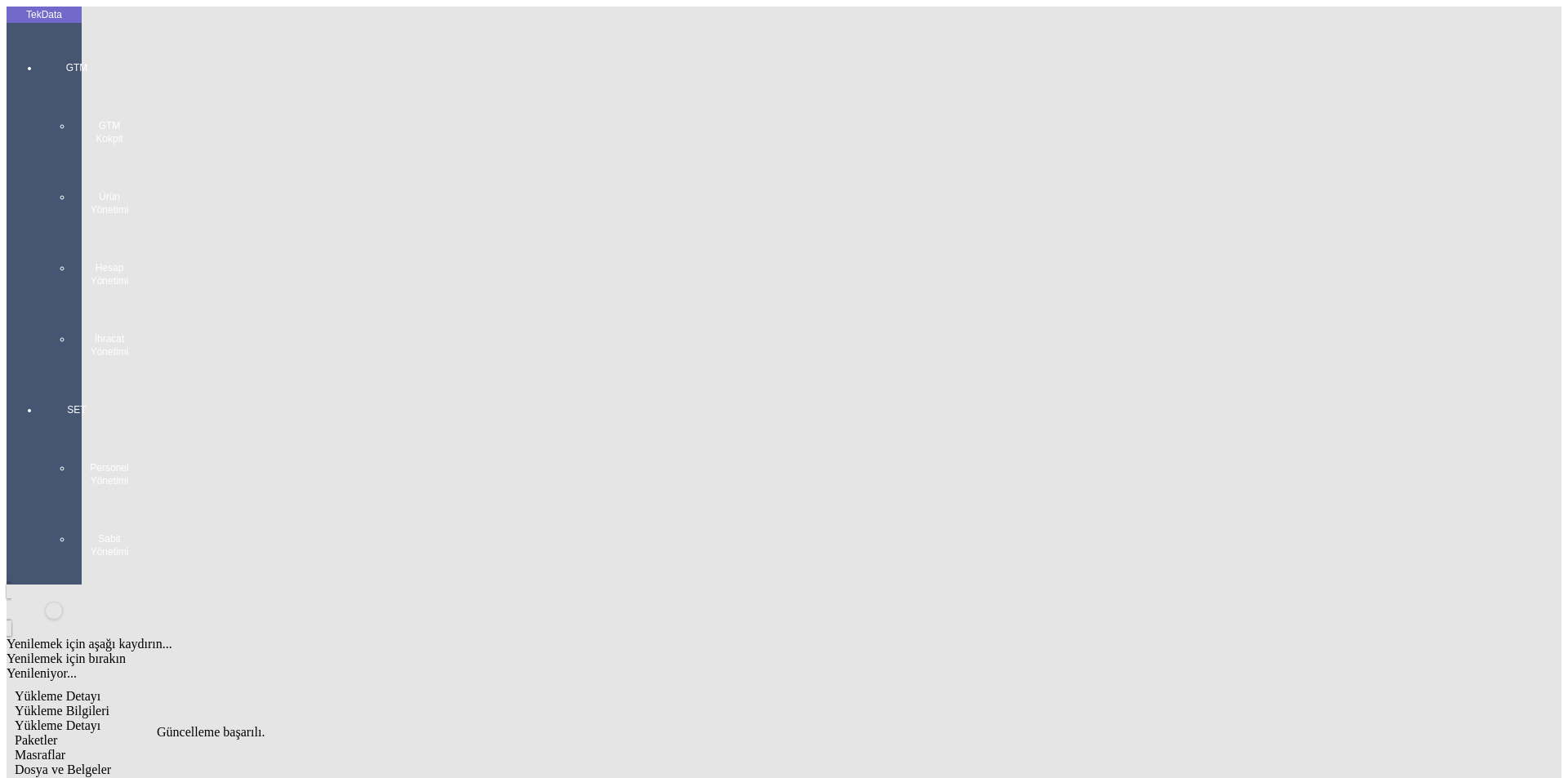
scroll to position [0, 0]
click at [266, 718] on div "Yükleme Detayı" at bounding box center [662, 725] width 1294 height 15
drag, startPoint x: 249, startPoint y: 242, endPoint x: 240, endPoint y: 269, distance: 28.5
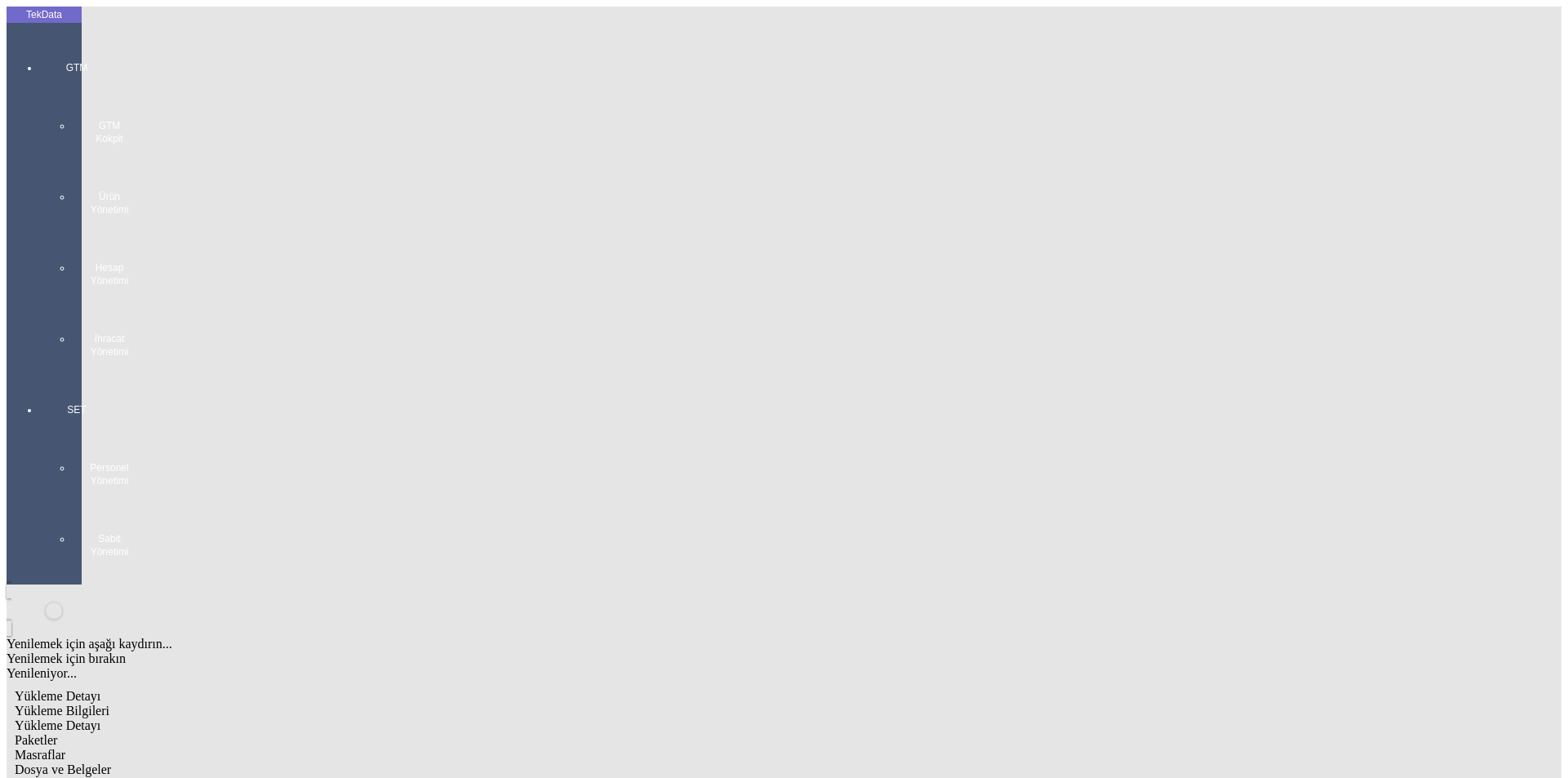
type input "21750"
type input "0.925"
type input "21750"
type input "21820"
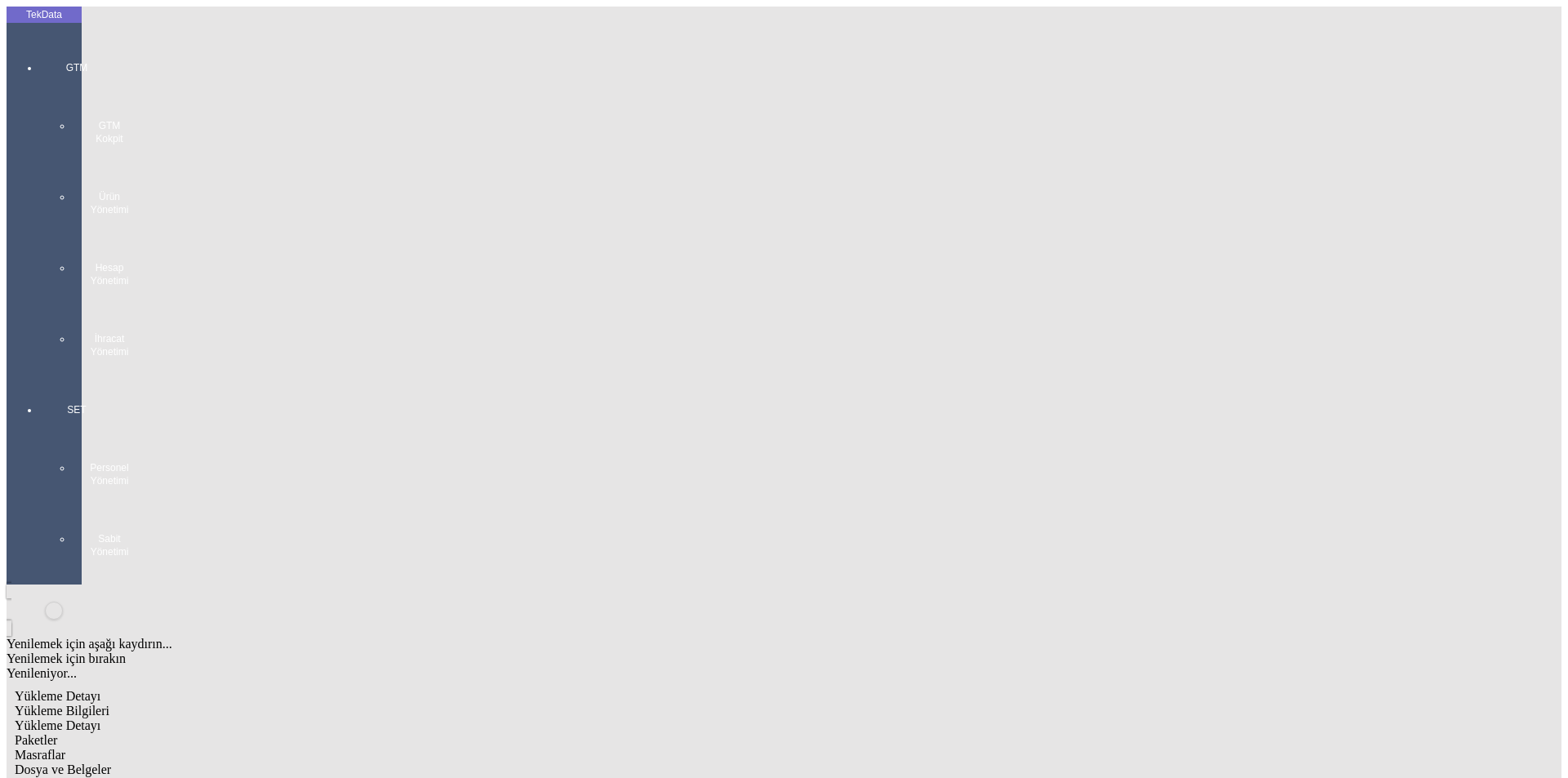
click at [57, 733] on span "Paketler" at bounding box center [35, 740] width 42 height 14
drag, startPoint x: 456, startPoint y: 85, endPoint x: 533, endPoint y: 85, distance: 77.0
click at [461, 748] on div "Masraflar" at bounding box center [662, 755] width 1294 height 15
click at [542, 748] on div "Masraflar" at bounding box center [662, 755] width 1294 height 15
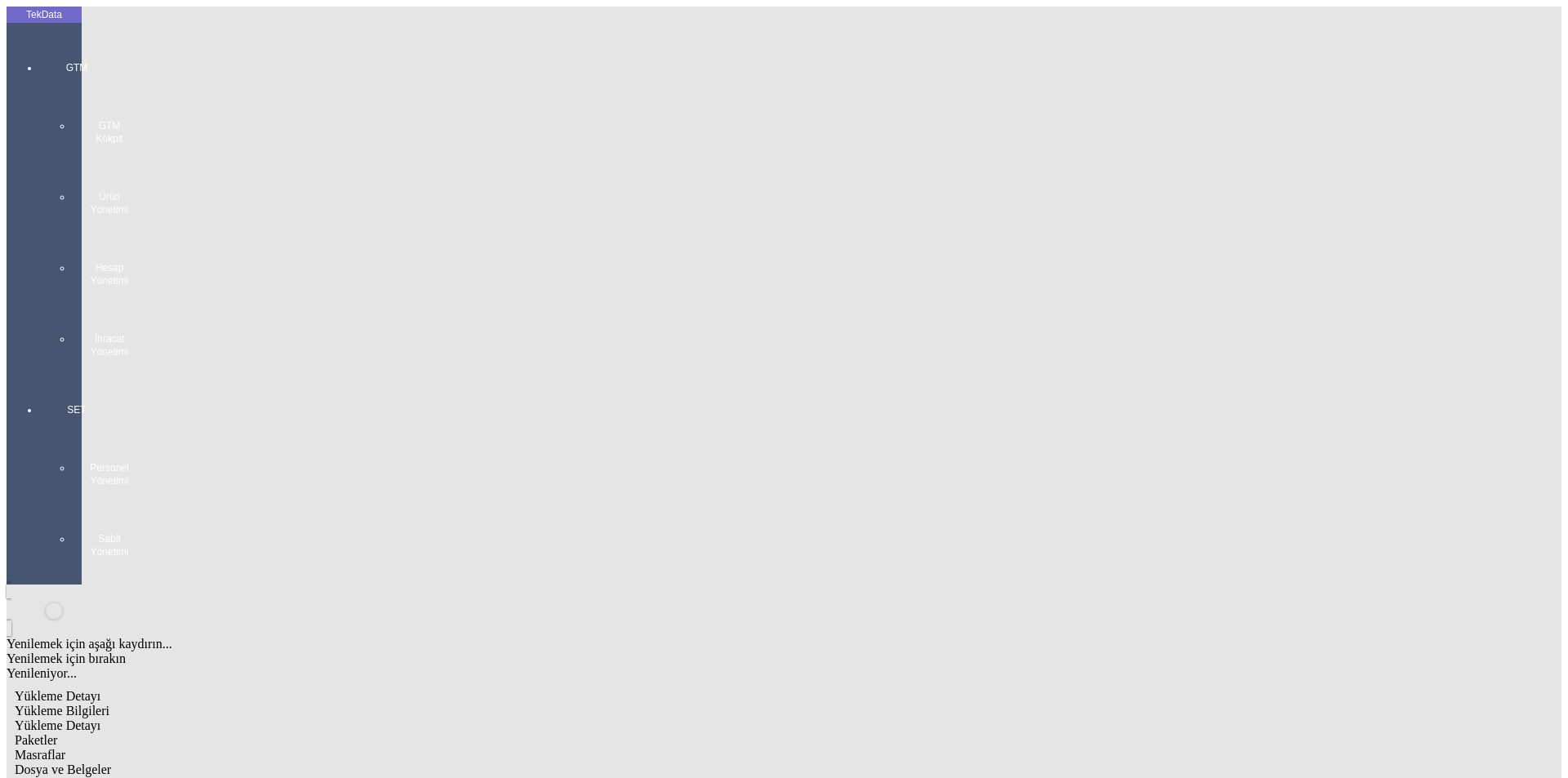
click at [592, 763] on div "Dosya ve Belgeler" at bounding box center [662, 770] width 1294 height 15
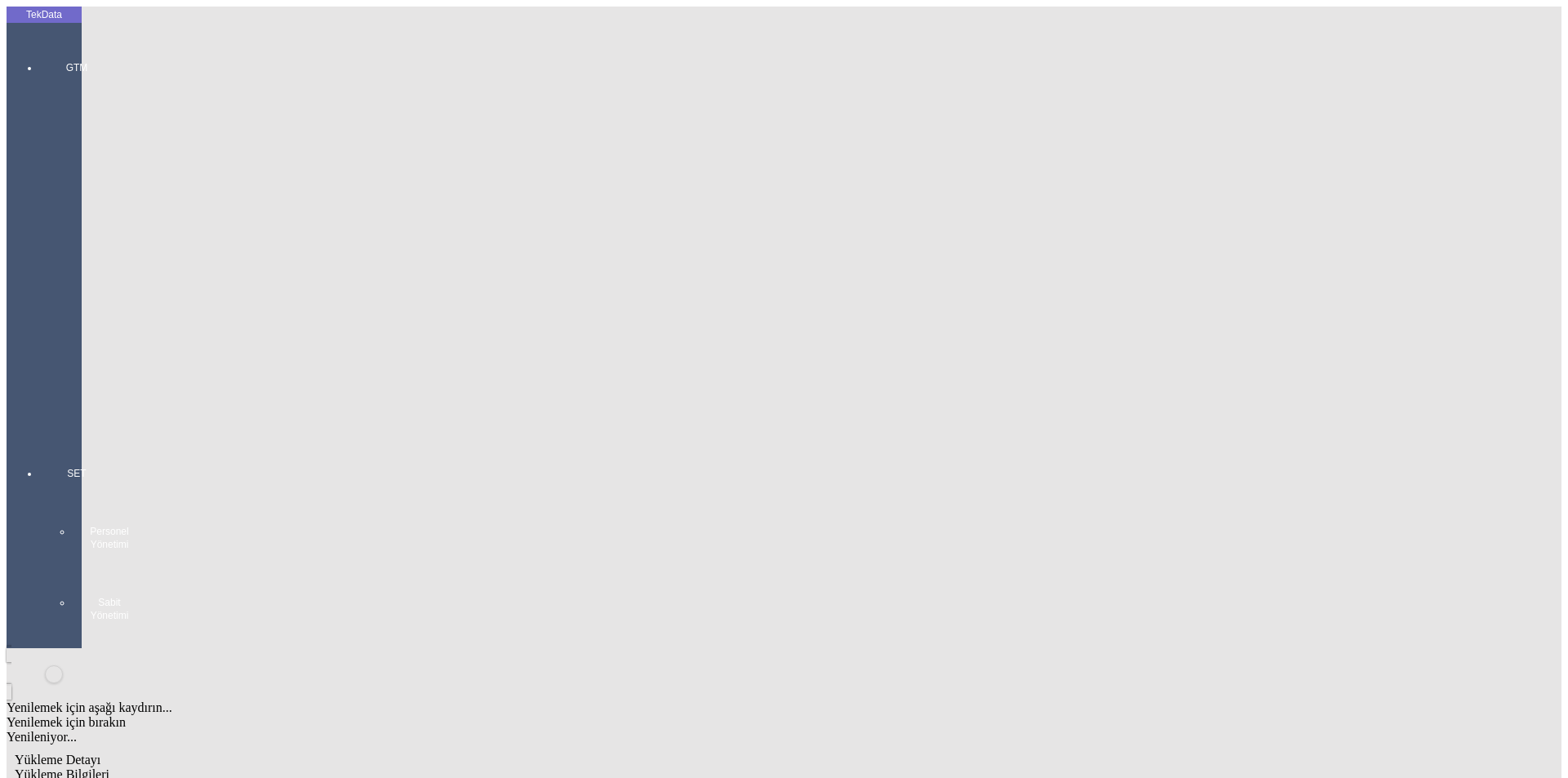
drag, startPoint x: 116, startPoint y: 232, endPoint x: 294, endPoint y: 228, distance: 178.0
click at [110, 768] on span "Yükleme Bilgileri" at bounding box center [62, 775] width 95 height 14
drag, startPoint x: 319, startPoint y: 122, endPoint x: 150, endPoint y: 109, distance: 169.5
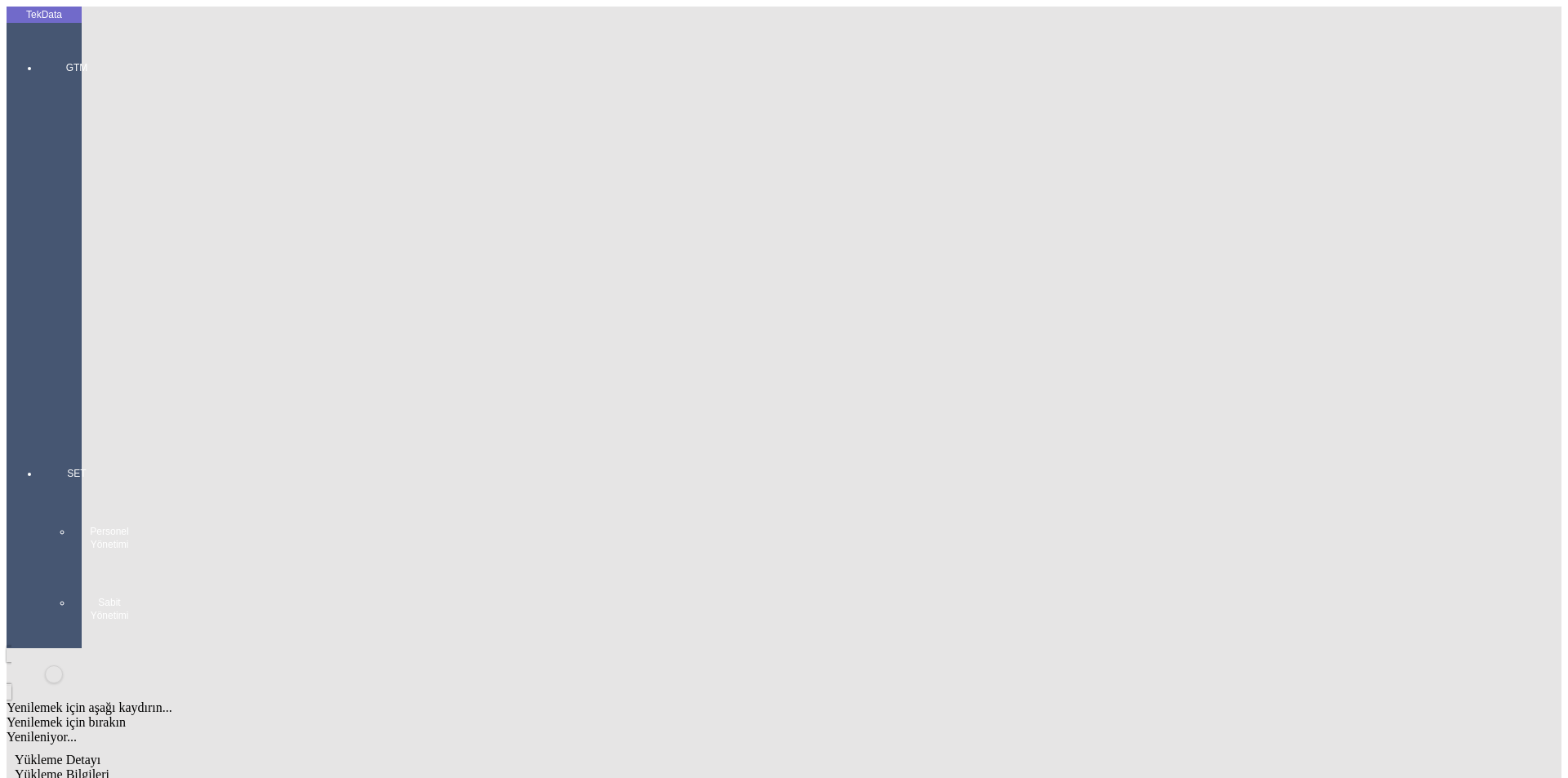
drag, startPoint x: 386, startPoint y: 273, endPoint x: 13, endPoint y: 272, distance: 373.0
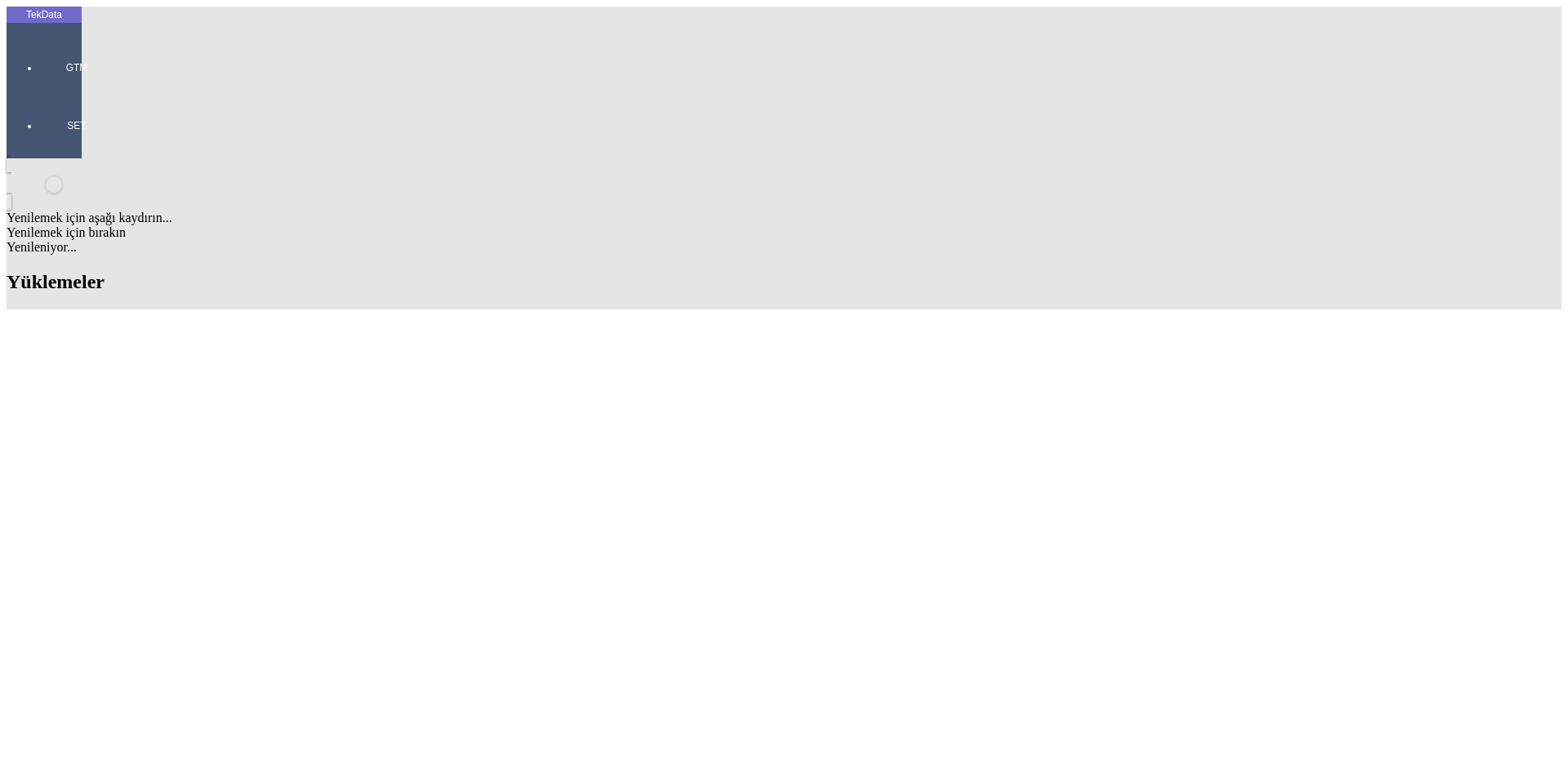
scroll to position [408, 0]
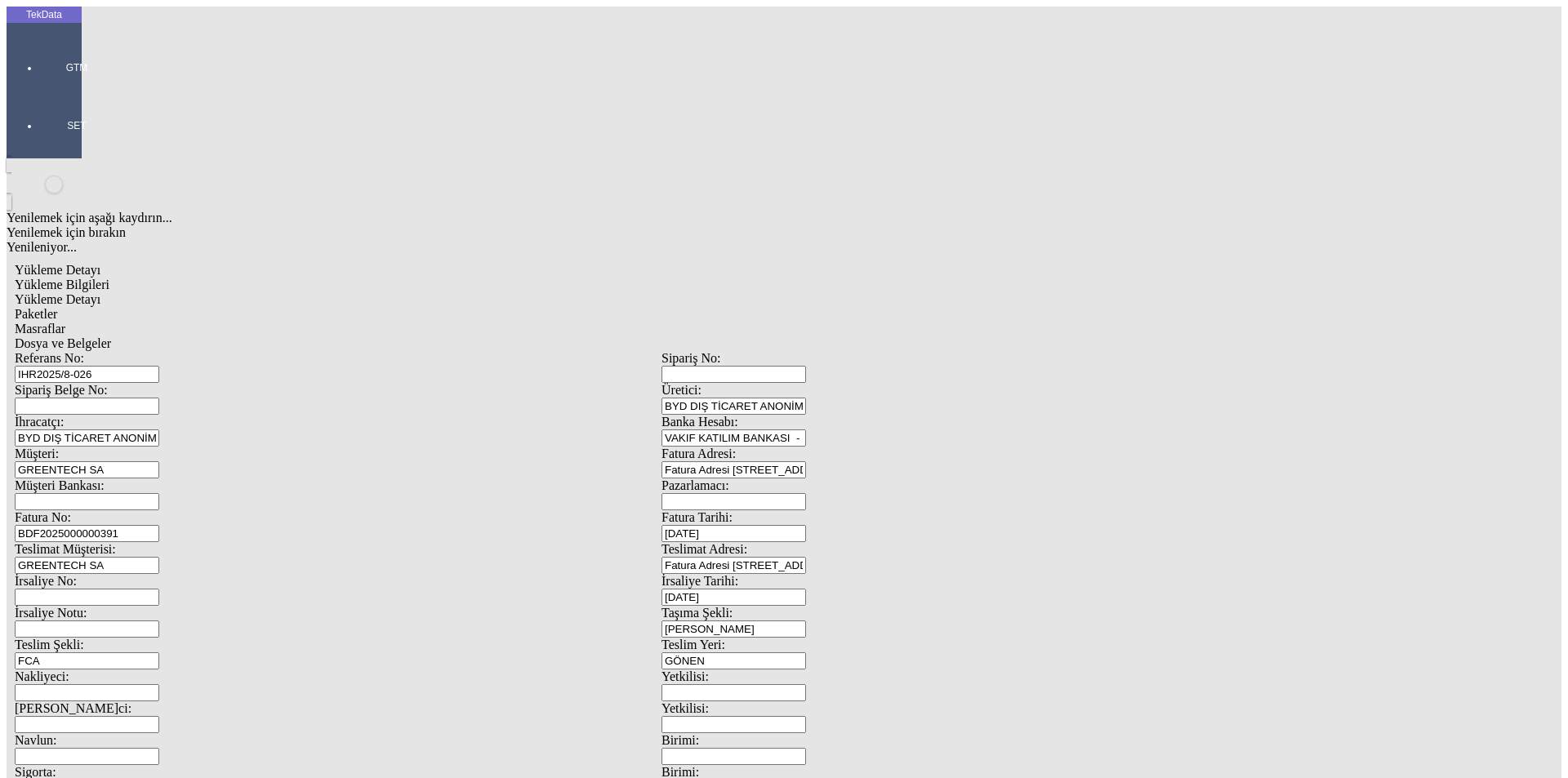
click at [160, 526] on input "BDF2025000000391" at bounding box center [87, 534] width 145 height 18
type input "BDF2025000000"
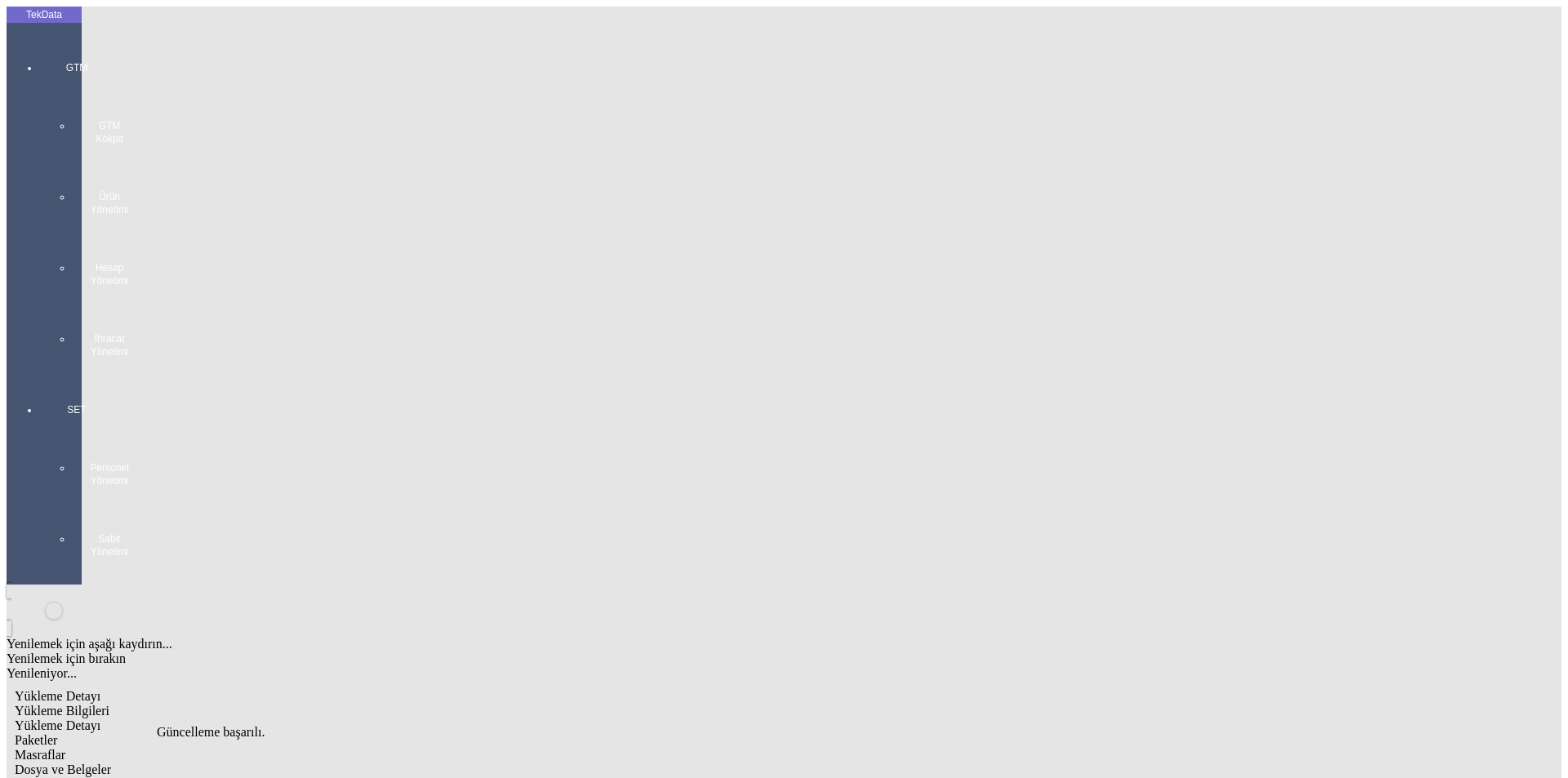
click at [47, 63] on div "GTM GTM Kokpit Ürün Yönetimi Hesap Yönetimi İhracat Yönetimi" at bounding box center [76, 204] width 75 height 343
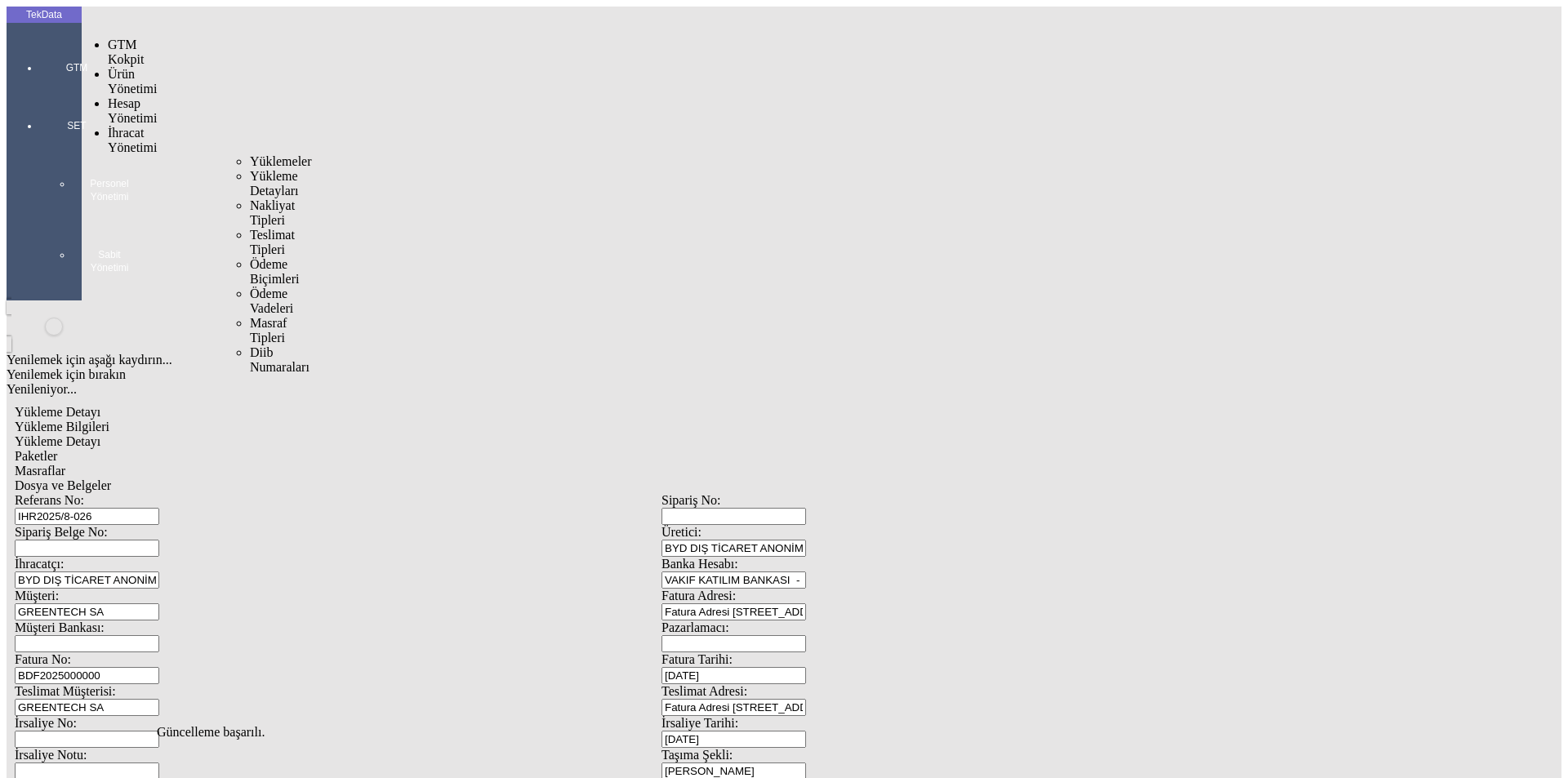
click at [115, 126] on span "İhracat Yönetimi" at bounding box center [132, 140] width 49 height 28
click at [250, 155] on span "Yüklemeler" at bounding box center [280, 161] width 62 height 14
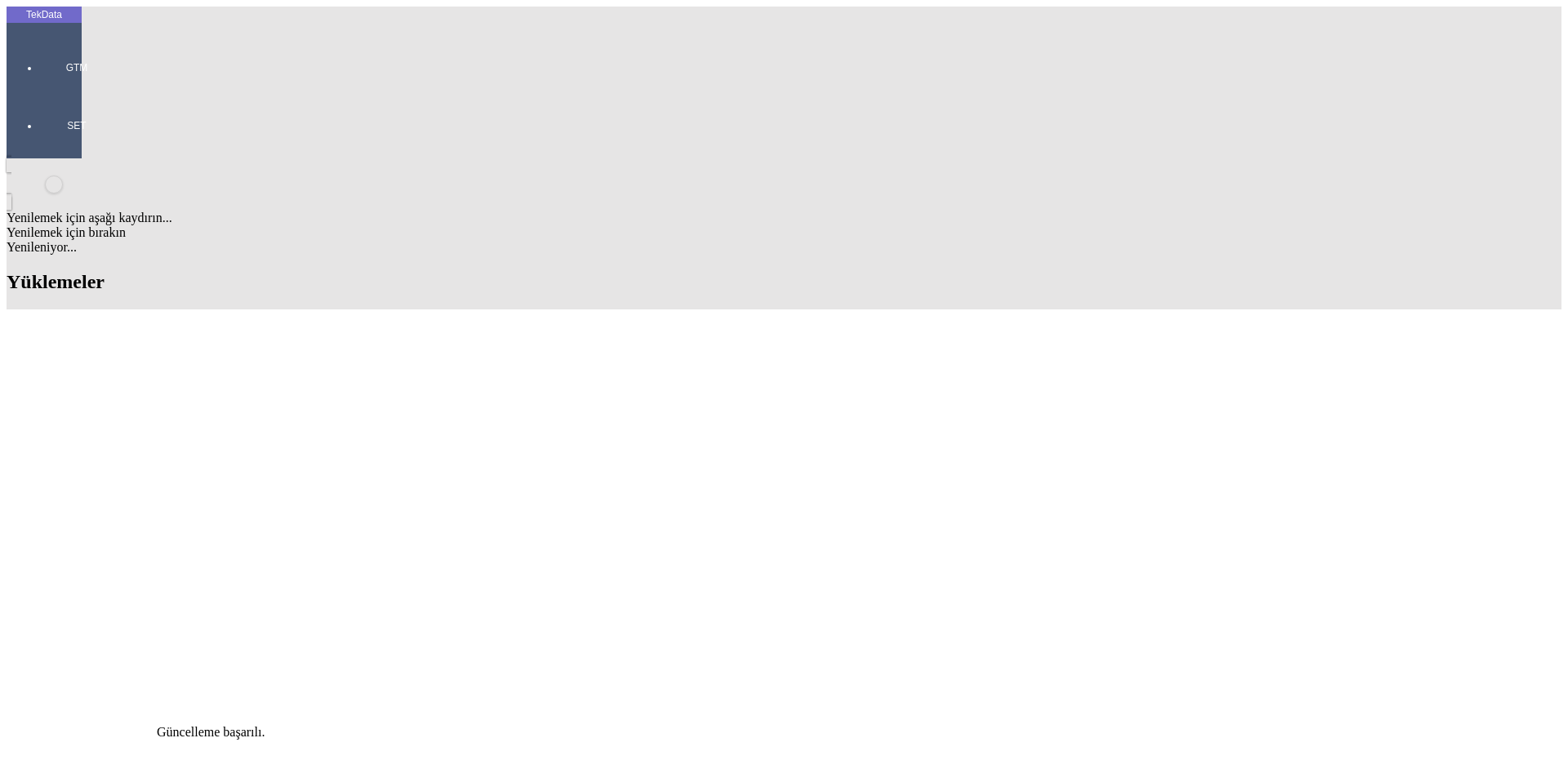
type input "gold"
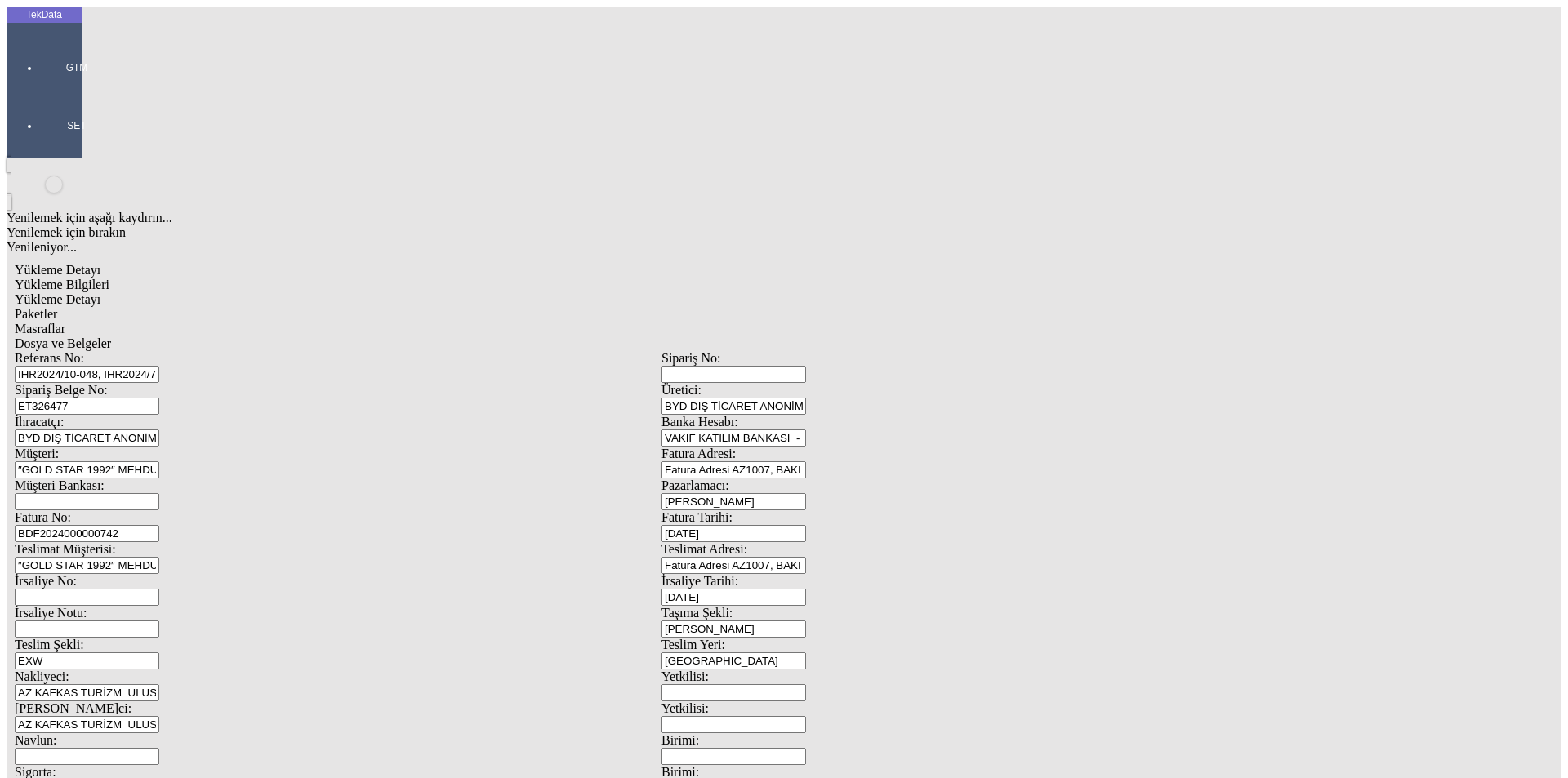
scroll to position [141, 0]
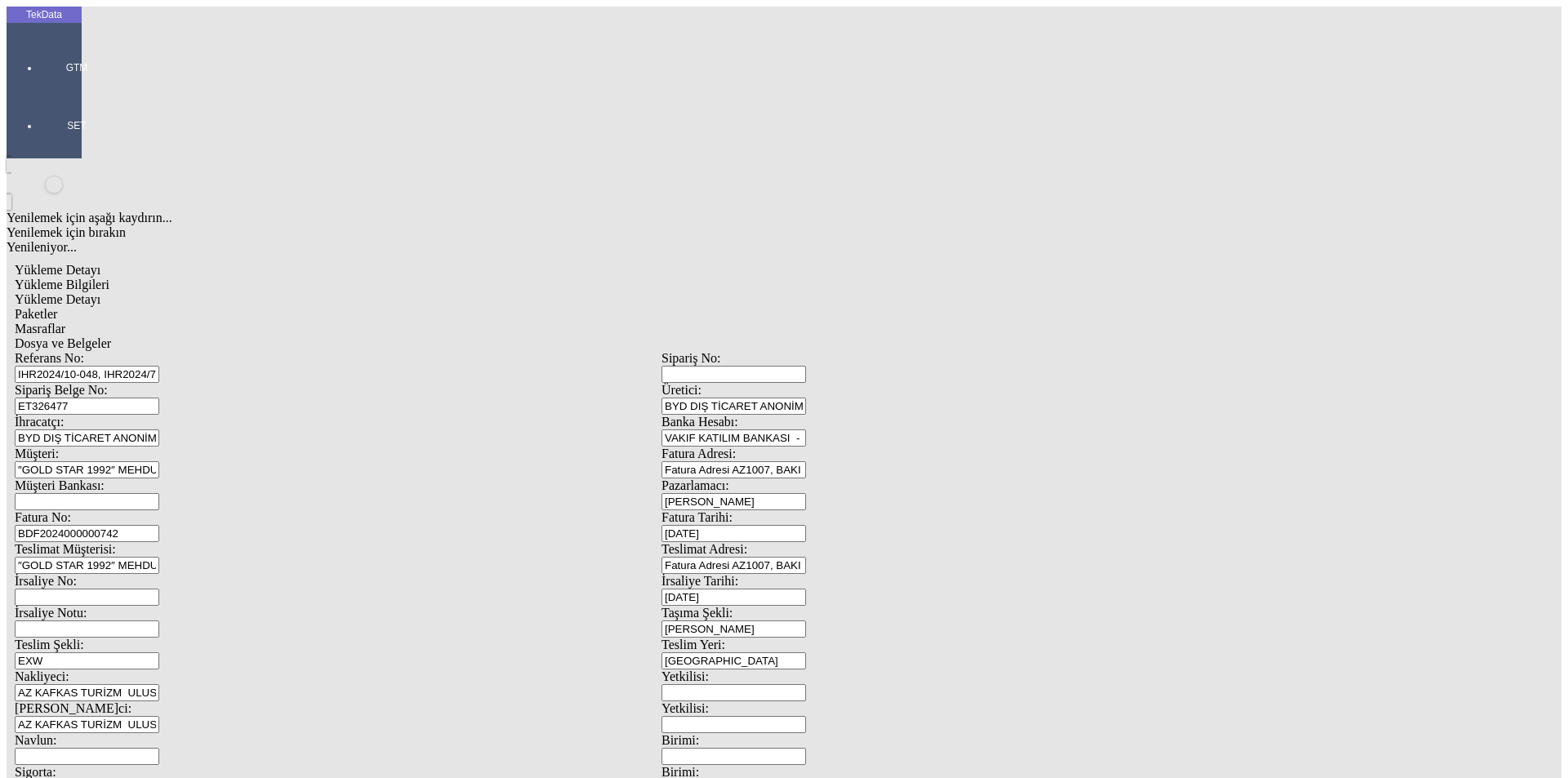
drag, startPoint x: 386, startPoint y: 126, endPoint x: 169, endPoint y: 122, distance: 217.0
click at [169, 351] on div "Referans No: IHR2024/10-048, IHR2024/7-048" at bounding box center [338, 367] width 647 height 32
paste input "5/7-099"
type input "IHR2025/7-099"
drag, startPoint x: 297, startPoint y: 156, endPoint x: 175, endPoint y: 151, distance: 122.1
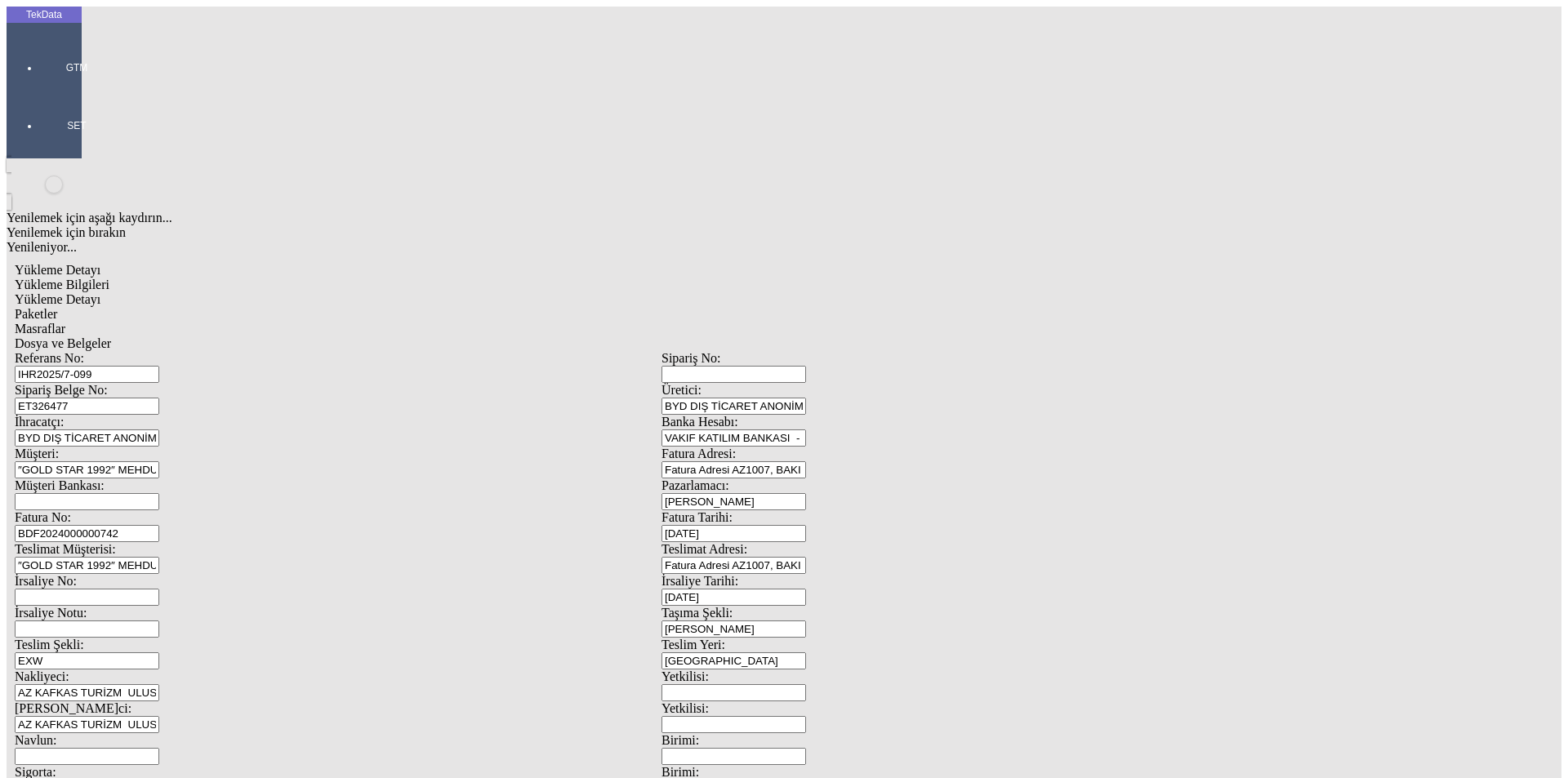
click at [175, 383] on div "Sipariş Belge No: ET326477" at bounding box center [338, 398] width 647 height 32
paste input "58851"
type input "ET358851"
click at [160, 526] on input "BDF2024000000742" at bounding box center [87, 534] width 145 height 18
type input "BDF2024000000"
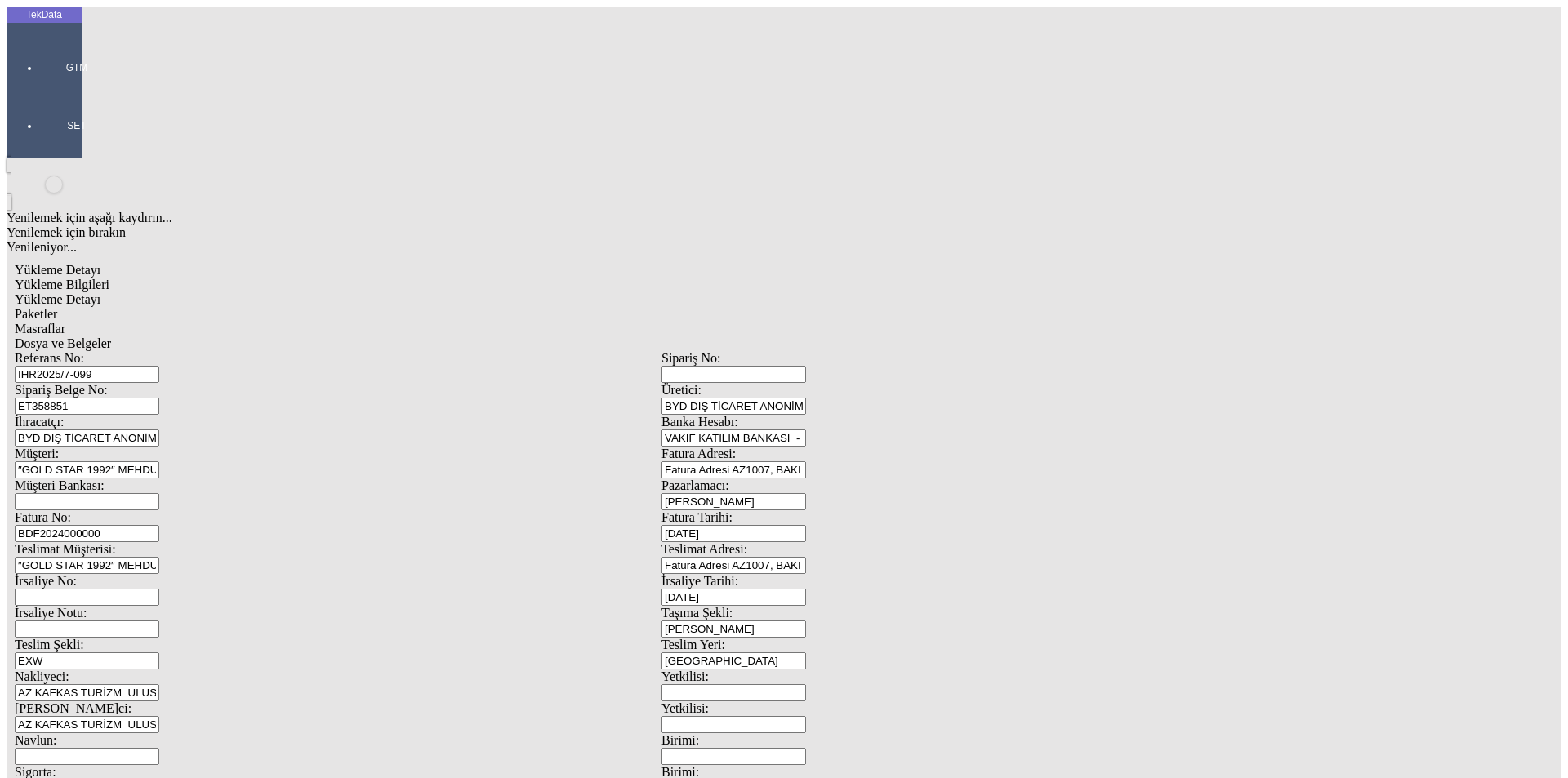
type input "[DATE]"
drag, startPoint x: 901, startPoint y: 331, endPoint x: 720, endPoint y: 334, distance: 181.0
click at [723, 574] on div "İrsaliye No: İrsaliye Tarihi: [DATE]" at bounding box center [662, 590] width 1294 height 32
type input "[DATE]"
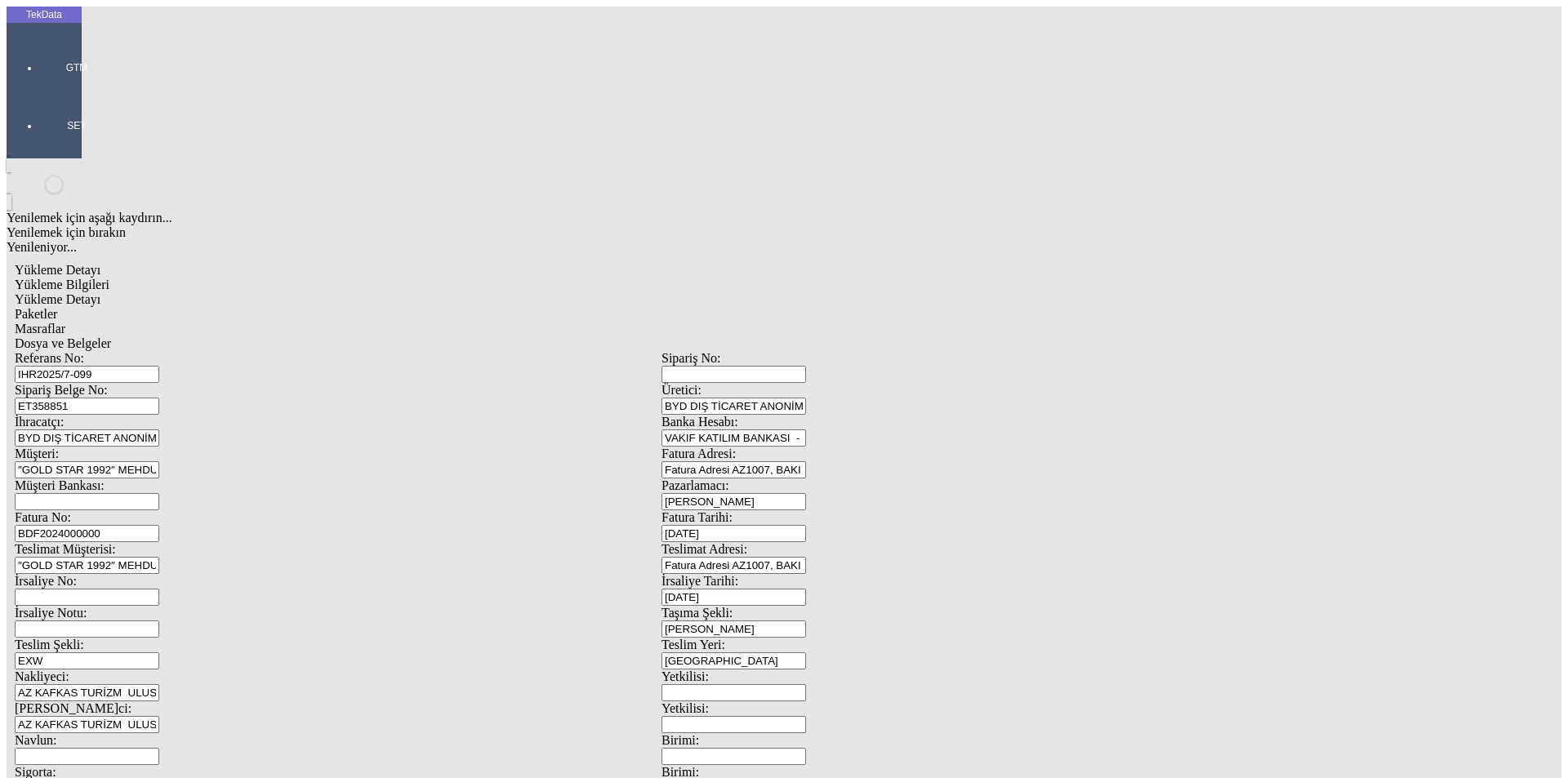
type input "[DATE]"
drag, startPoint x: 312, startPoint y: 568, endPoint x: 0, endPoint y: 536, distance: 313.6
click at [7, 547] on div "TekData GTM SET Yenilemek için aşağı kaydırın... Yenilemek için bırakın Yenilen…" at bounding box center [662, 646] width 1311 height 1279
type input "[DATE]"
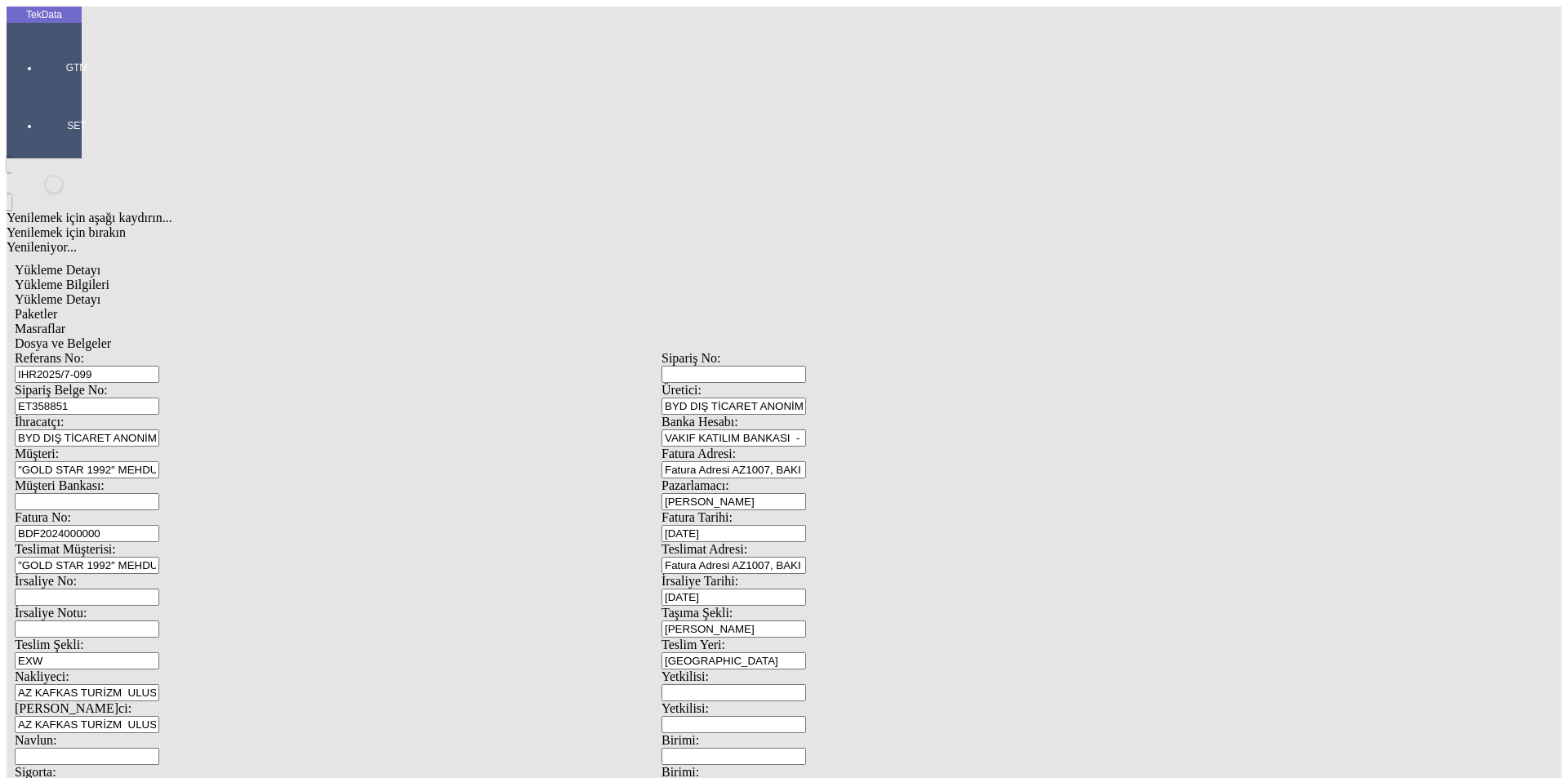
type input "24400.99"
drag, startPoint x: 843, startPoint y: 618, endPoint x: 701, endPoint y: 633, distance: 142.8
type input "24596.29"
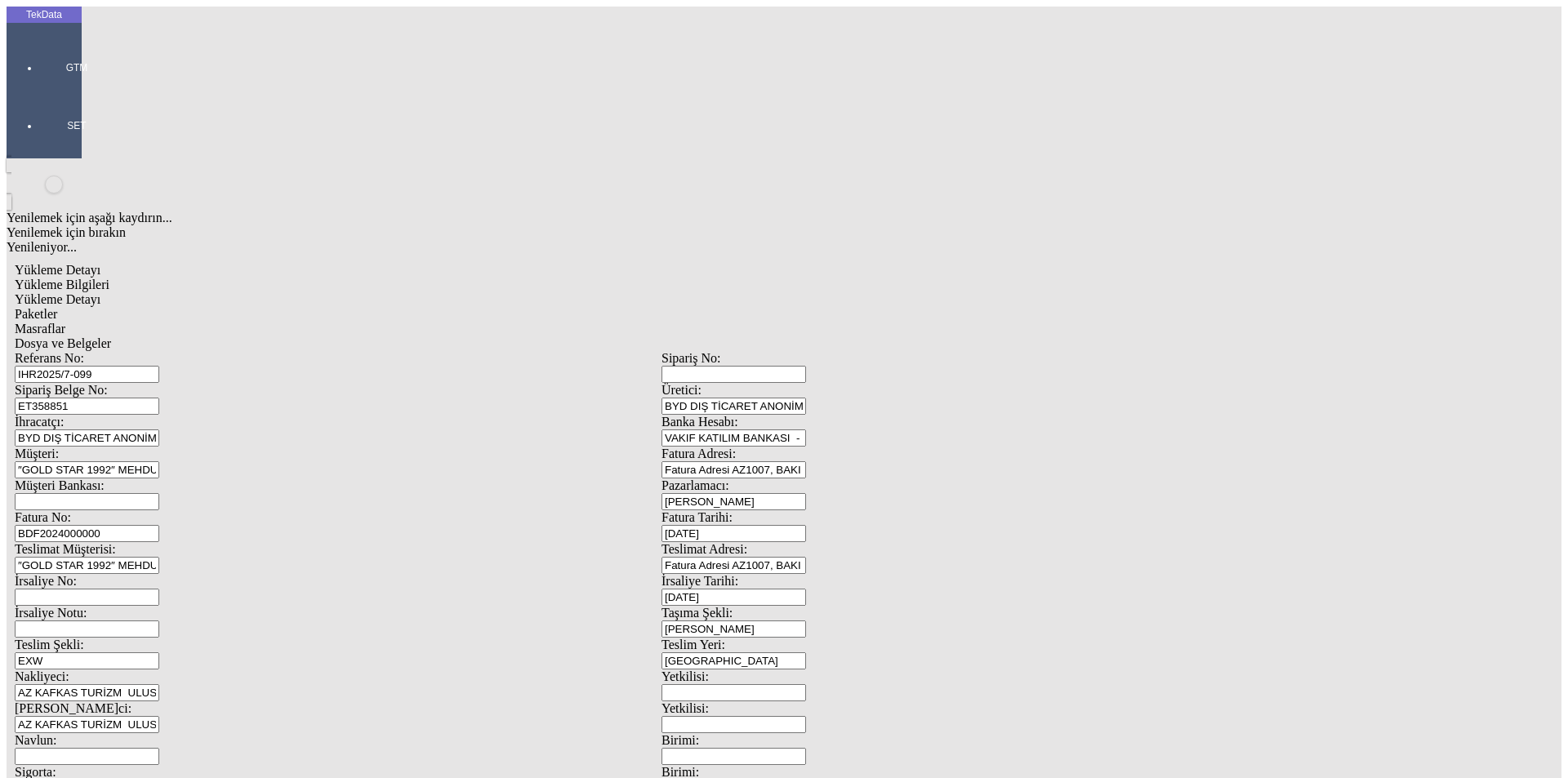
click at [237, 351] on div "Referans No: IHR2025/7-099 Sipariş No: Sipariş Belge No: ET358851 Üretici: BYD …" at bounding box center [662, 733] width 1294 height 764
click at [101, 293] on span "Yükleme Detayı" at bounding box center [58, 299] width 86 height 14
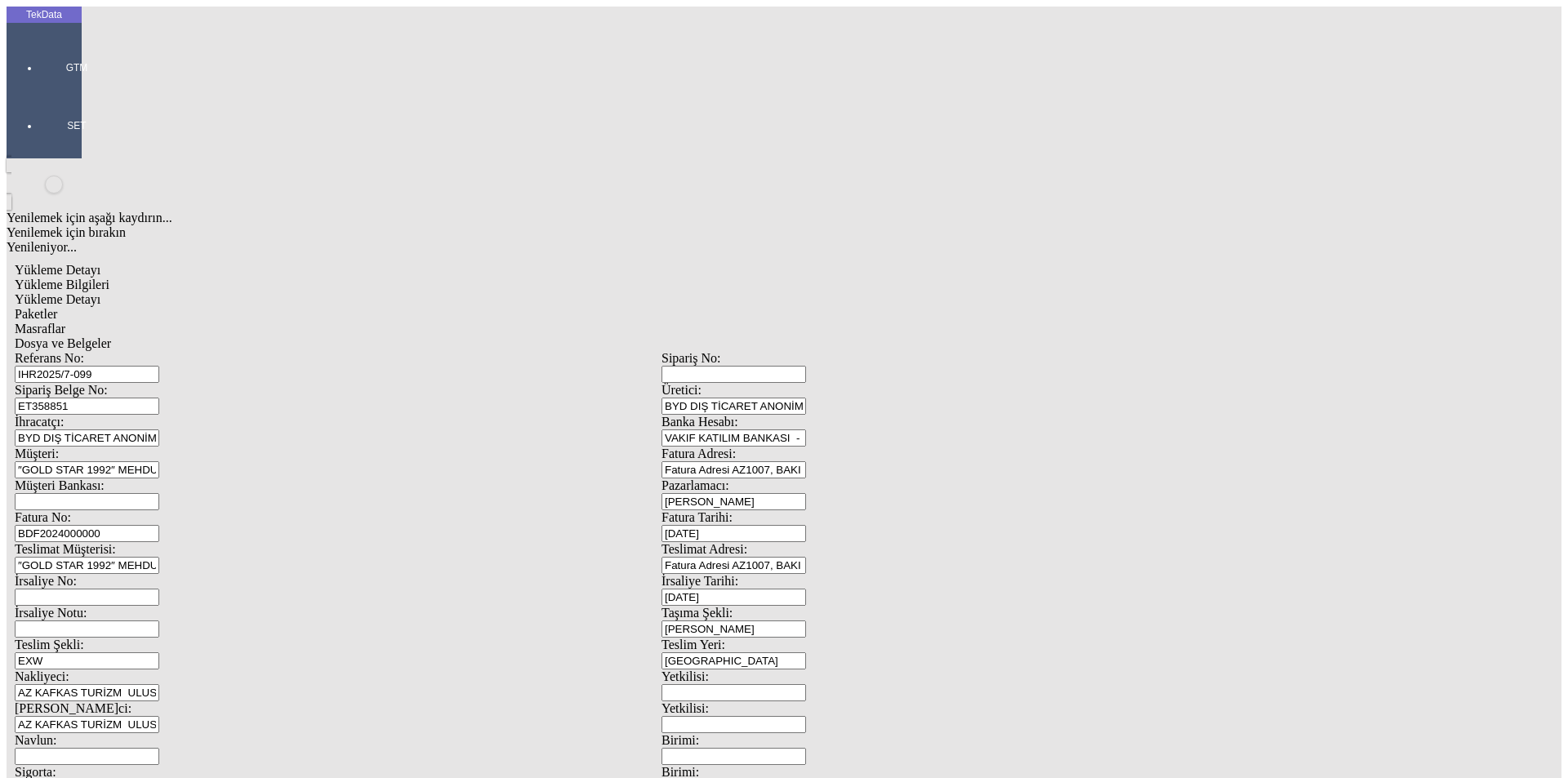
drag, startPoint x: 346, startPoint y: 238, endPoint x: 23, endPoint y: 236, distance: 323.0
type input "18000"
drag, startPoint x: 965, startPoint y: 304, endPoint x: 1033, endPoint y: 302, distance: 68.0
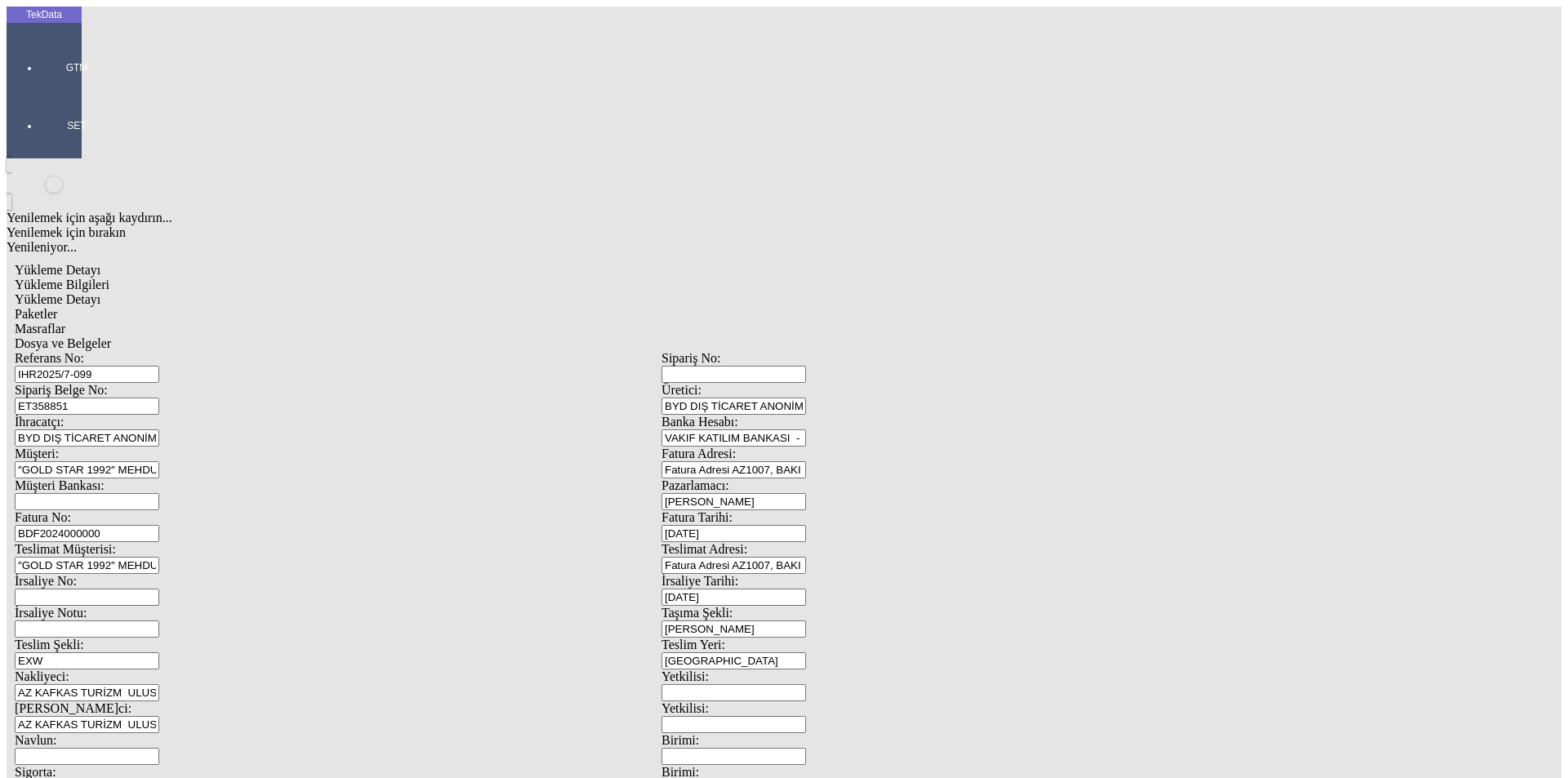
type input "6093.25"
drag, startPoint x: 268, startPoint y: 336, endPoint x: 144, endPoint y: 336, distance: 124.0
type input "6138.55"
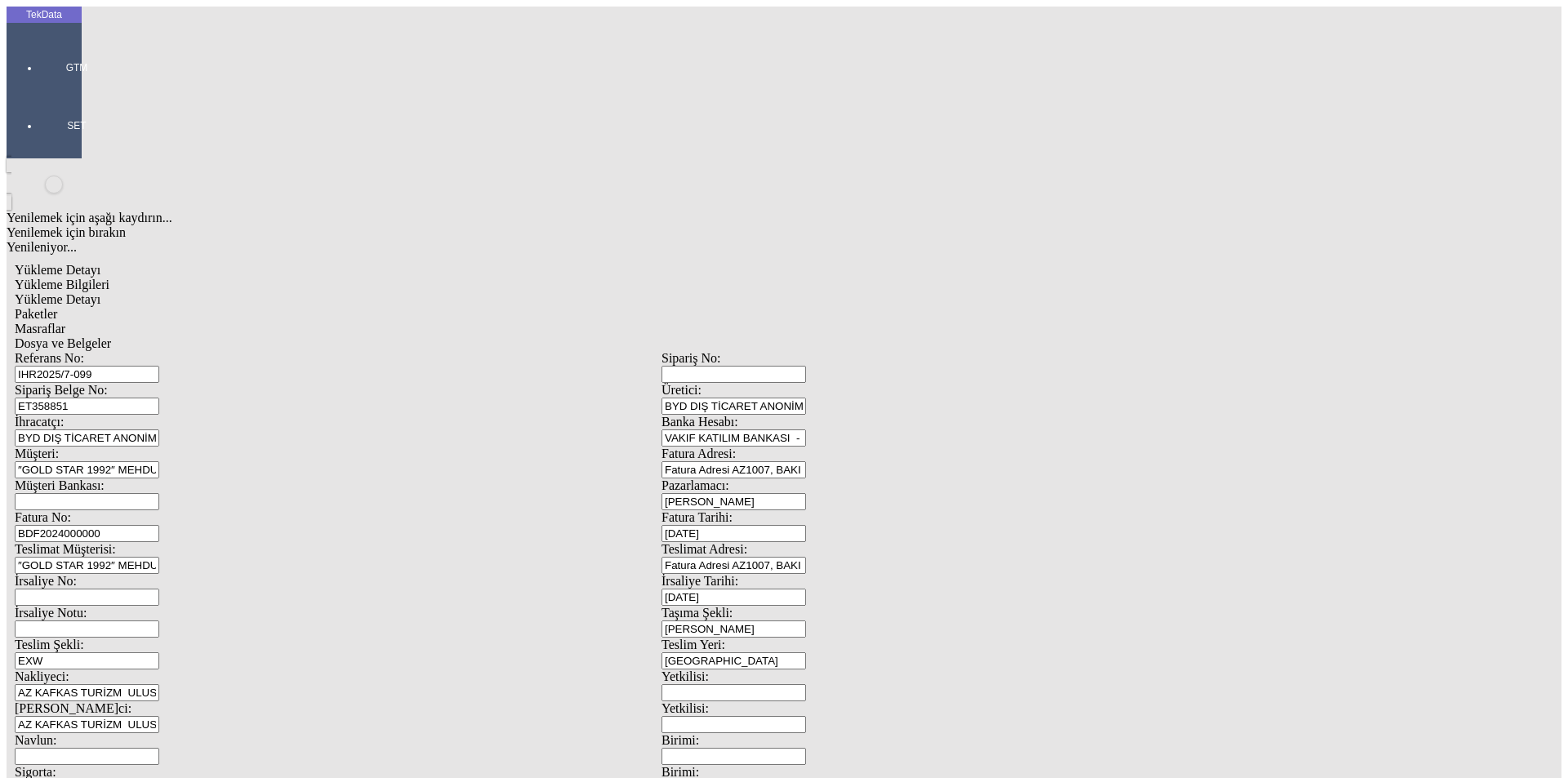
drag, startPoint x: 233, startPoint y: 263, endPoint x: 178, endPoint y: 262, distance: 55.0
type input "20000"
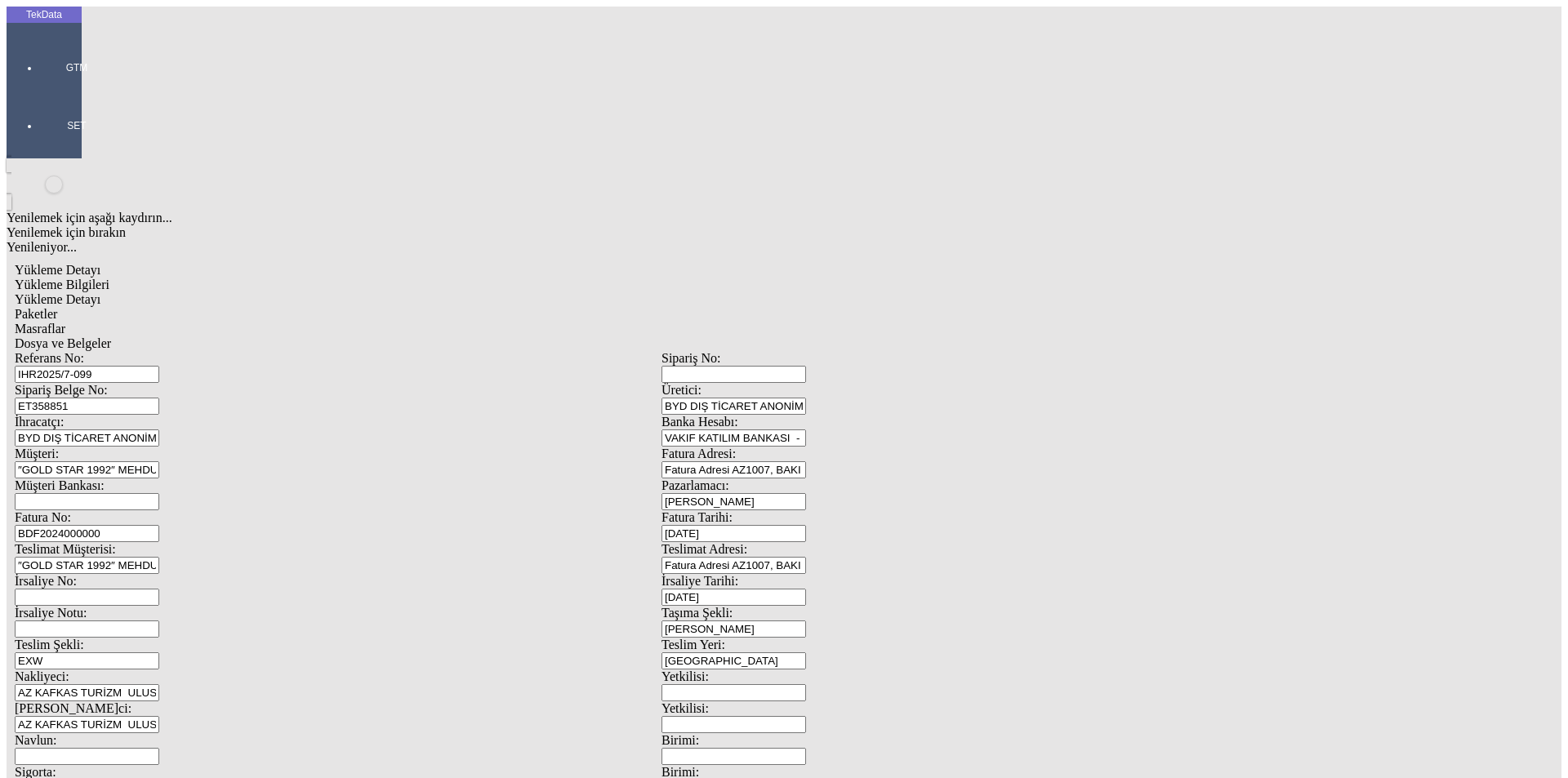
drag, startPoint x: 294, startPoint y: 303, endPoint x: 124, endPoint y: 303, distance: 170.0
type input "1.05"
drag, startPoint x: 722, startPoint y: 332, endPoint x: 699, endPoint y: 339, distance: 24.0
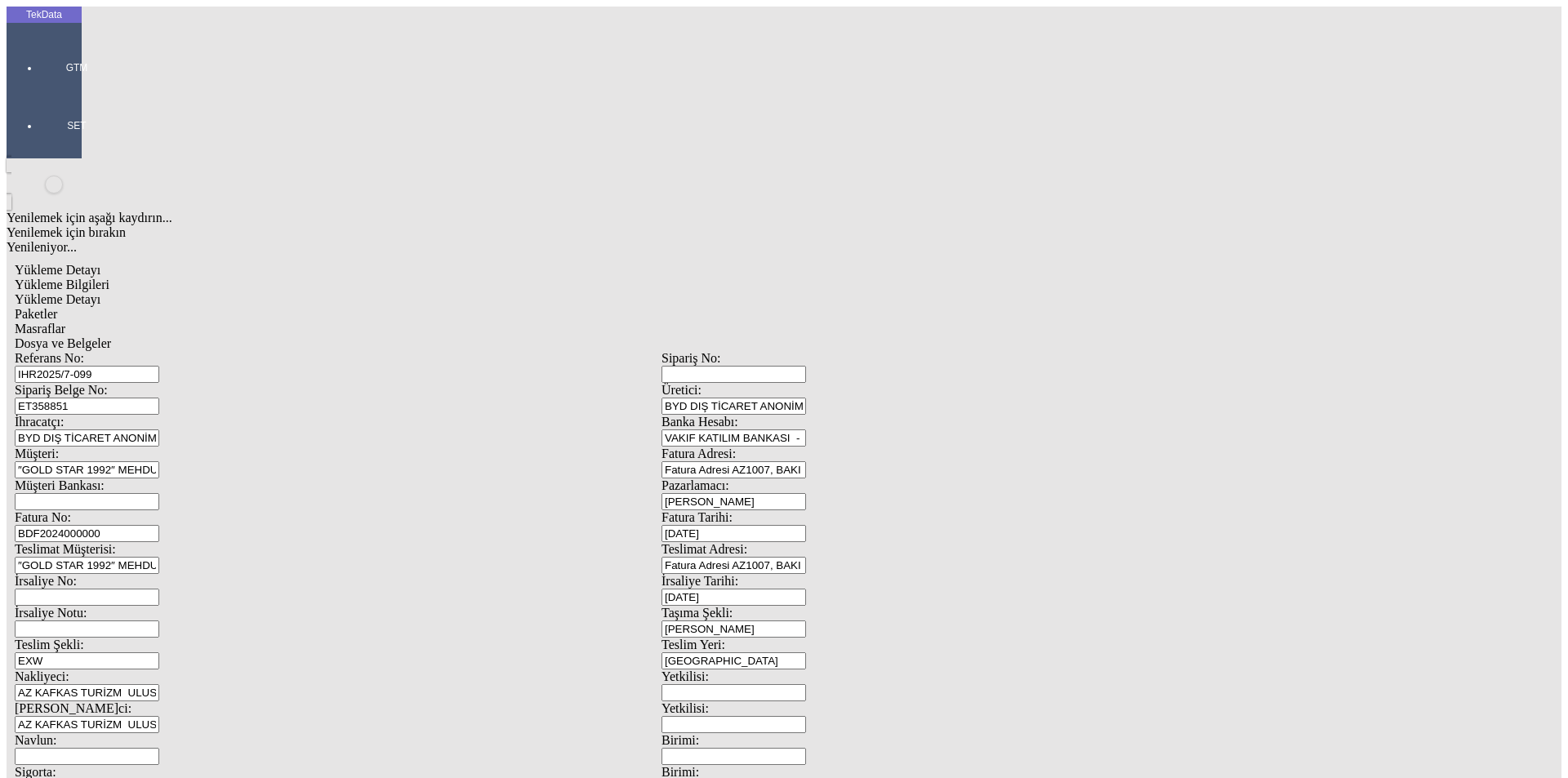
type input "5"
type input "8500.86"
drag, startPoint x: 253, startPoint y: 368, endPoint x: 0, endPoint y: 385, distance: 253.6
type input "8575.86"
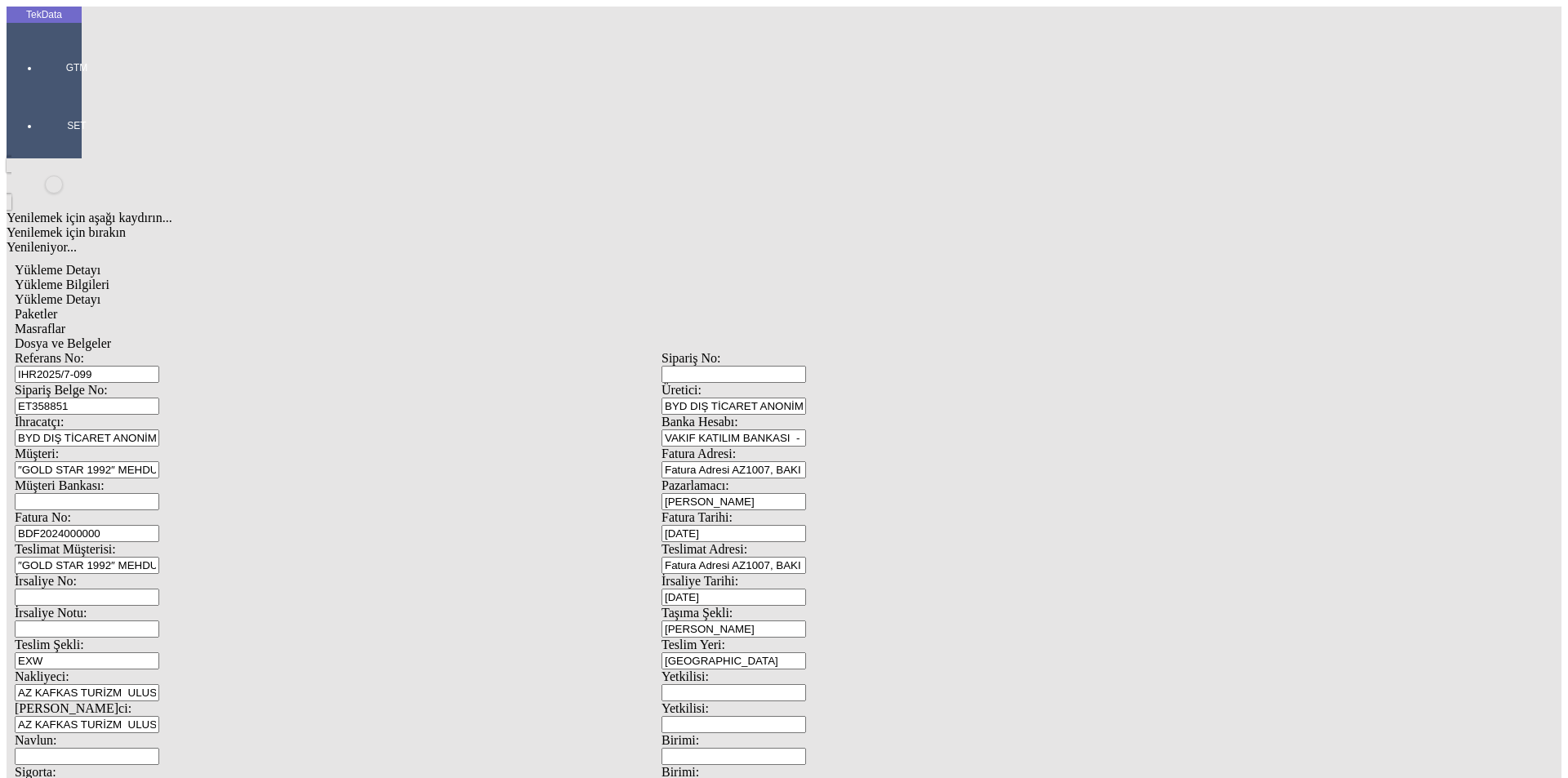
drag, startPoint x: 186, startPoint y: 278, endPoint x: 94, endPoint y: 289, distance: 92.7
type input "20000"
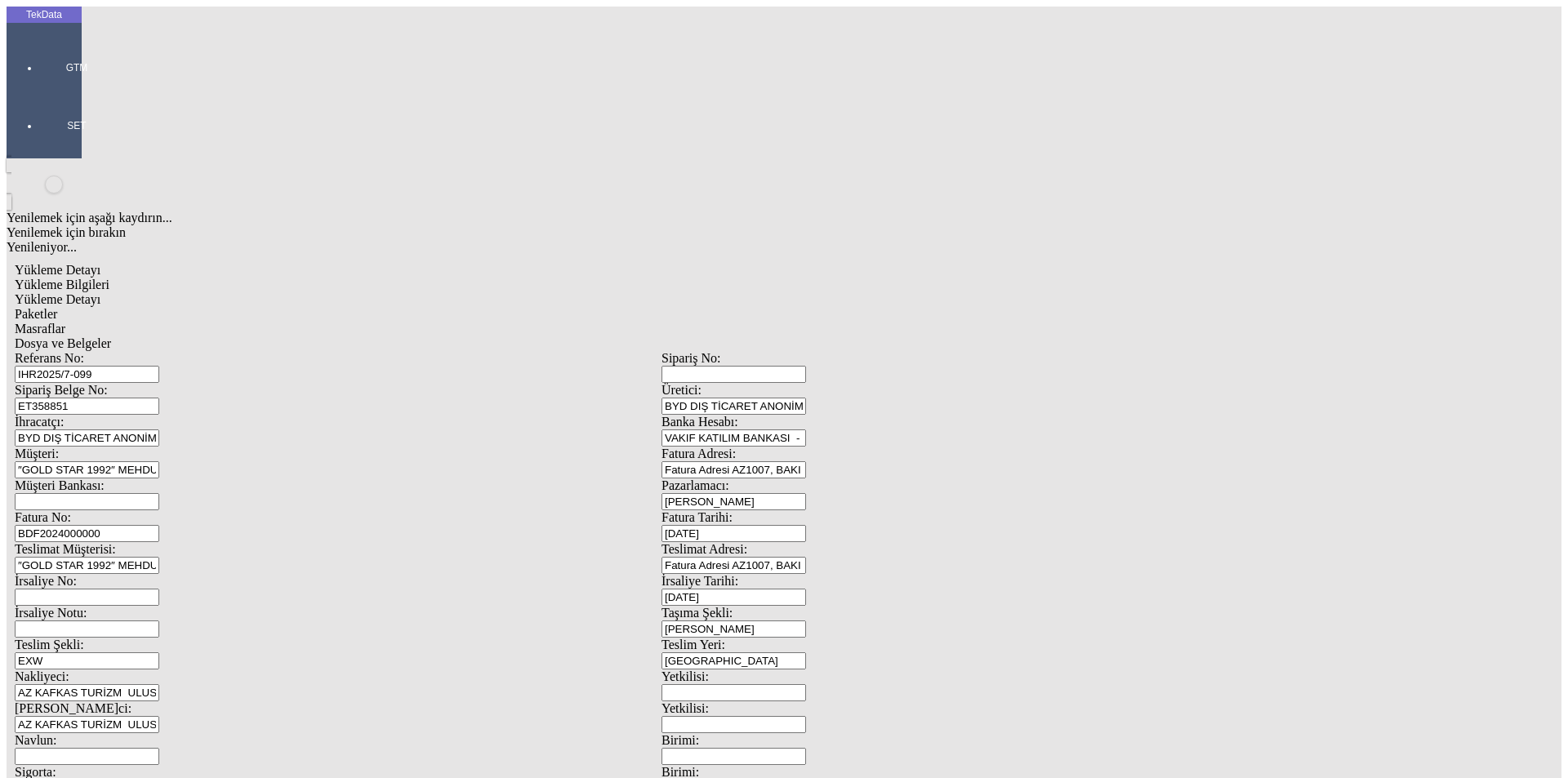
drag, startPoint x: 291, startPoint y: 318, endPoint x: 6, endPoint y: 310, distance: 285.1
type input "1.1"
type input "9806.88"
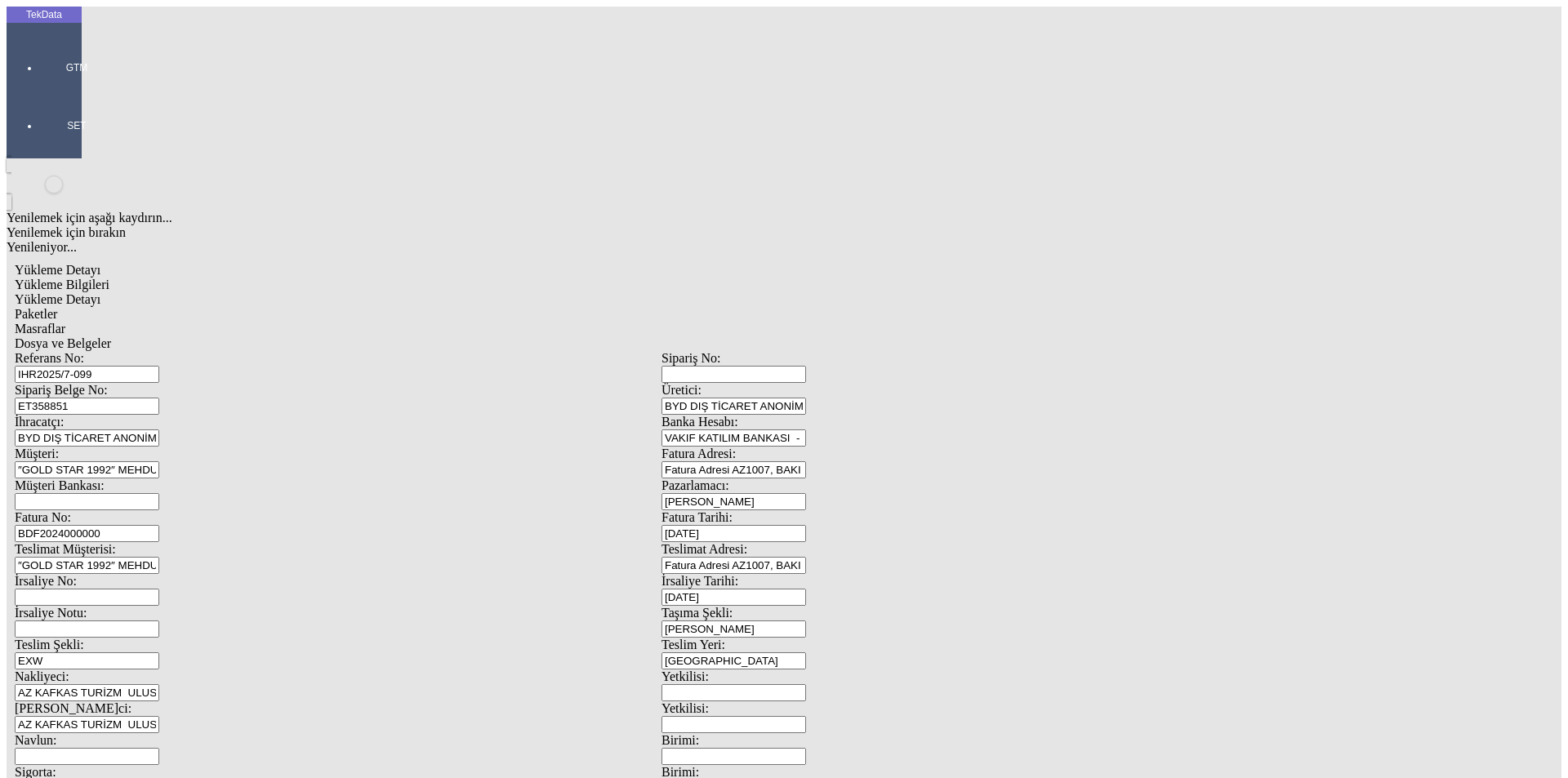
drag, startPoint x: 279, startPoint y: 378, endPoint x: 0, endPoint y: 355, distance: 279.9
type input "9881.88"
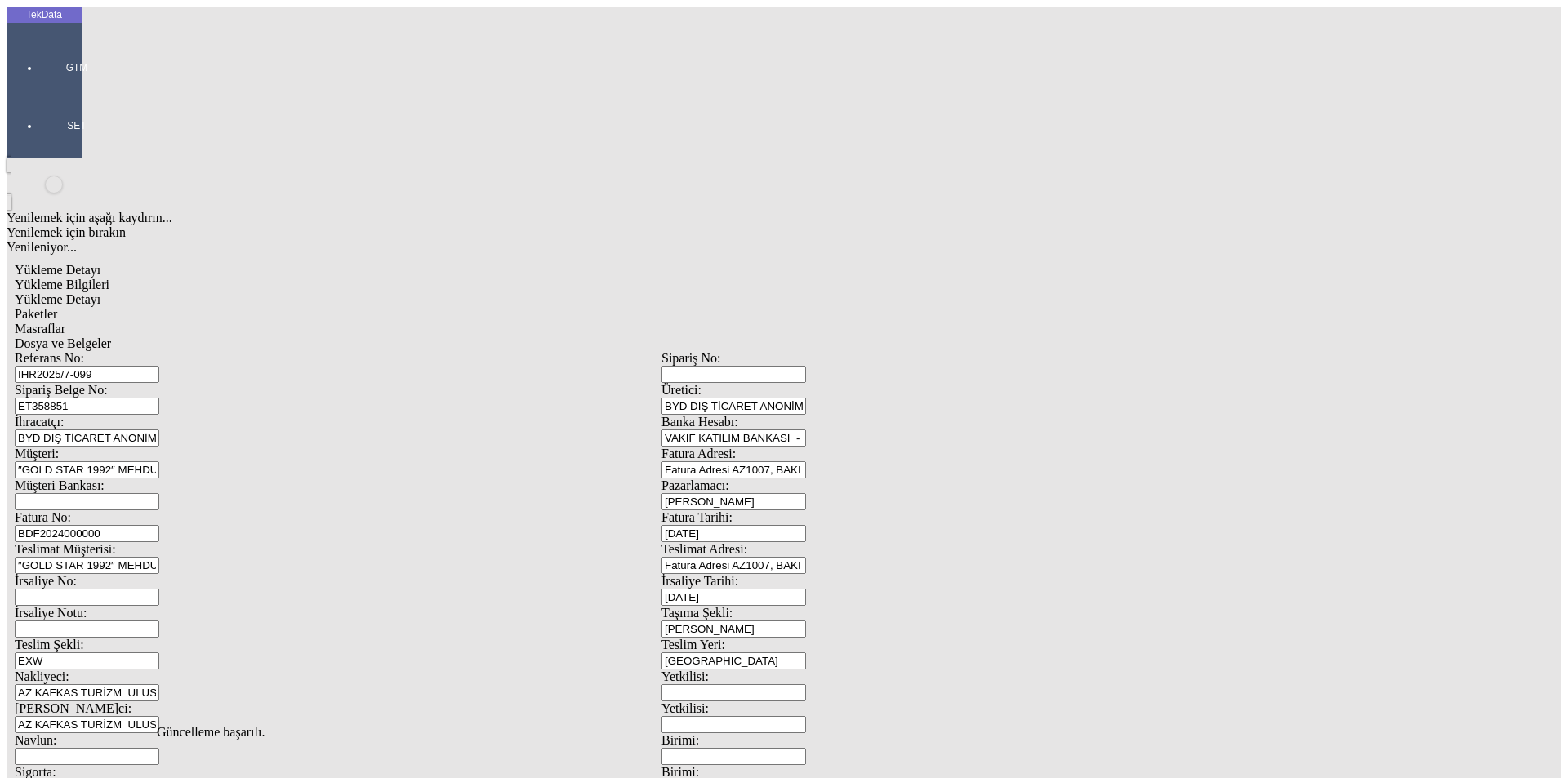
click at [378, 307] on div "Paketler" at bounding box center [662, 314] width 1294 height 15
drag, startPoint x: 943, startPoint y: 175, endPoint x: 731, endPoint y: 180, distance: 212.1
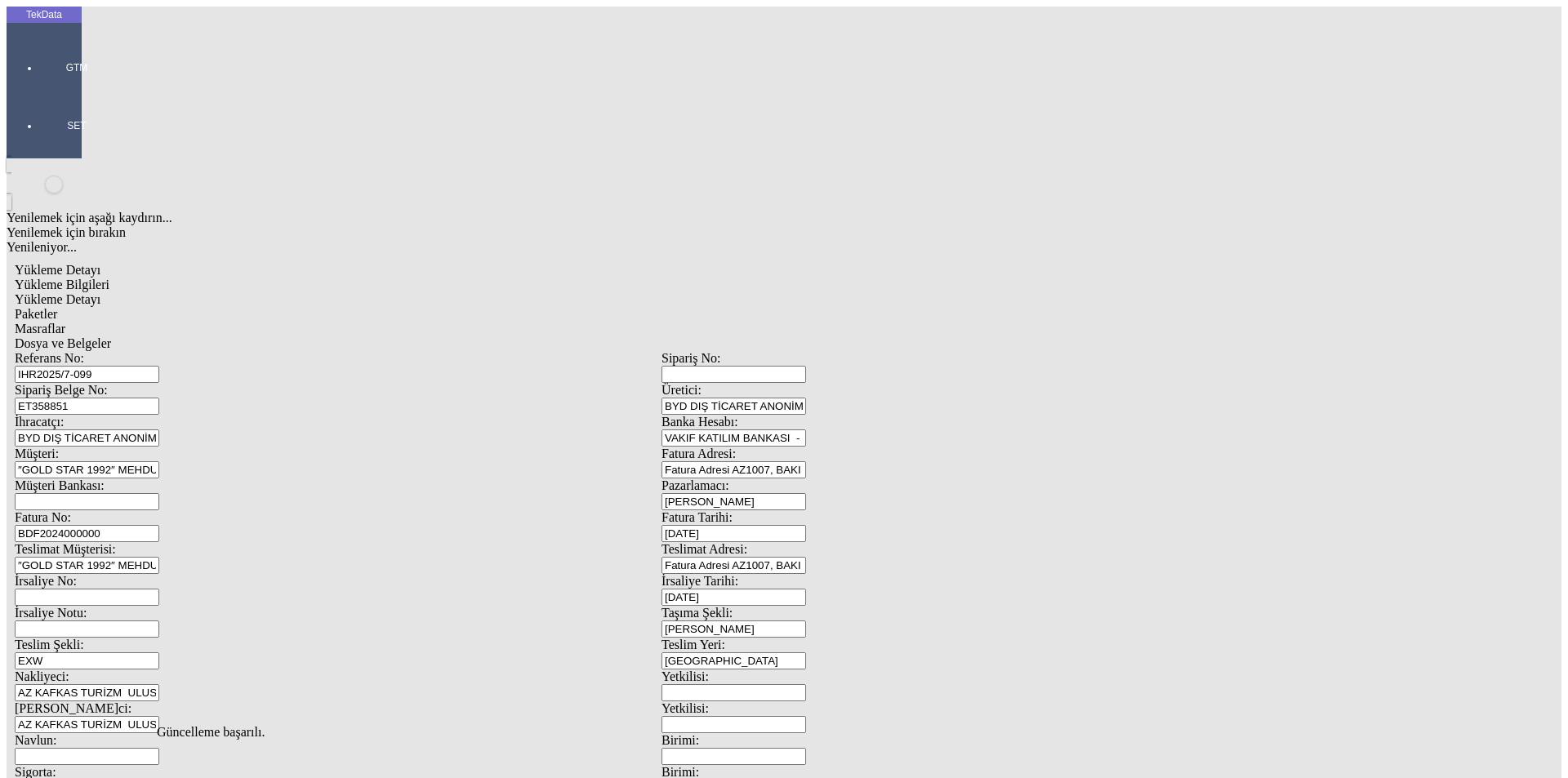
click at [66, 322] on span "Masraflar" at bounding box center [40, 329] width 51 height 14
click at [112, 337] on span "Dosya ve Belgeler" at bounding box center [63, 343] width 96 height 14
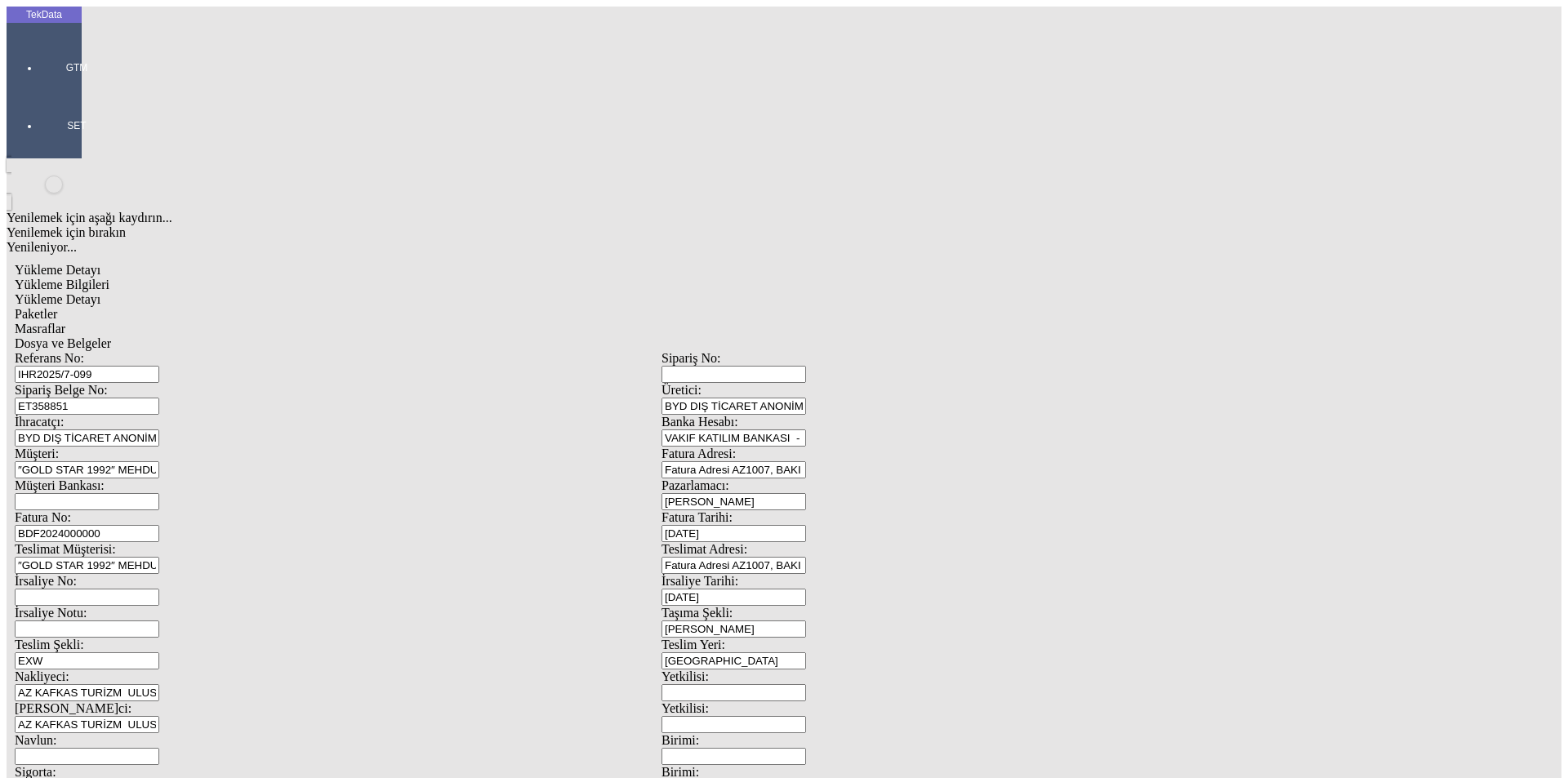
click at [110, 278] on span "Yükleme Bilgileri" at bounding box center [62, 285] width 95 height 14
drag, startPoint x: 183, startPoint y: 111, endPoint x: 122, endPoint y: 113, distance: 61.0
click at [122, 351] on div "Referans No: IHR2025/7-099" at bounding box center [338, 367] width 647 height 32
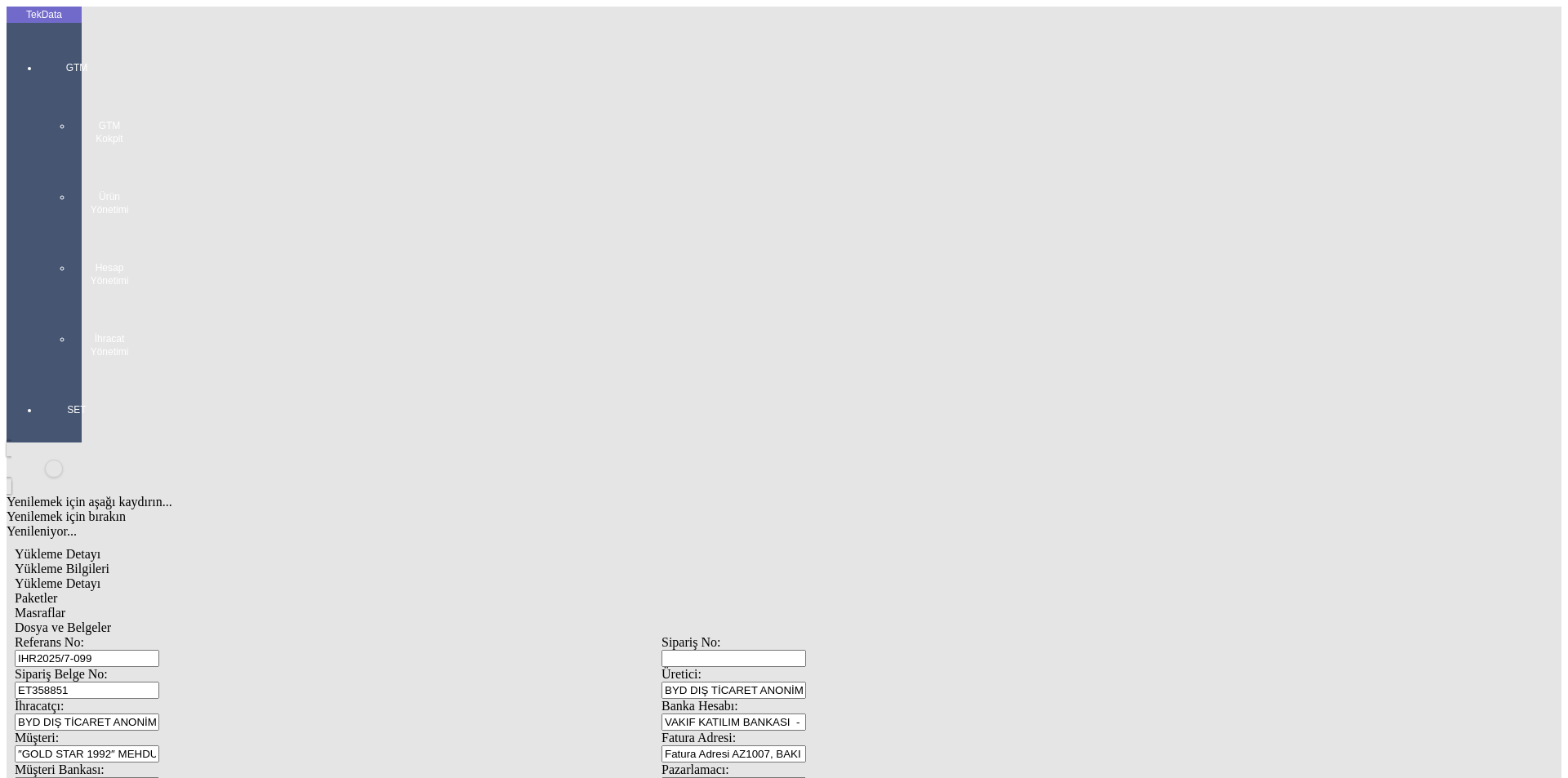
drag, startPoint x: 278, startPoint y: 146, endPoint x: 183, endPoint y: 146, distance: 95.0
click at [183, 667] on div "Sipariş Belge No: ET358851" at bounding box center [338, 683] width 647 height 32
click at [39, 375] on div at bounding box center [76, 375] width 75 height 0
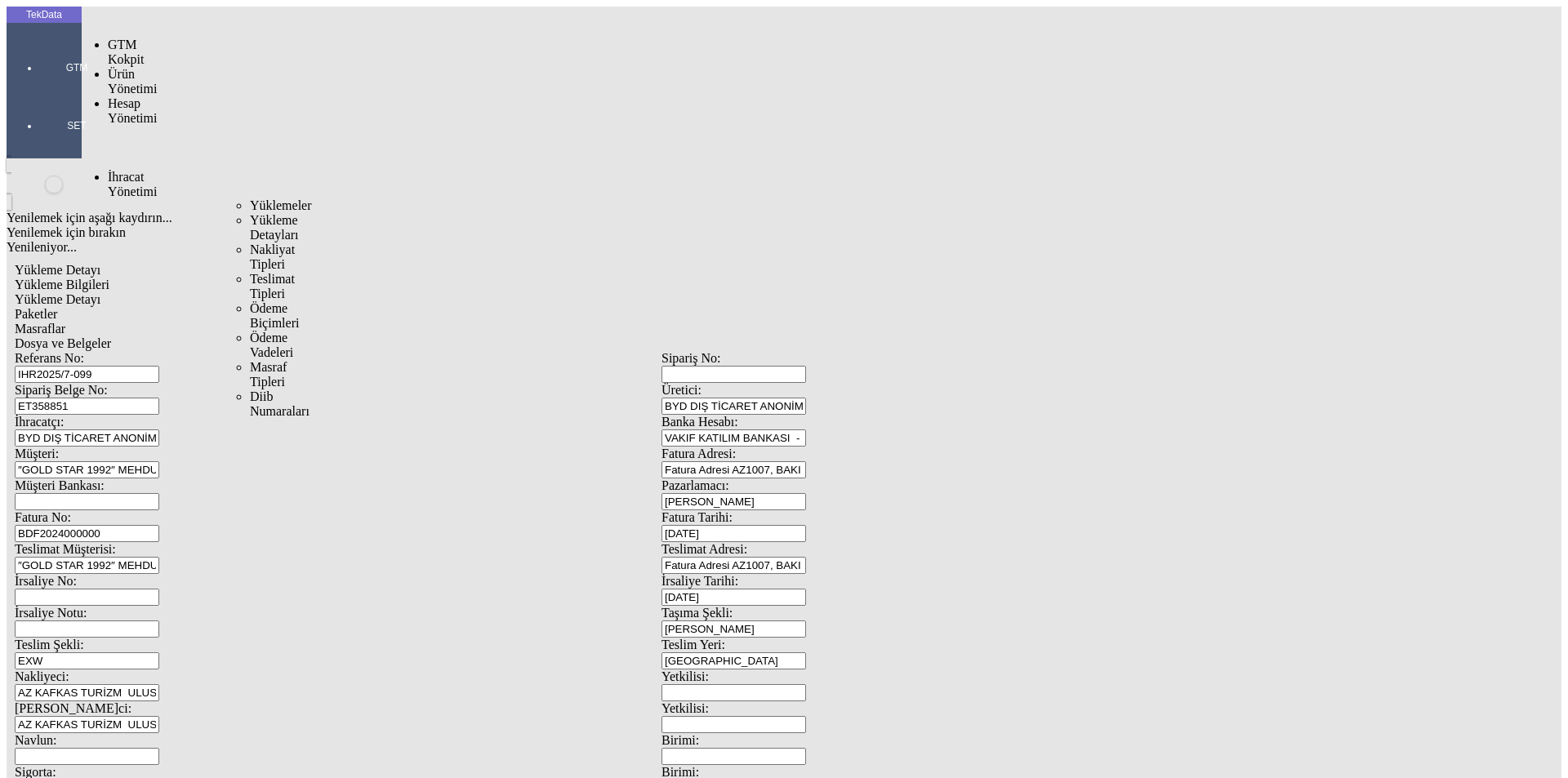
click at [118, 170] on span "İhracat Yönetimi" at bounding box center [132, 184] width 49 height 28
click at [250, 199] on span "Yüklemeler" at bounding box center [280, 206] width 62 height 14
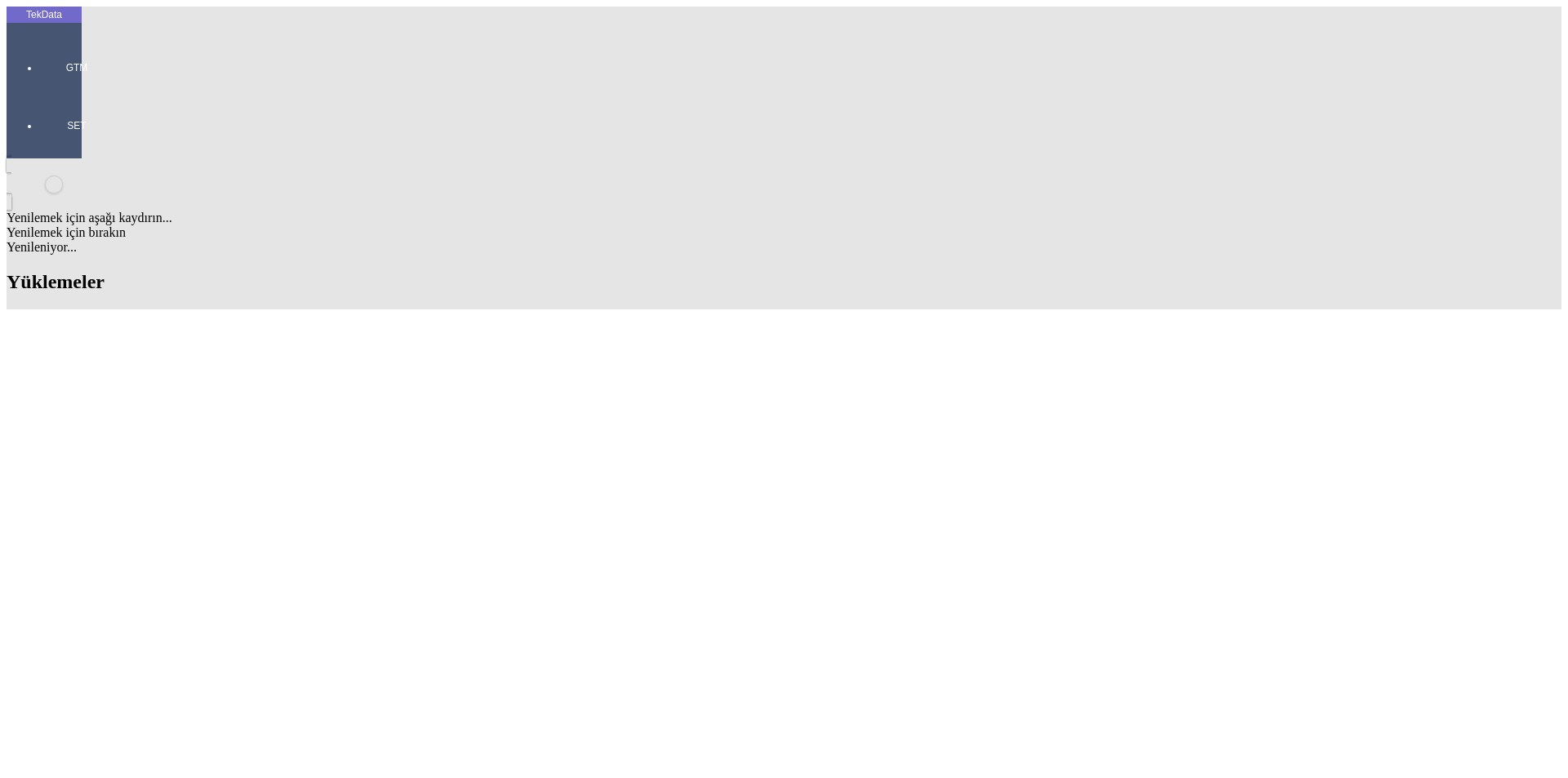
drag, startPoint x: 1075, startPoint y: 126, endPoint x: 885, endPoint y: 136, distance: 190.3
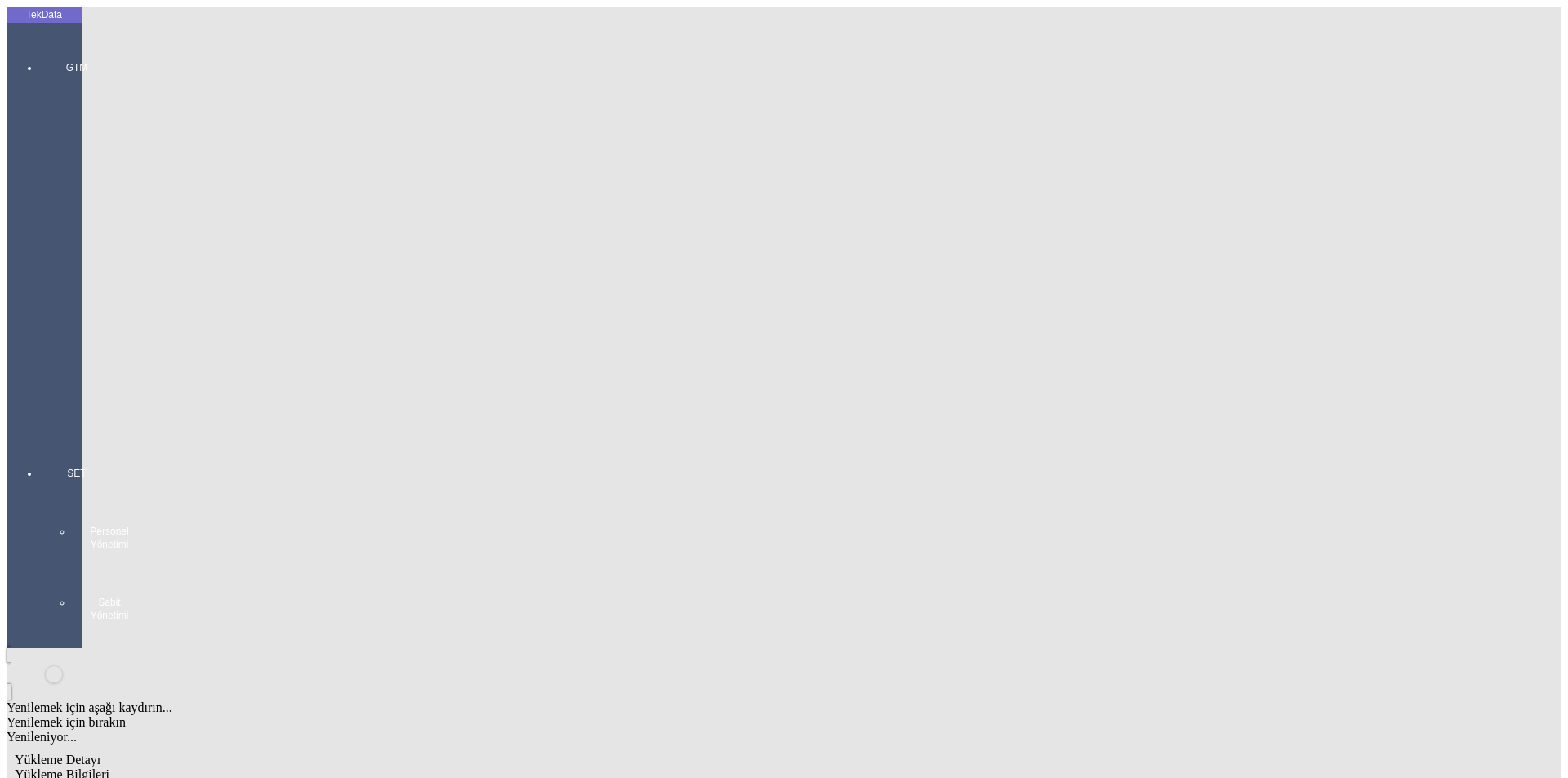
scroll to position [141, 0]
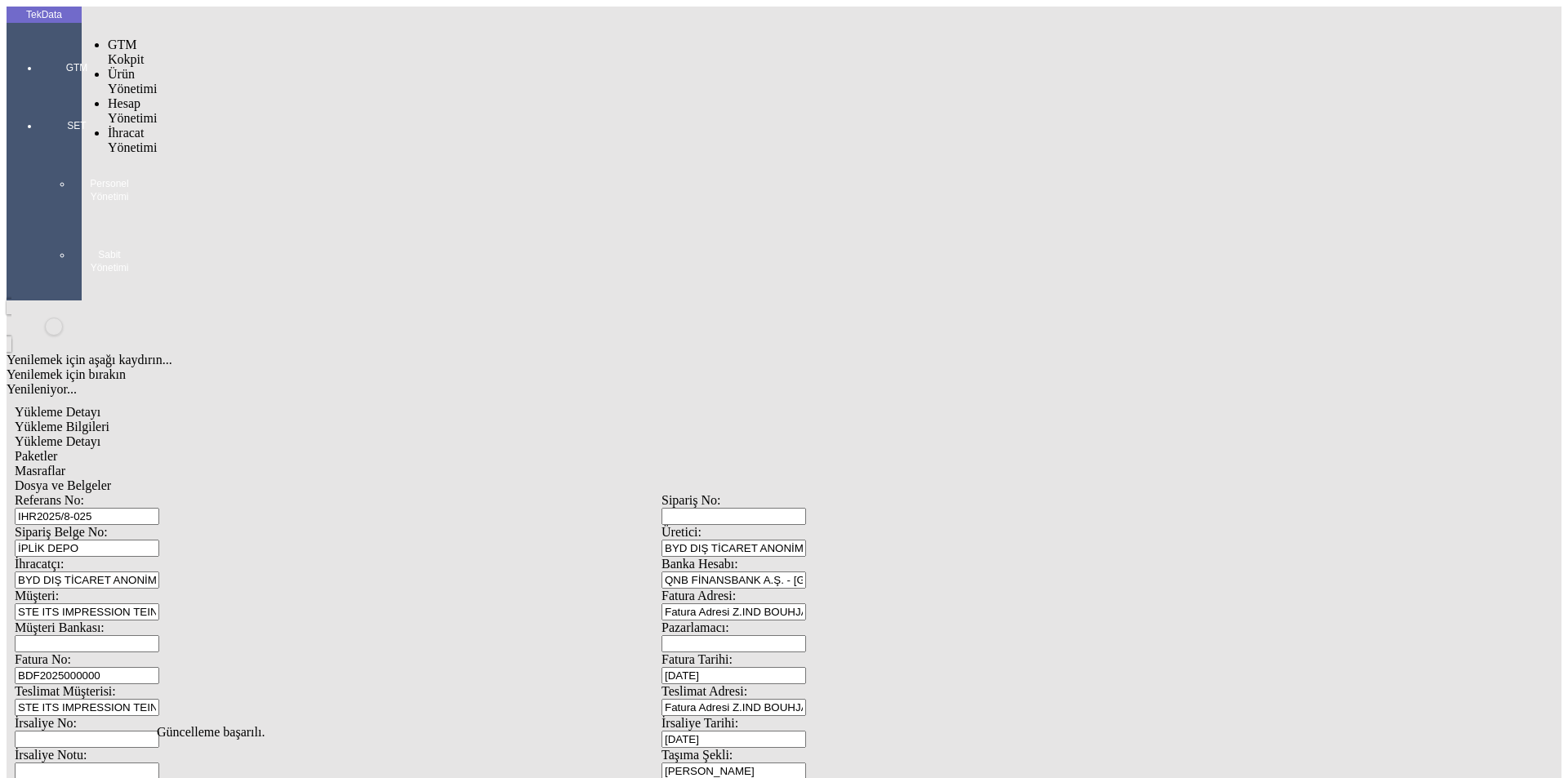
click at [39, 91] on div at bounding box center [76, 91] width 75 height 0
drag, startPoint x: 107, startPoint y: 96, endPoint x: 124, endPoint y: 96, distance: 17.0
click at [109, 126] on span "İhracat Yönetimi" at bounding box center [132, 140] width 49 height 28
click at [250, 155] on span "Yüklemeler" at bounding box center [280, 161] width 62 height 14
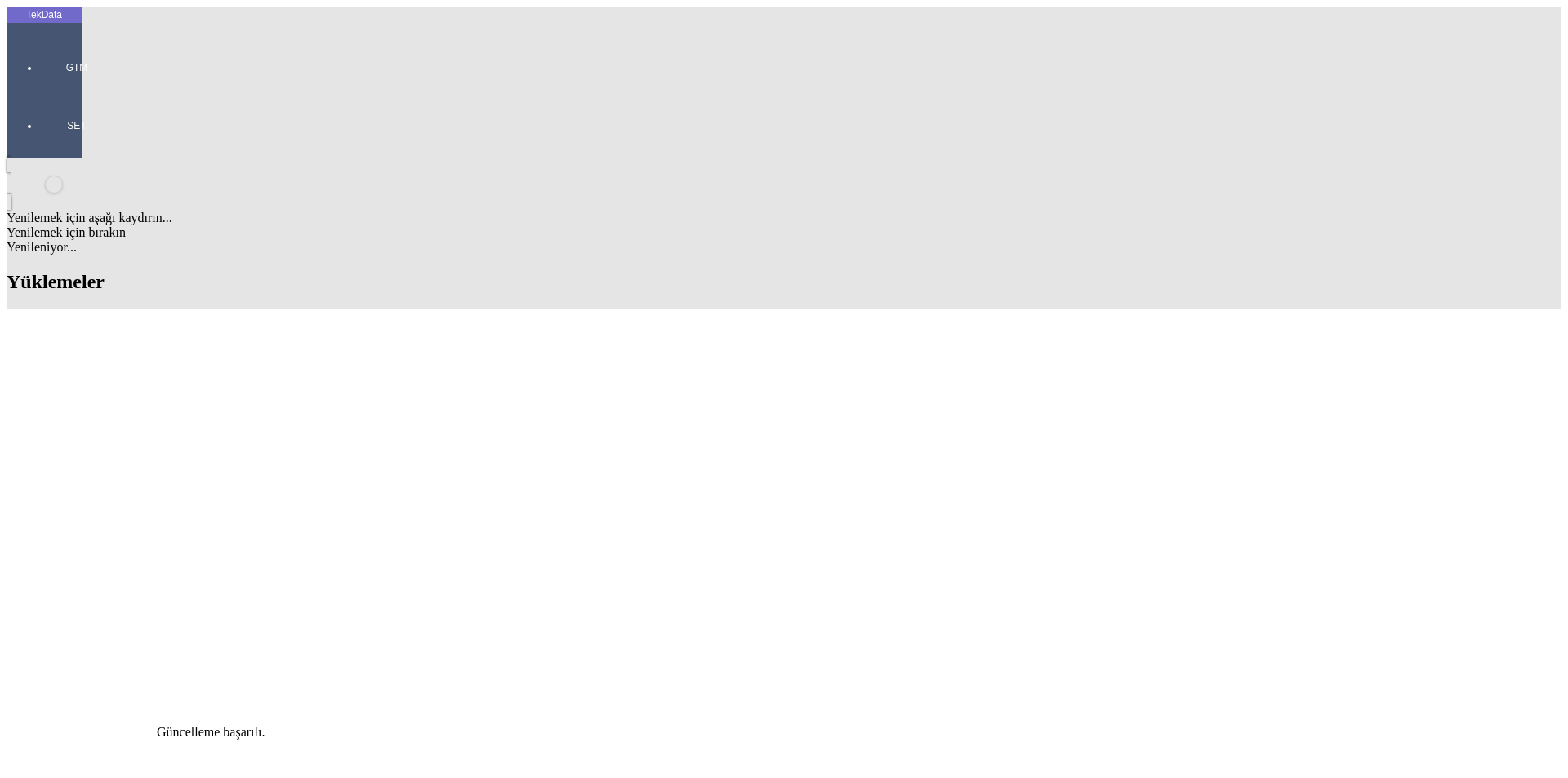
scroll to position [572, 0]
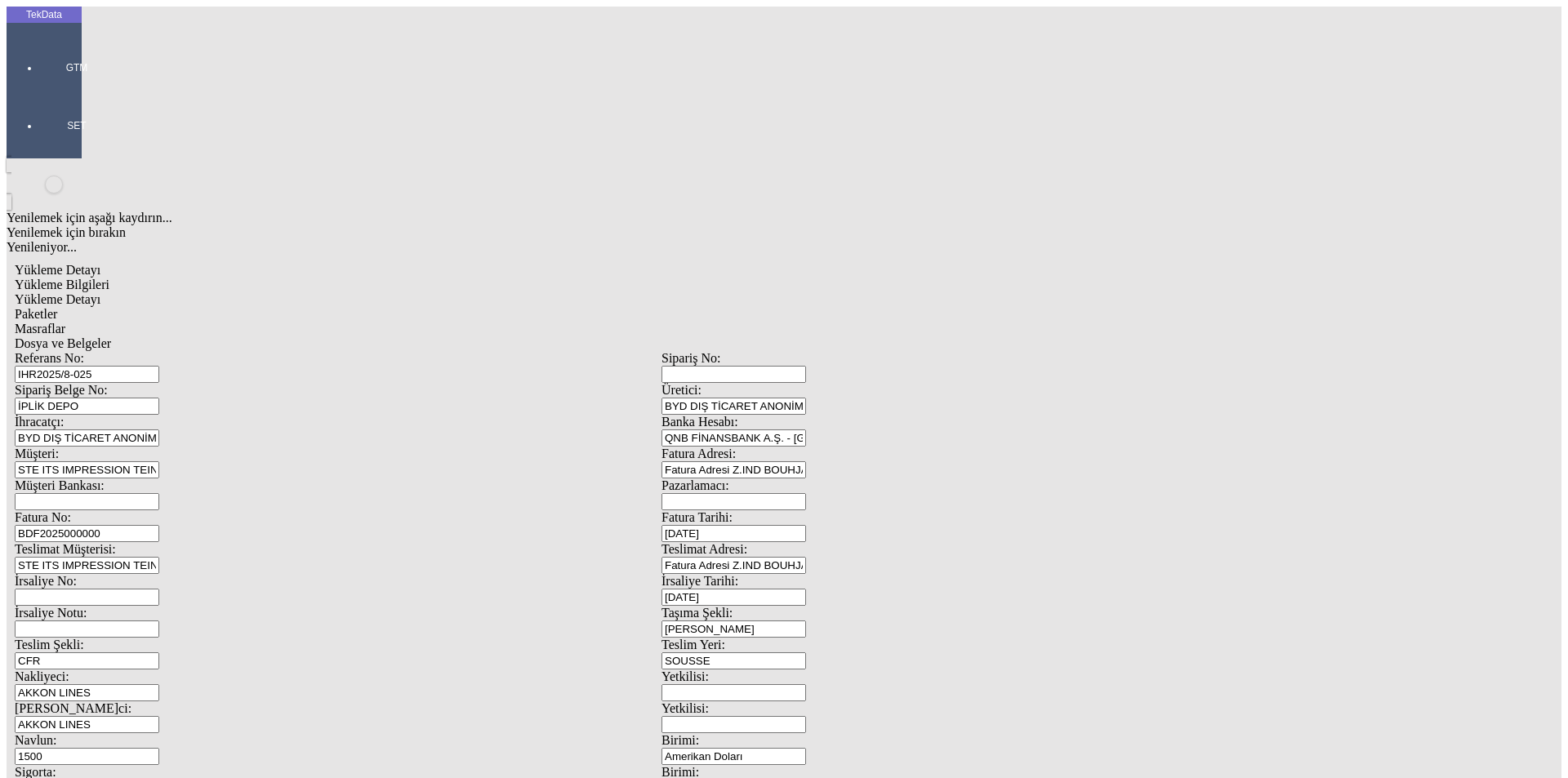
click at [101, 293] on span "Yükleme Detayı" at bounding box center [58, 299] width 86 height 14
drag, startPoint x: 248, startPoint y: 240, endPoint x: 104, endPoint y: 245, distance: 144.1
type input "20586.98"
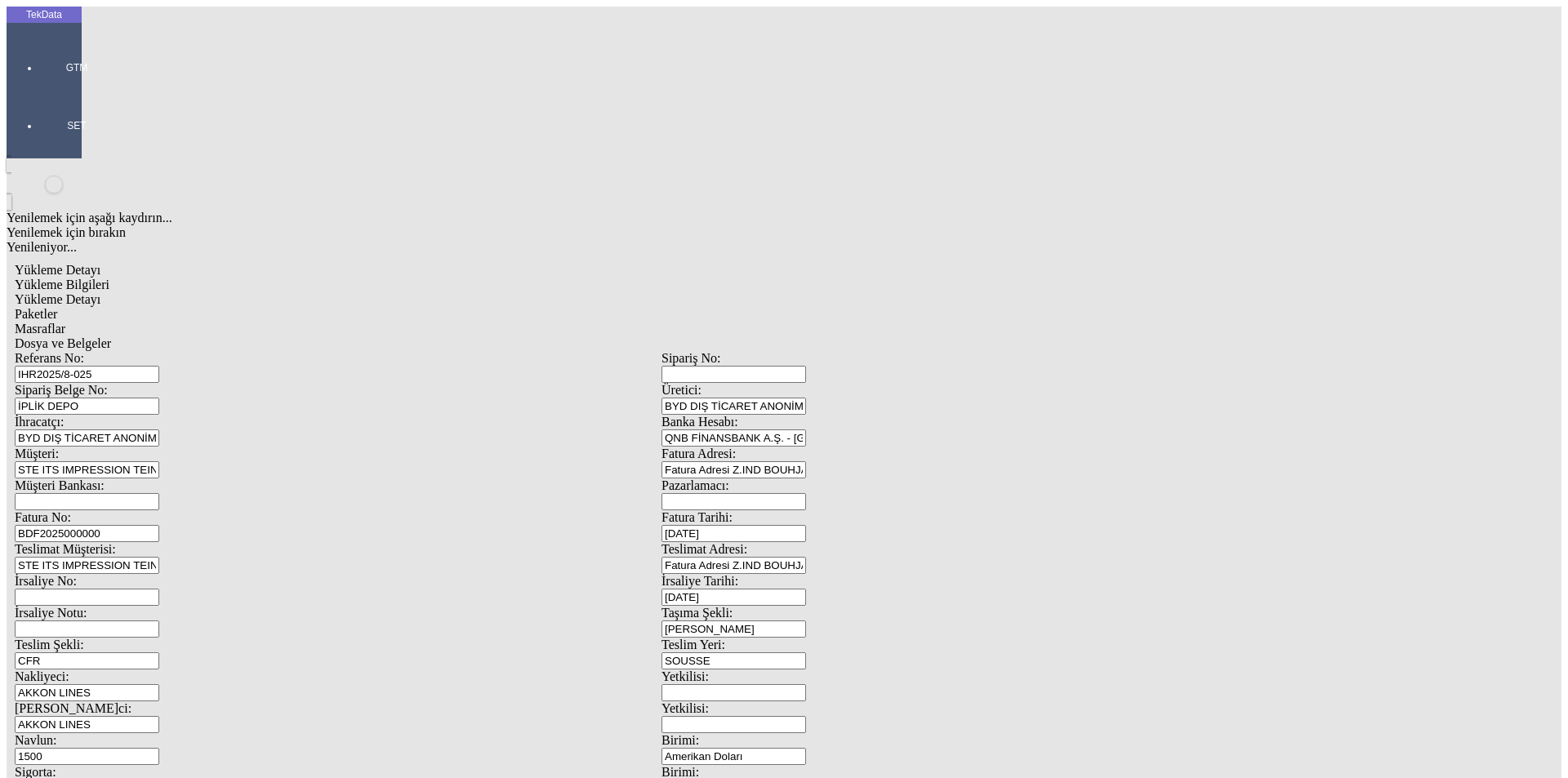
type input "20586.98"
drag, startPoint x: 334, startPoint y: 352, endPoint x: 6, endPoint y: 337, distance: 328.3
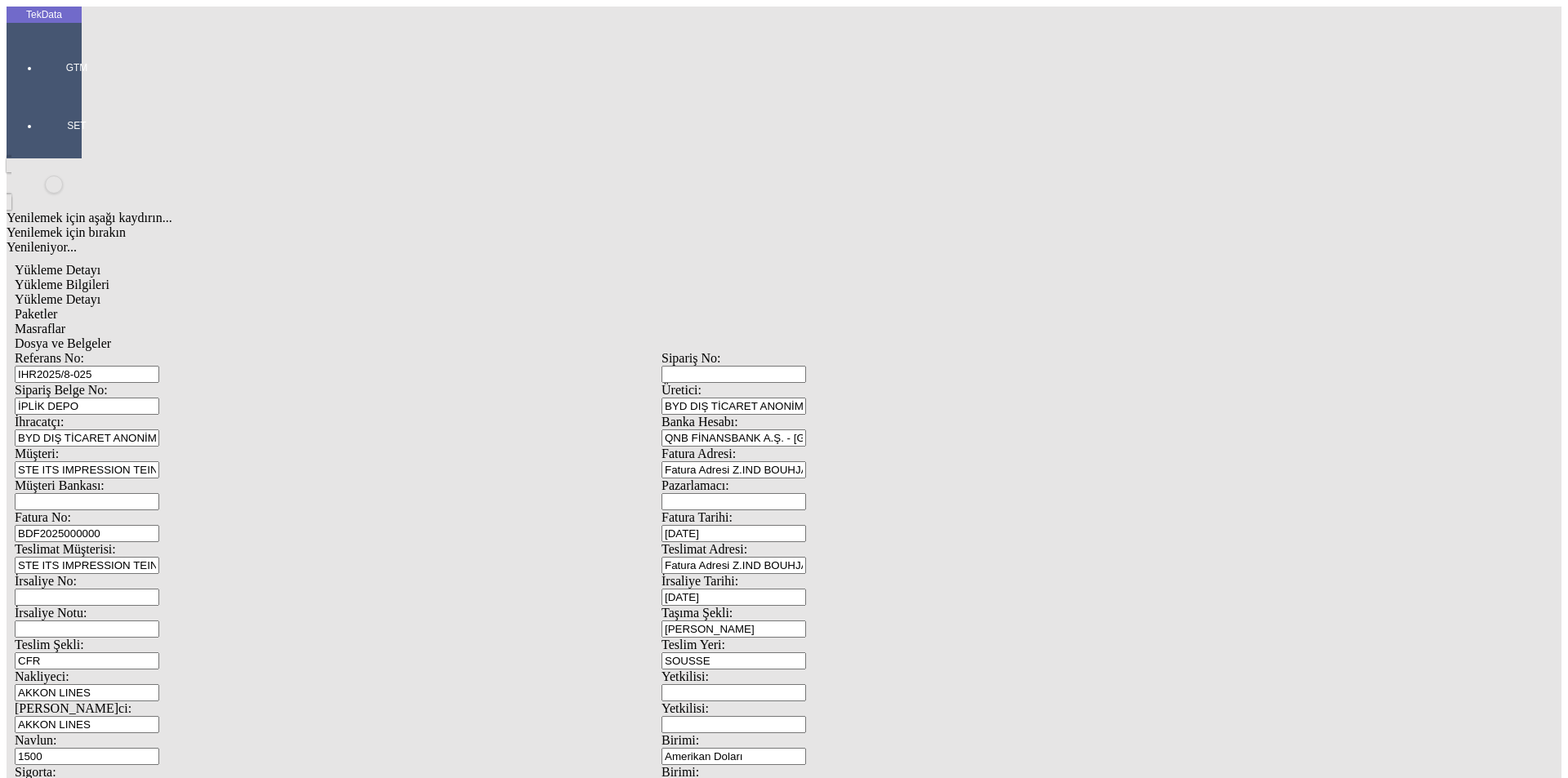
drag, startPoint x: 242, startPoint y: 327, endPoint x: 23, endPoint y: 327, distance: 219.0
type input "21817.78"
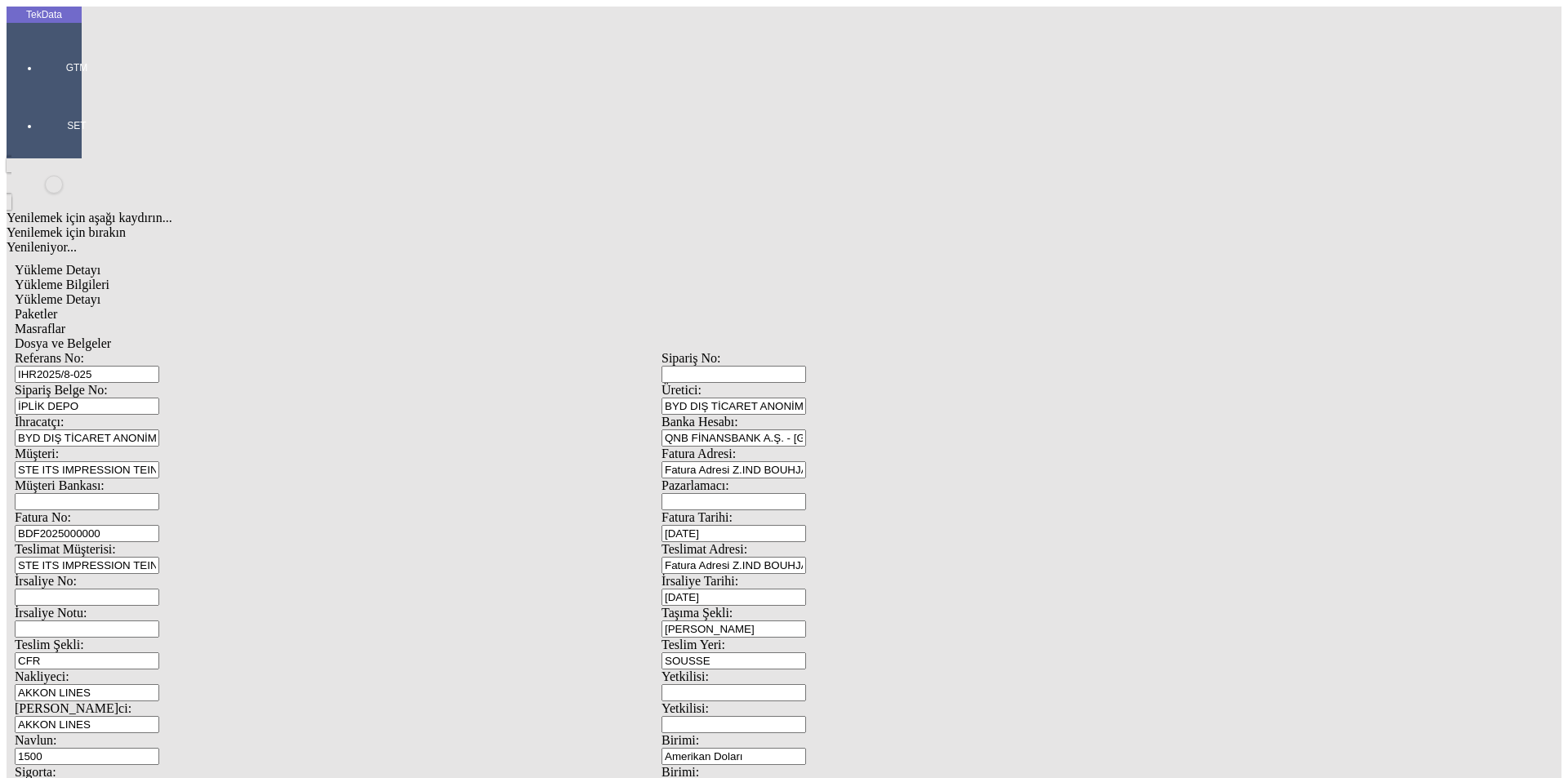
click at [57, 307] on span "Paketler" at bounding box center [35, 314] width 42 height 14
click at [489, 322] on div "Masraflar" at bounding box center [662, 329] width 1294 height 15
click at [585, 337] on div "Dosya ve Belgeler" at bounding box center [662, 343] width 1294 height 15
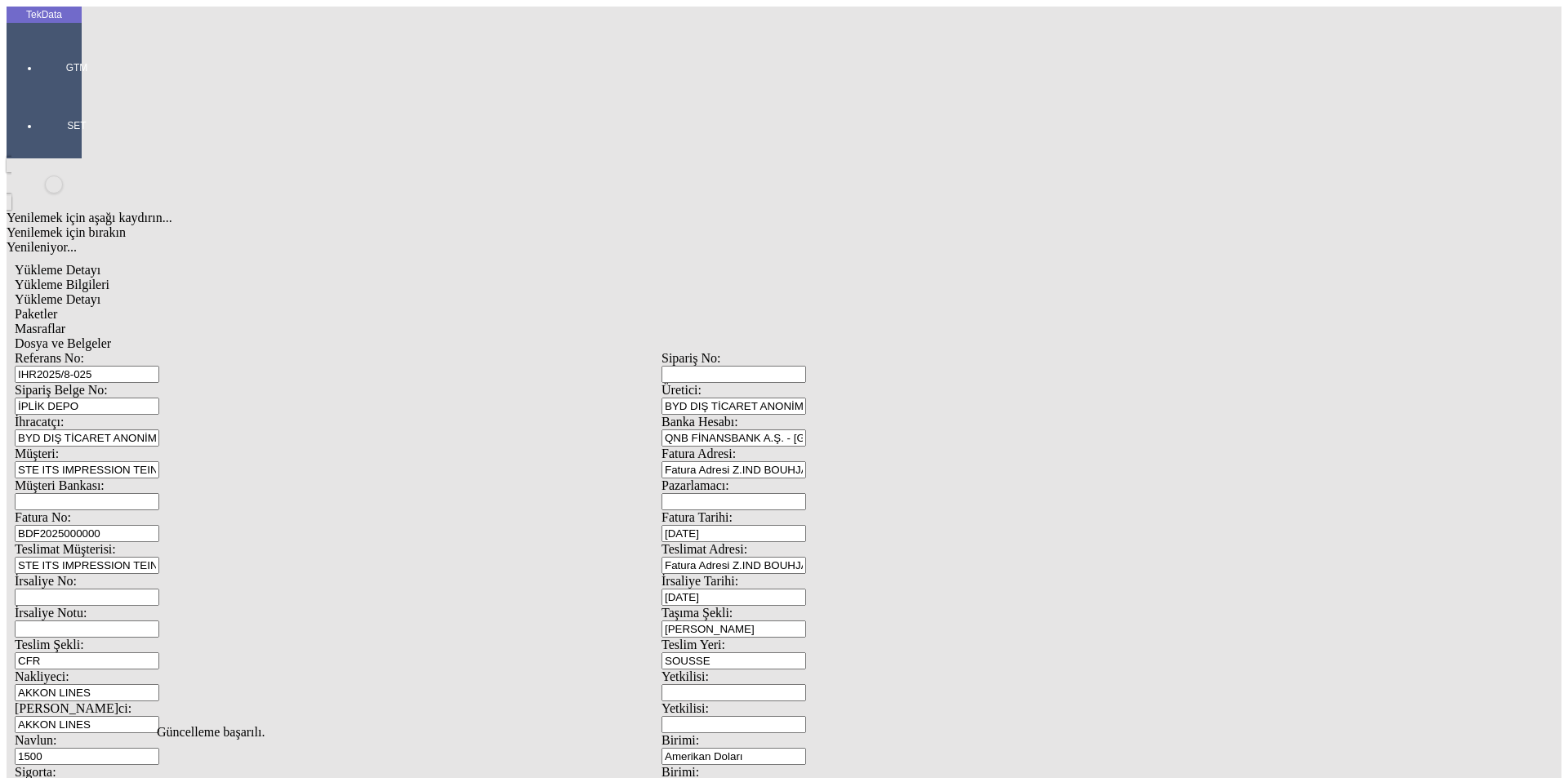
click at [112, 337] on span "Dosya ve Belgeler" at bounding box center [63, 343] width 96 height 14
click at [110, 278] on span "Yükleme Bilgileri" at bounding box center [62, 285] width 95 height 14
click at [160, 366] on input "IHR2025/8-025" at bounding box center [87, 375] width 145 height 18
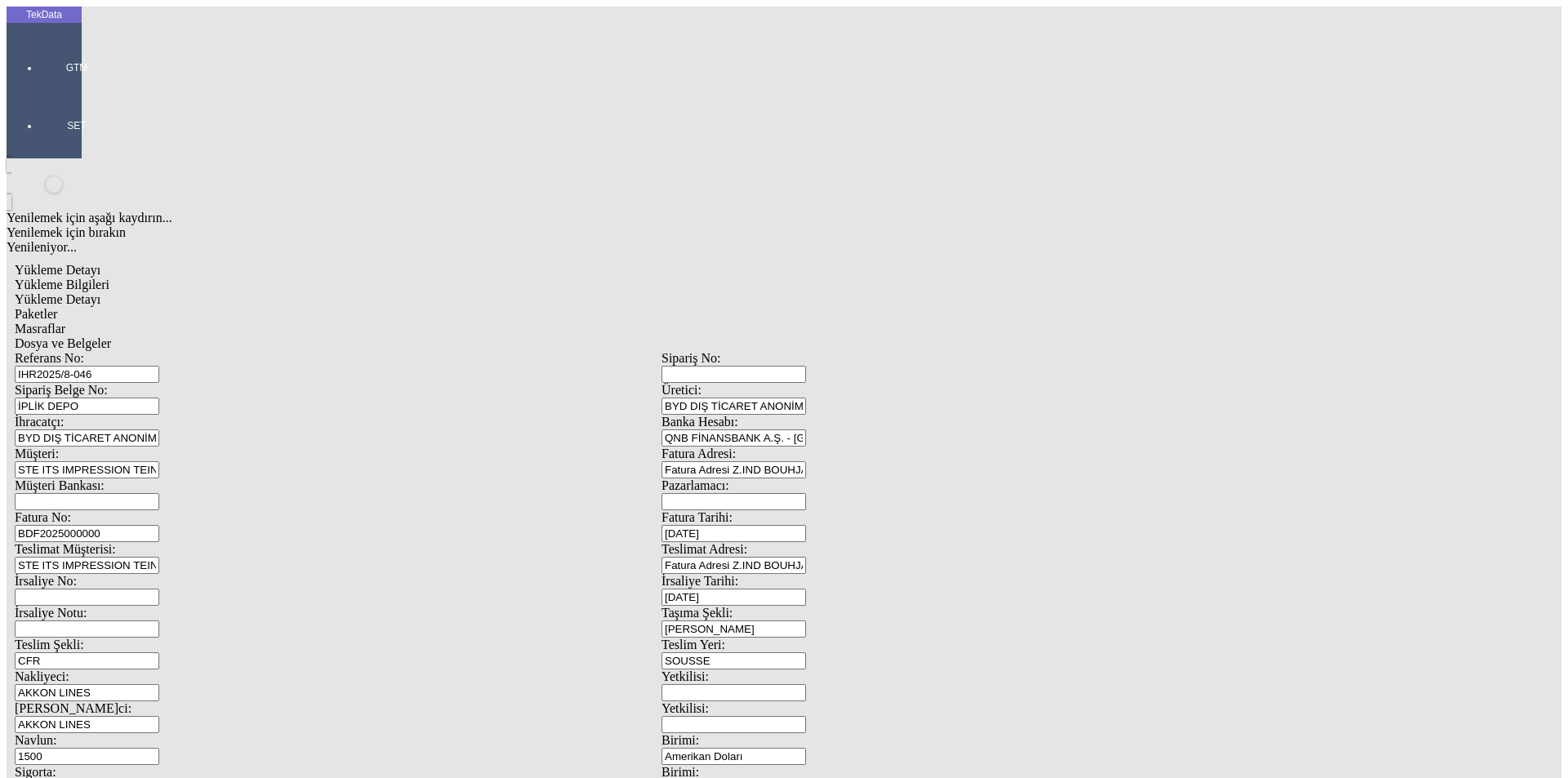
type input "IHR2025/8-046"
click at [112, 337] on span "Dosya ve Belgeler" at bounding box center [63, 343] width 96 height 14
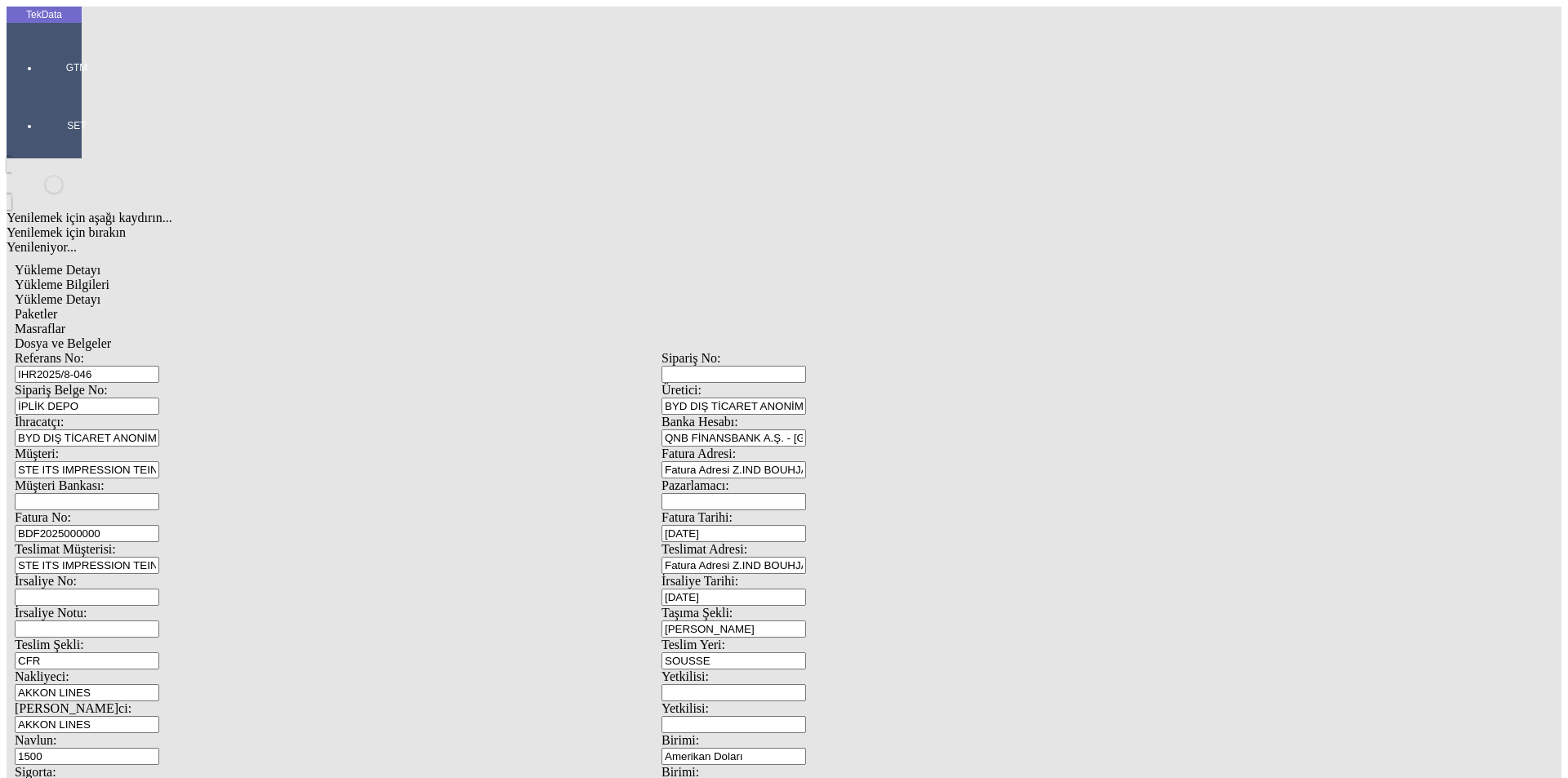
drag, startPoint x: 585, startPoint y: 84, endPoint x: 580, endPoint y: 95, distance: 12.1
click at [112, 337] on span "Dosya ve Belgeler" at bounding box center [63, 343] width 96 height 14
